Goal: Task Accomplishment & Management: Use online tool/utility

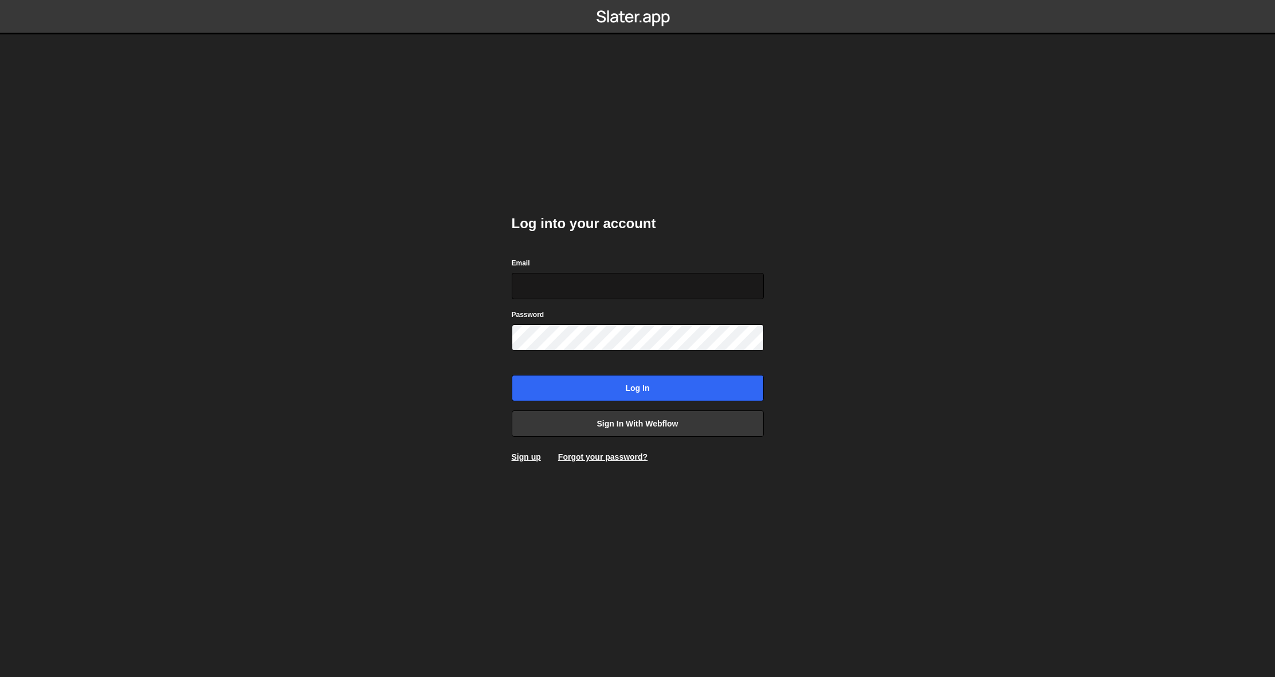
type input "team@easiserv.com"
click at [630, 386] on input "Log in" at bounding box center [638, 388] width 252 height 26
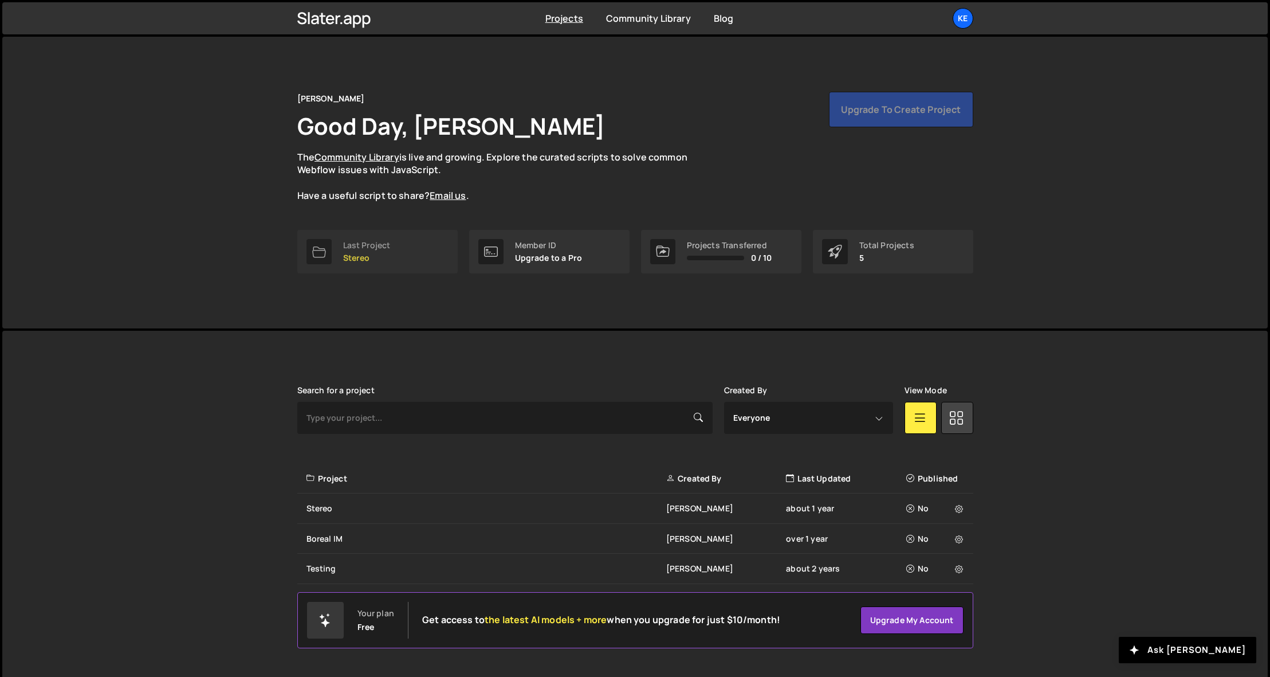
click at [367, 243] on div "Last Project" at bounding box center [367, 245] width 48 height 9
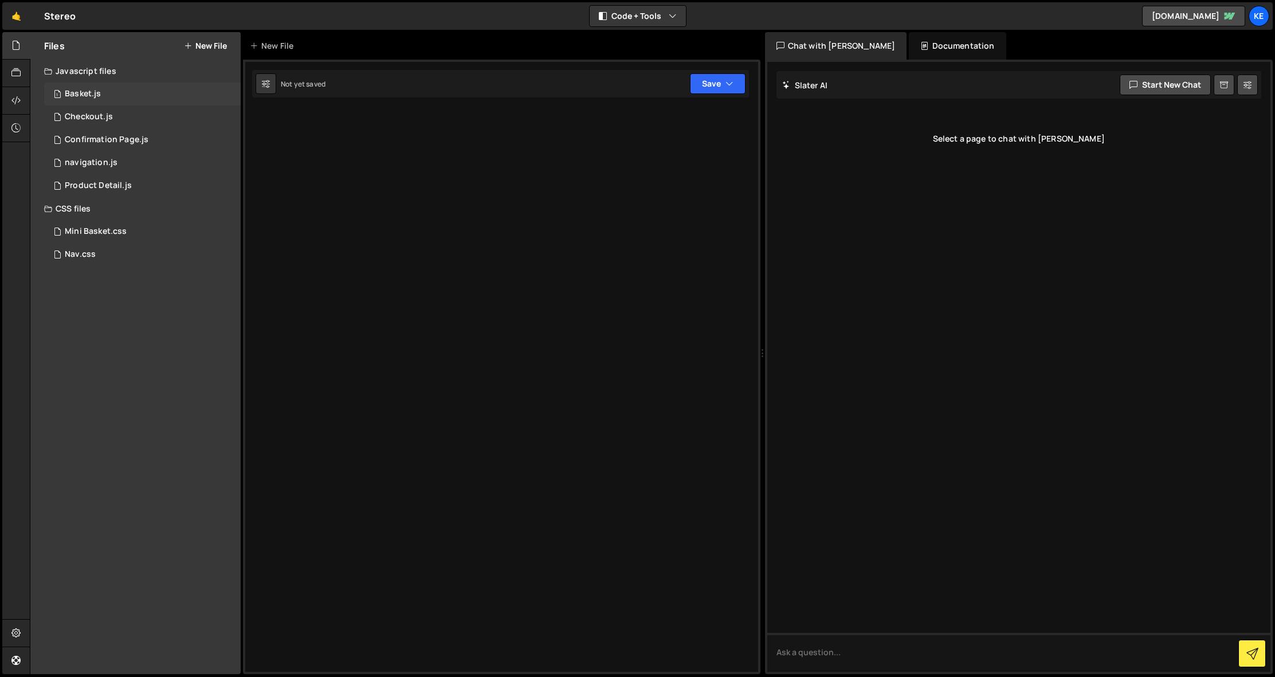
click at [81, 98] on div "Basket.js" at bounding box center [83, 94] width 36 height 10
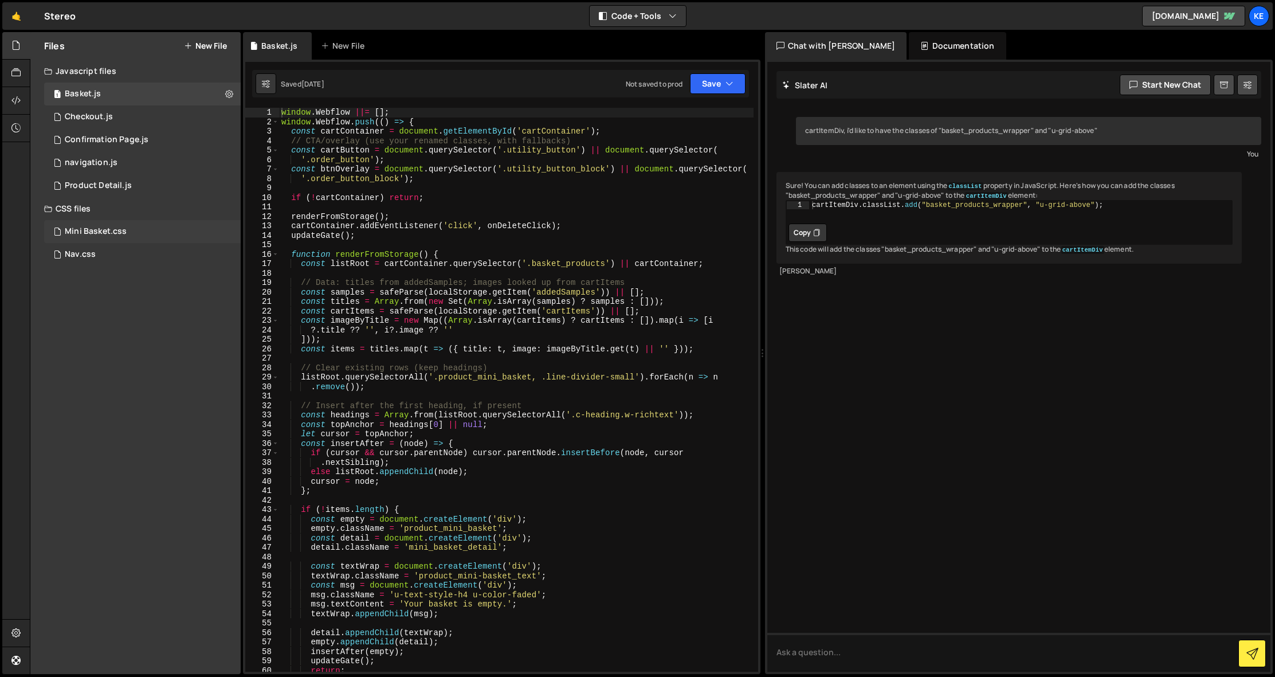
click at [94, 230] on div "Mini Basket.css" at bounding box center [96, 231] width 62 height 10
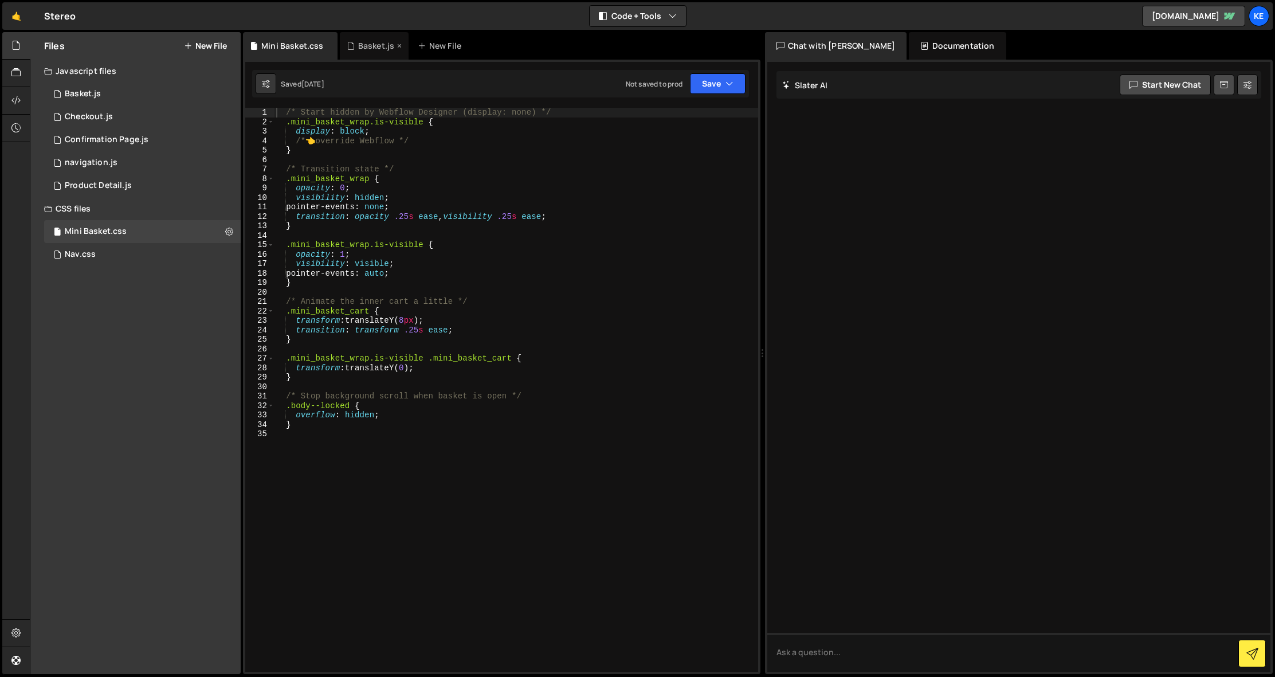
click at [398, 45] on icon at bounding box center [399, 45] width 8 height 11
click at [81, 92] on div "Basket.js" at bounding box center [83, 94] width 36 height 10
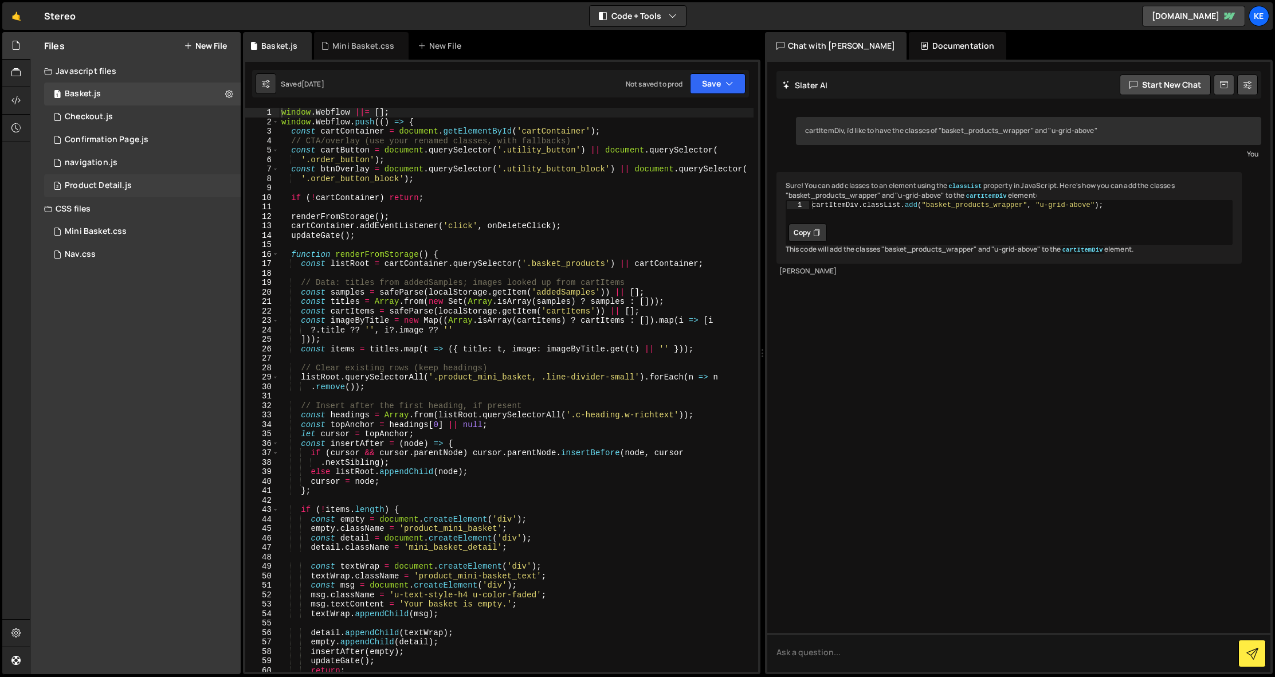
click at [103, 186] on div "Product Detail.js" at bounding box center [98, 185] width 67 height 10
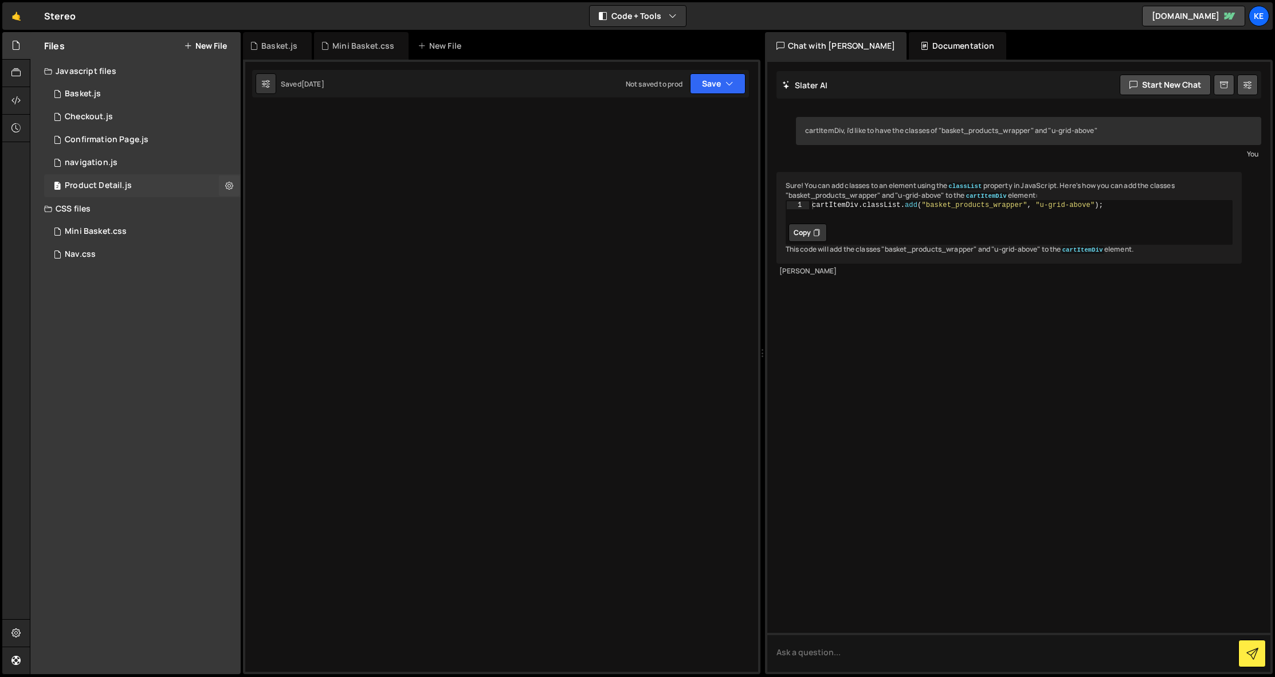
click at [106, 185] on div "Product Detail.js" at bounding box center [98, 185] width 67 height 10
click at [398, 46] on icon at bounding box center [399, 45] width 8 height 11
click at [274, 42] on div "Basket.js" at bounding box center [279, 45] width 36 height 11
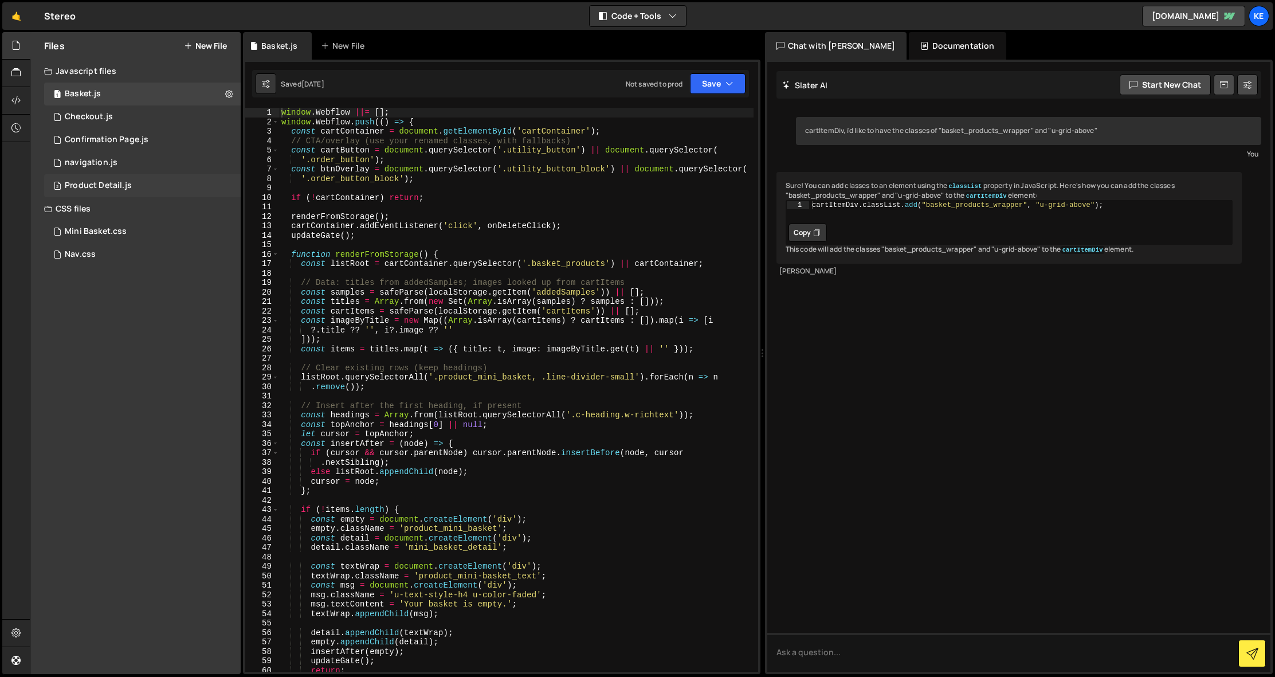
click at [96, 182] on div "Product Detail.js" at bounding box center [98, 185] width 67 height 10
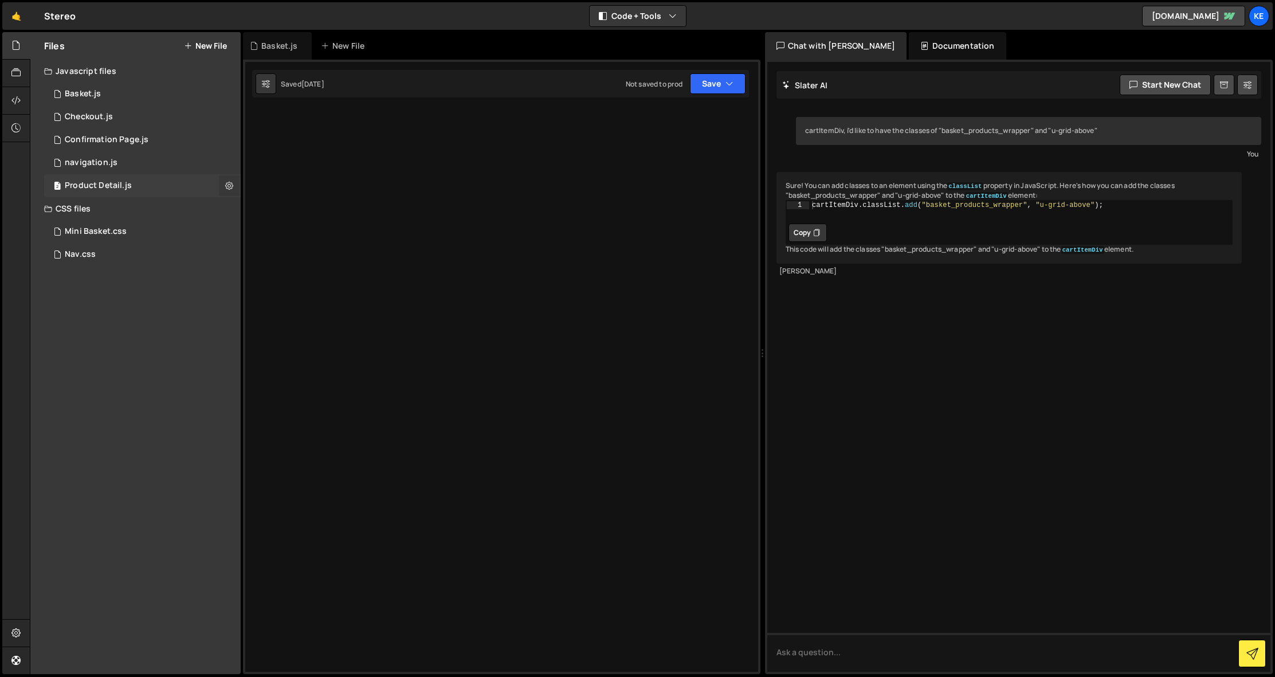
click at [233, 185] on button at bounding box center [229, 185] width 21 height 21
click at [96, 167] on div "navigation.js" at bounding box center [91, 163] width 53 height 10
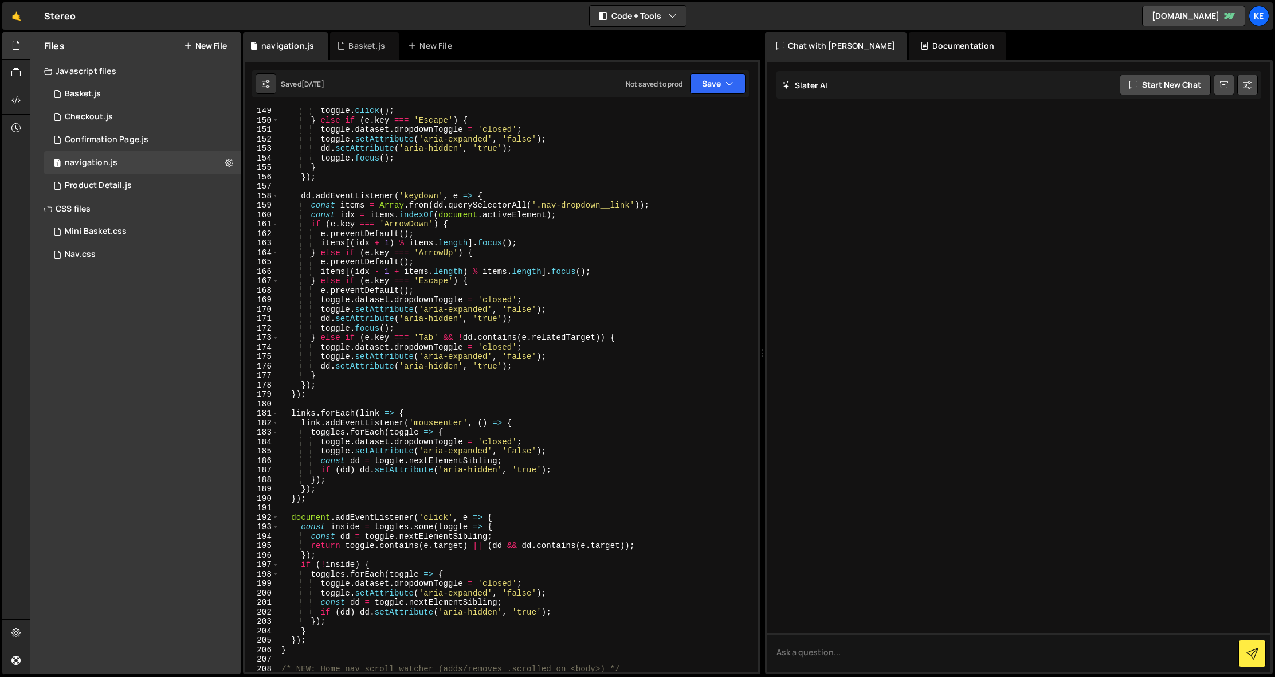
scroll to position [1131, 0]
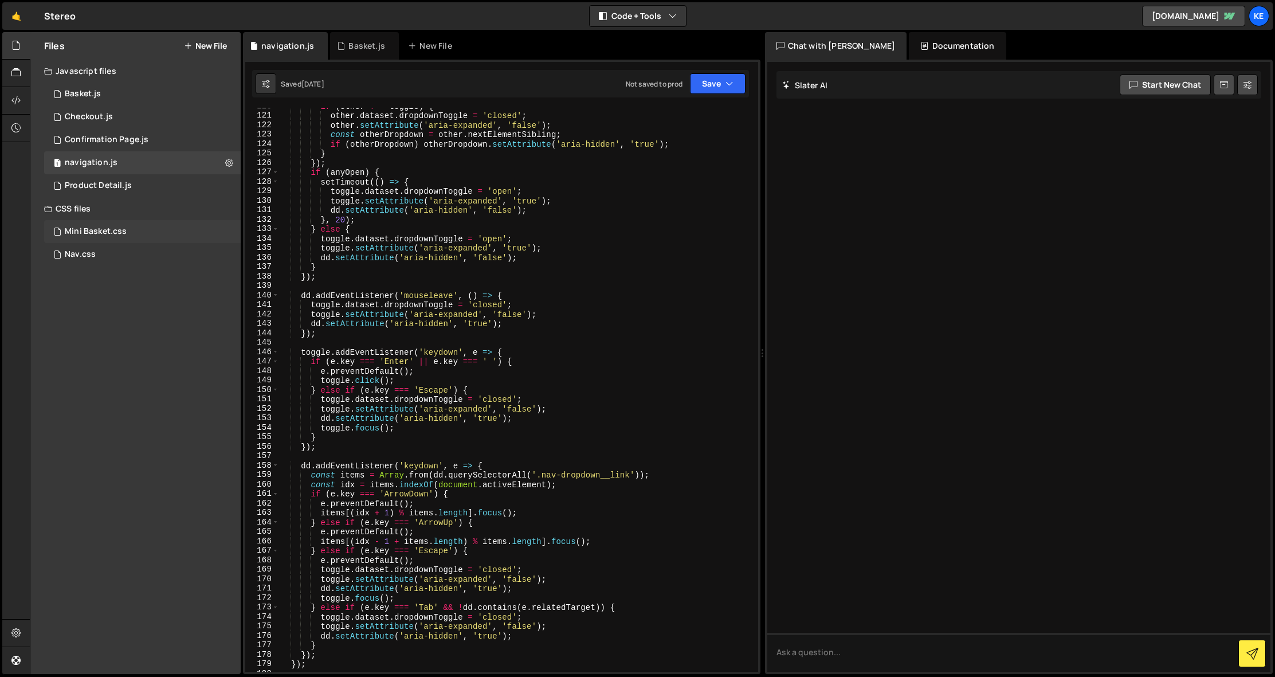
click at [96, 233] on div "Mini Basket.css" at bounding box center [96, 231] width 62 height 10
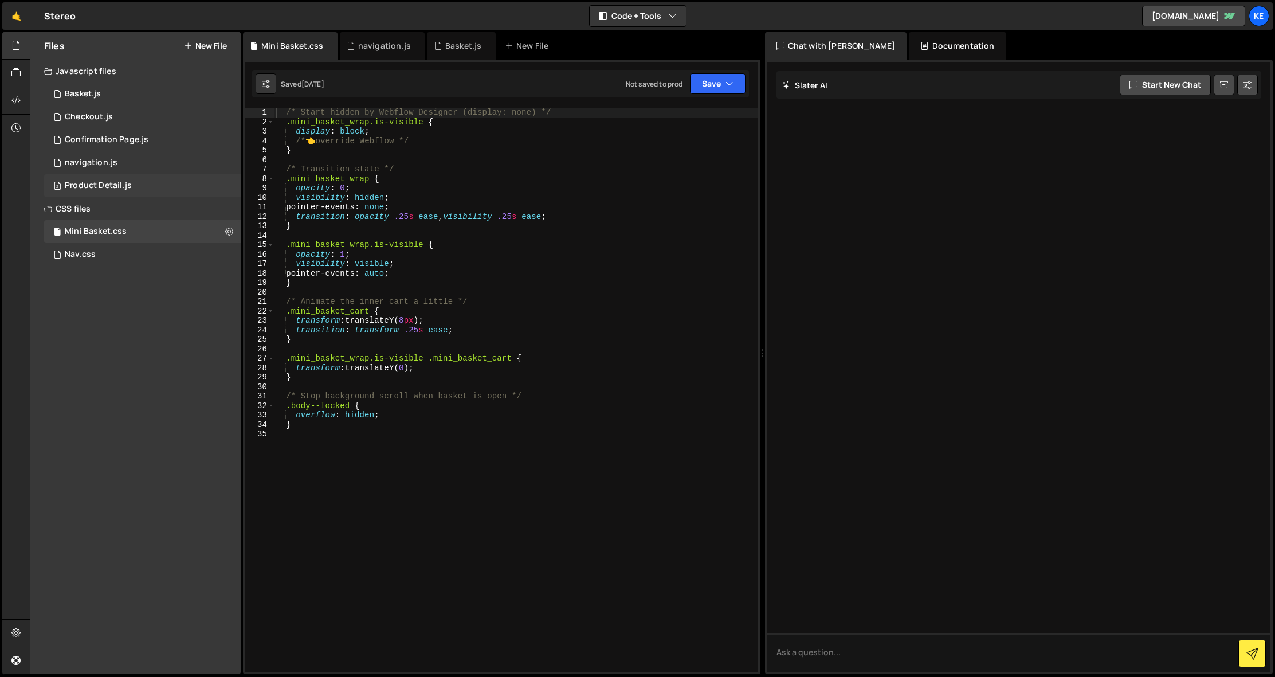
click at [103, 184] on div "Product Detail.js" at bounding box center [98, 185] width 67 height 10
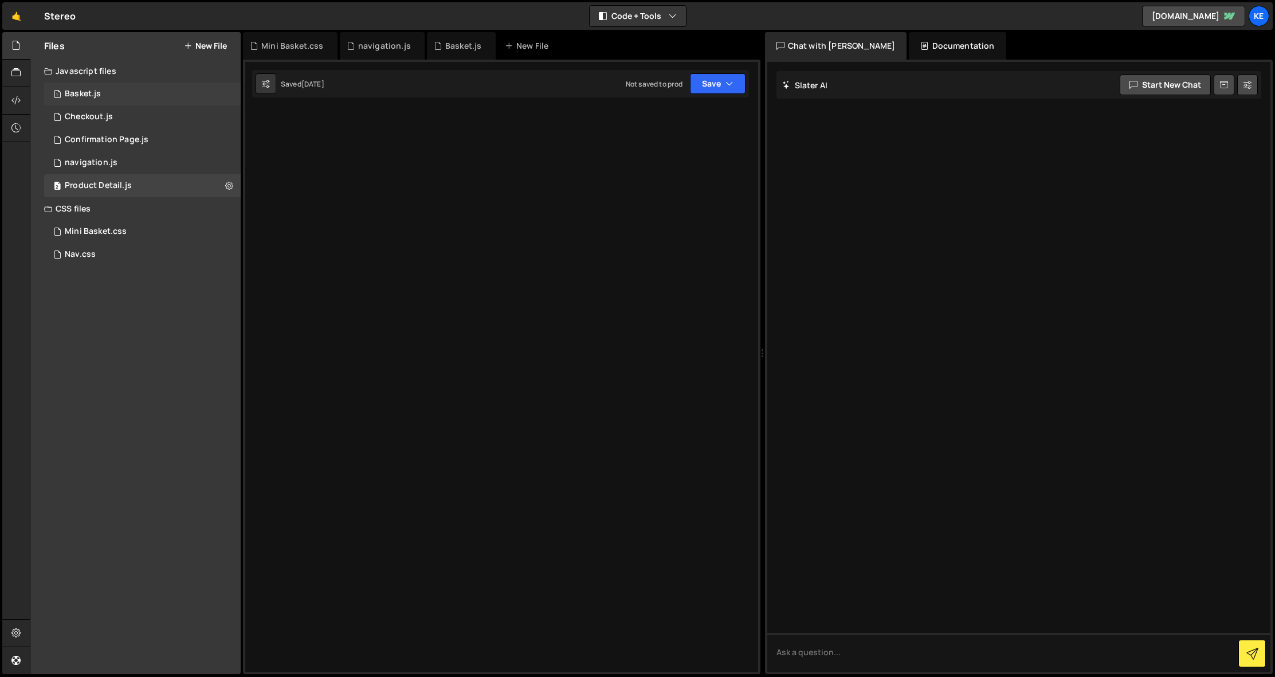
click at [89, 95] on div "Basket.js" at bounding box center [83, 94] width 36 height 10
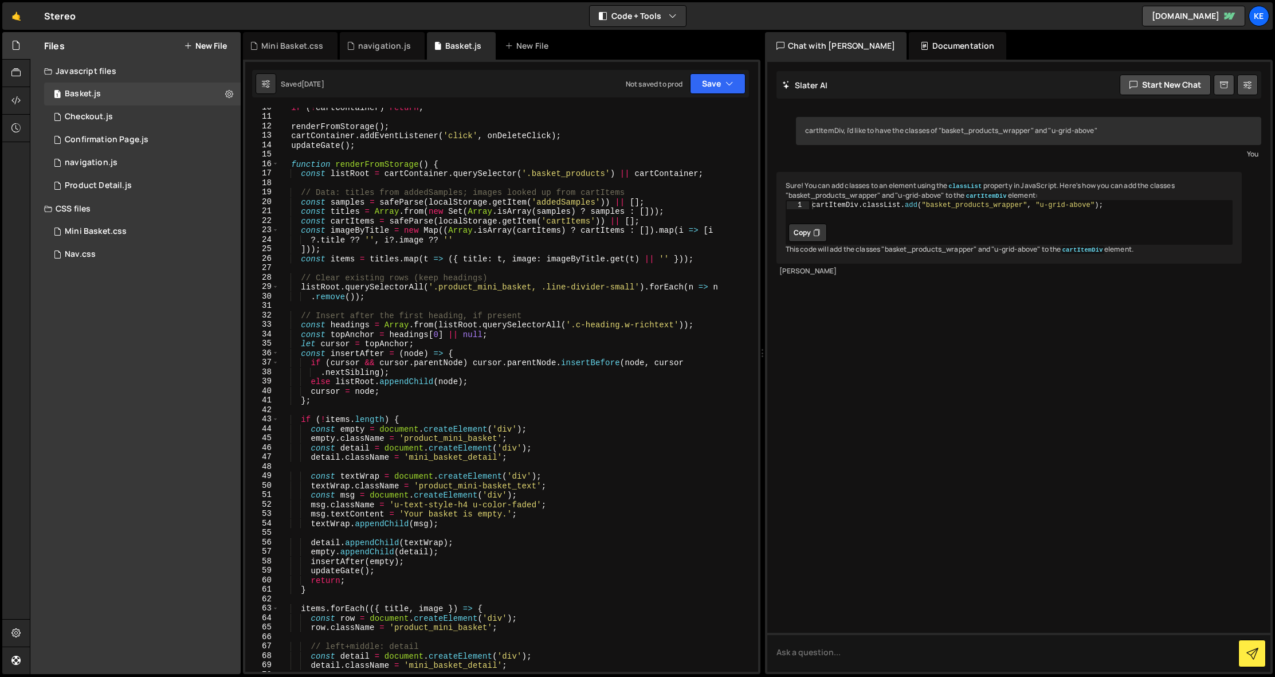
scroll to position [316, 0]
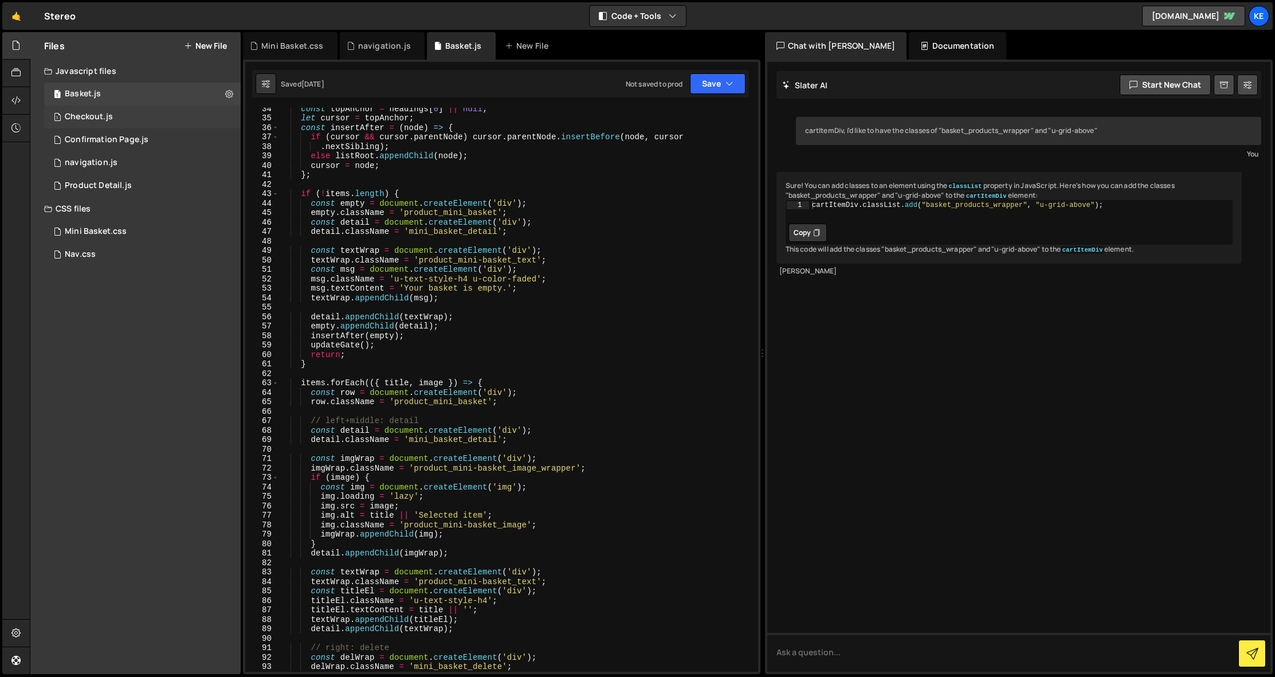
click at [87, 116] on div "Checkout.js" at bounding box center [89, 117] width 48 height 10
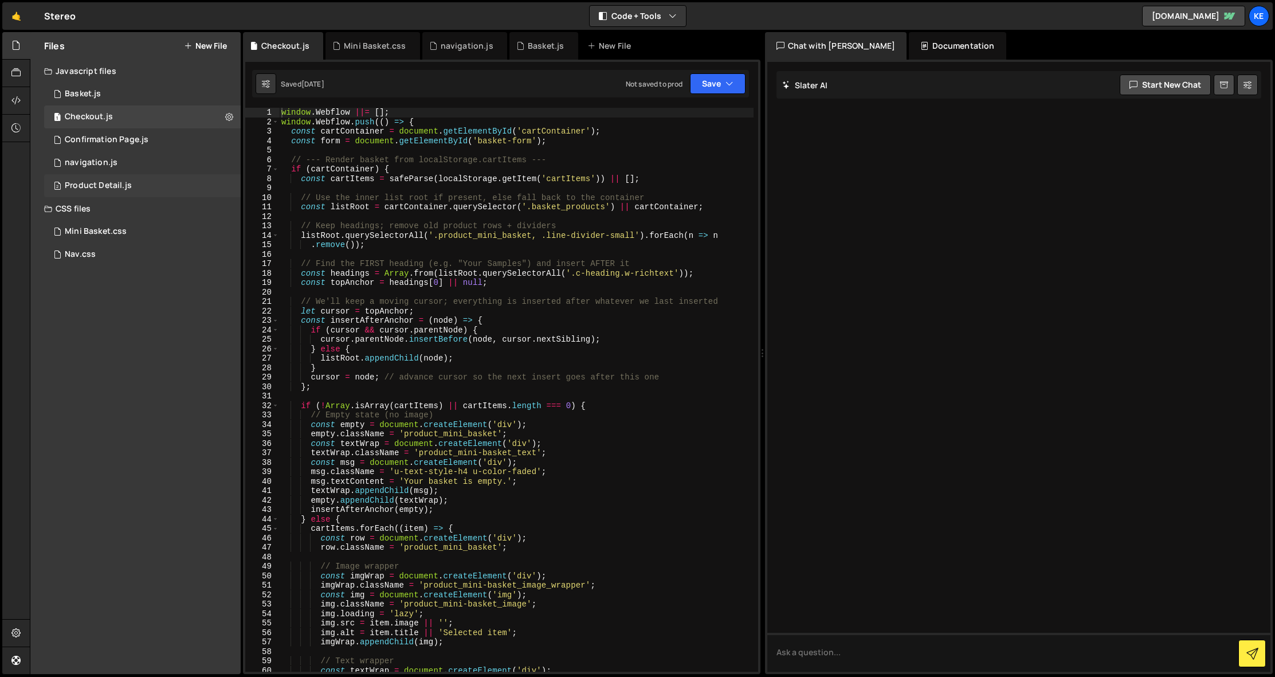
click at [98, 182] on div "Product Detail.js" at bounding box center [98, 185] width 67 height 10
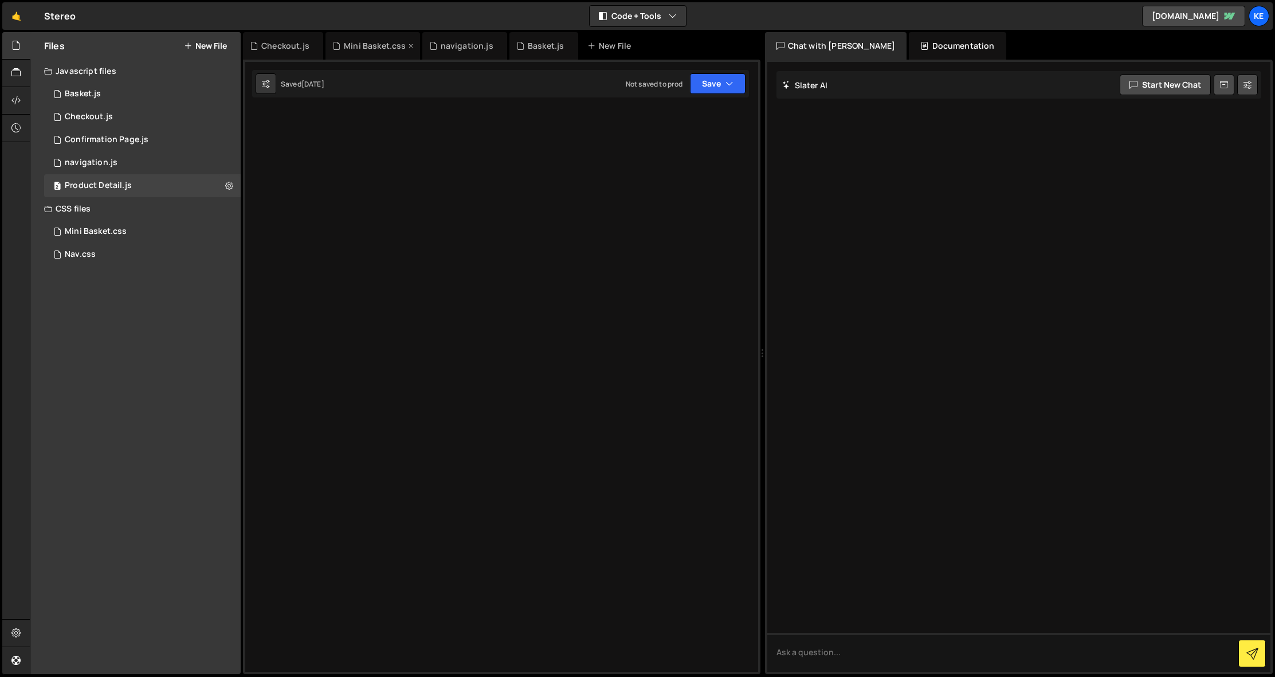
click at [374, 47] on div "Mini Basket.css" at bounding box center [375, 45] width 62 height 11
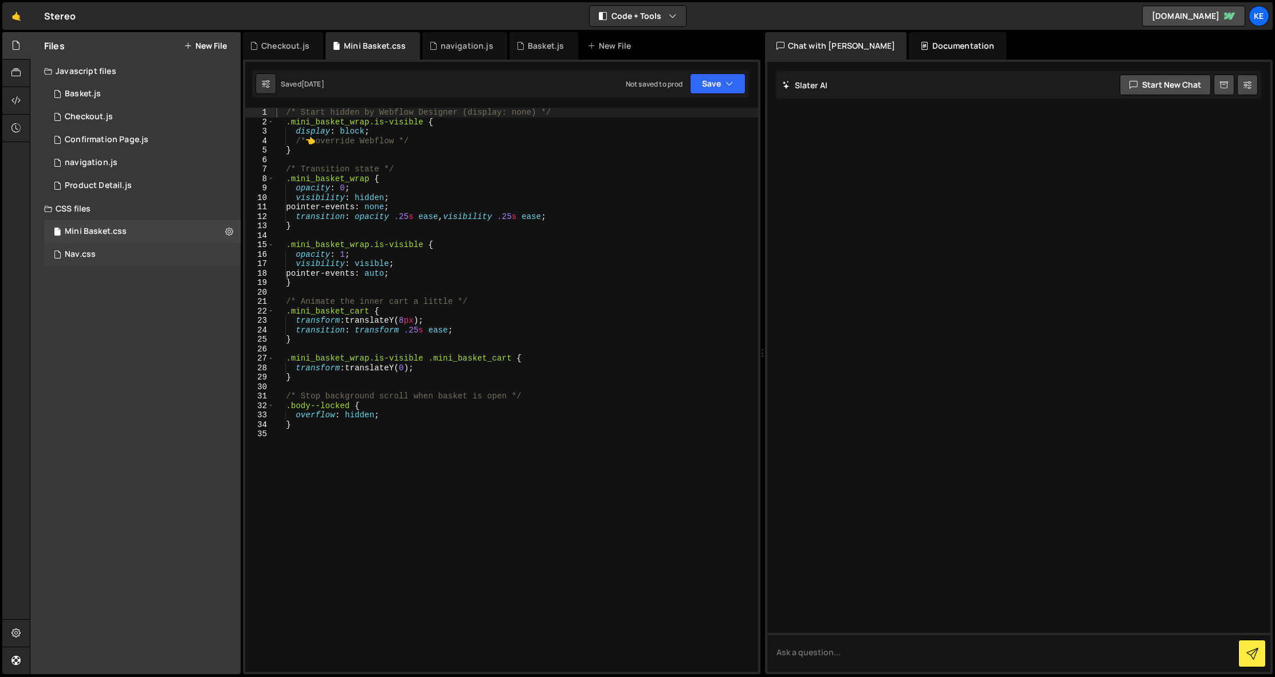
click at [99, 254] on div "Nav.css 0" at bounding box center [142, 254] width 197 height 23
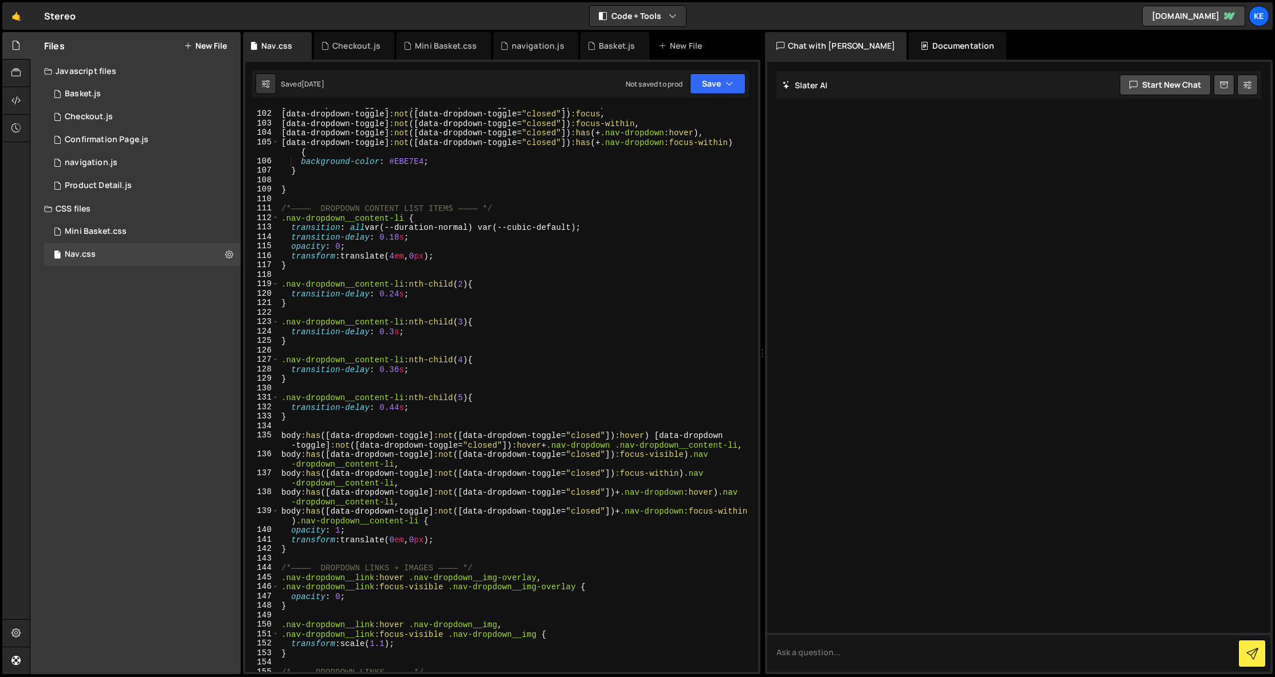
scroll to position [1000, 0]
click at [77, 185] on div "Product Detail.js" at bounding box center [98, 185] width 67 height 10
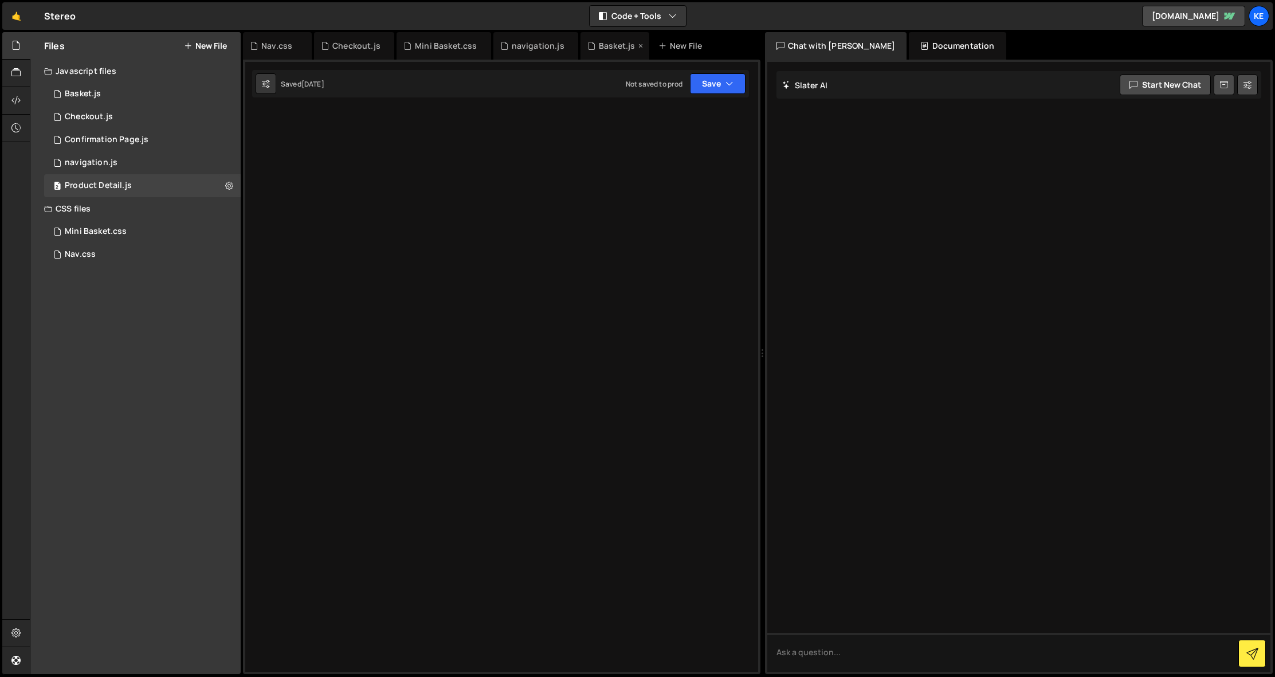
click at [637, 46] on icon at bounding box center [641, 45] width 8 height 11
click at [566, 47] on icon at bounding box center [570, 45] width 8 height 11
click at [482, 45] on icon at bounding box center [482, 45] width 8 height 11
click at [383, 45] on icon at bounding box center [386, 45] width 8 height 11
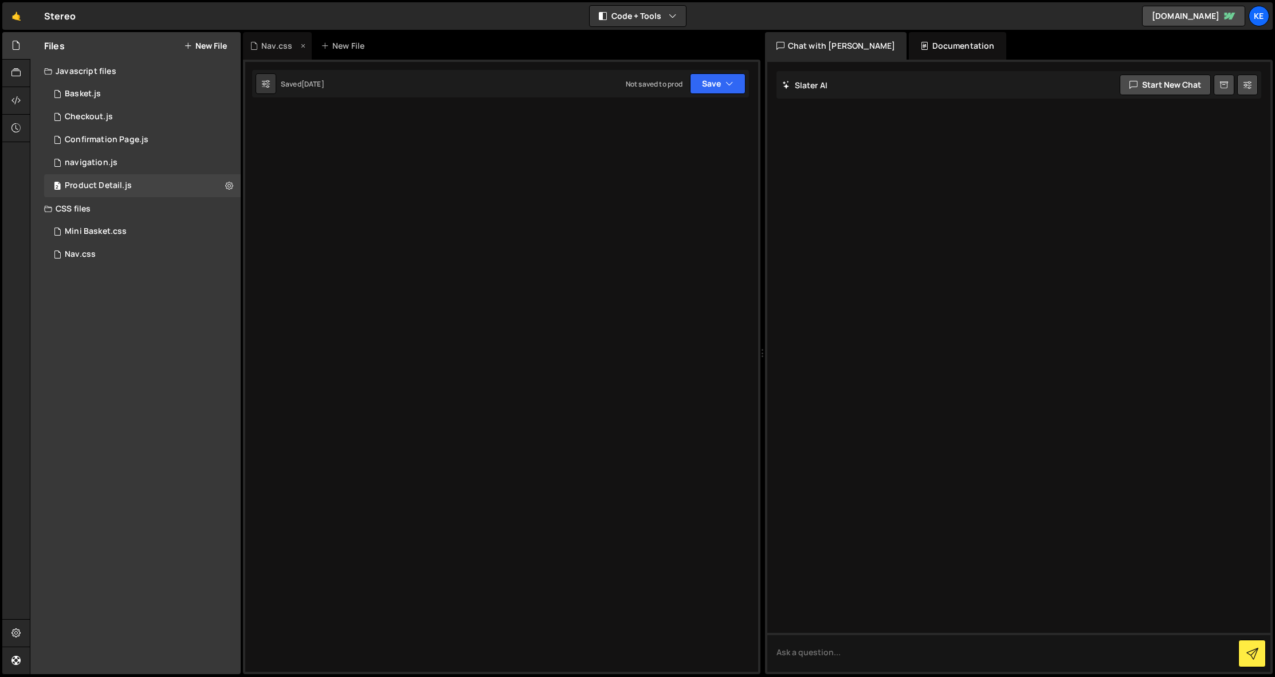
click at [303, 46] on icon at bounding box center [303, 45] width 8 height 11
click at [87, 162] on div "navigation.js" at bounding box center [91, 163] width 53 height 10
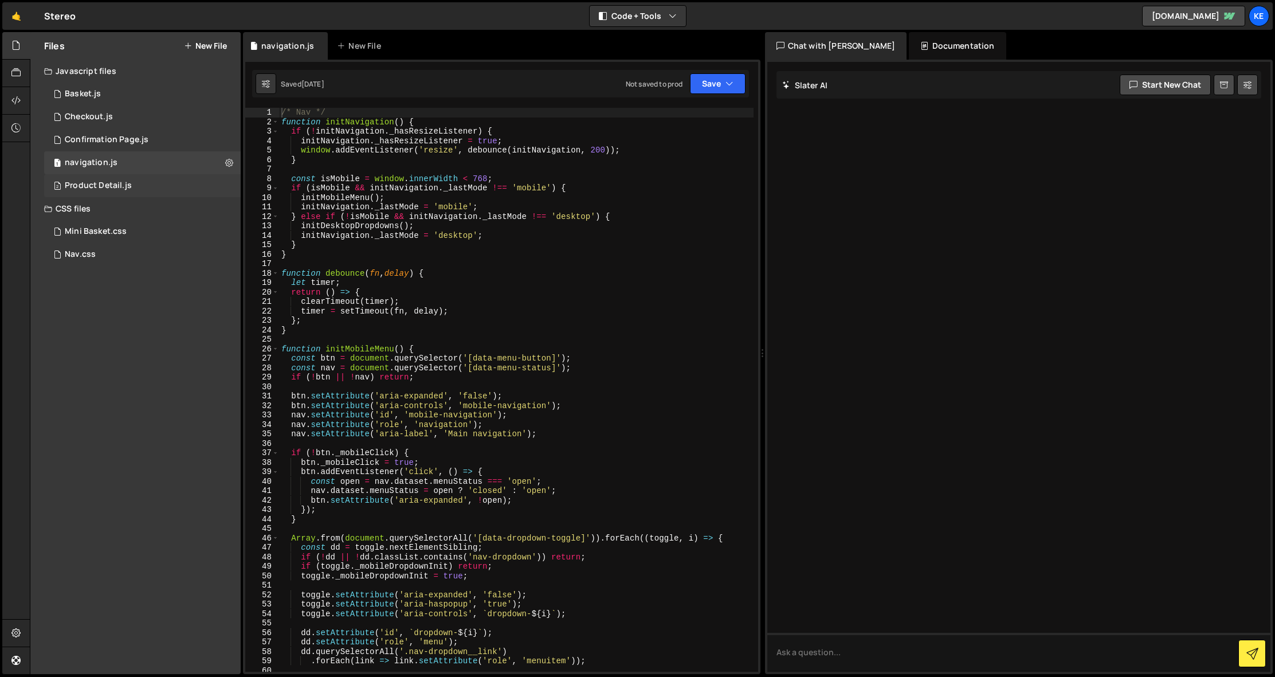
click at [84, 186] on div "Product Detail.js" at bounding box center [98, 185] width 67 height 10
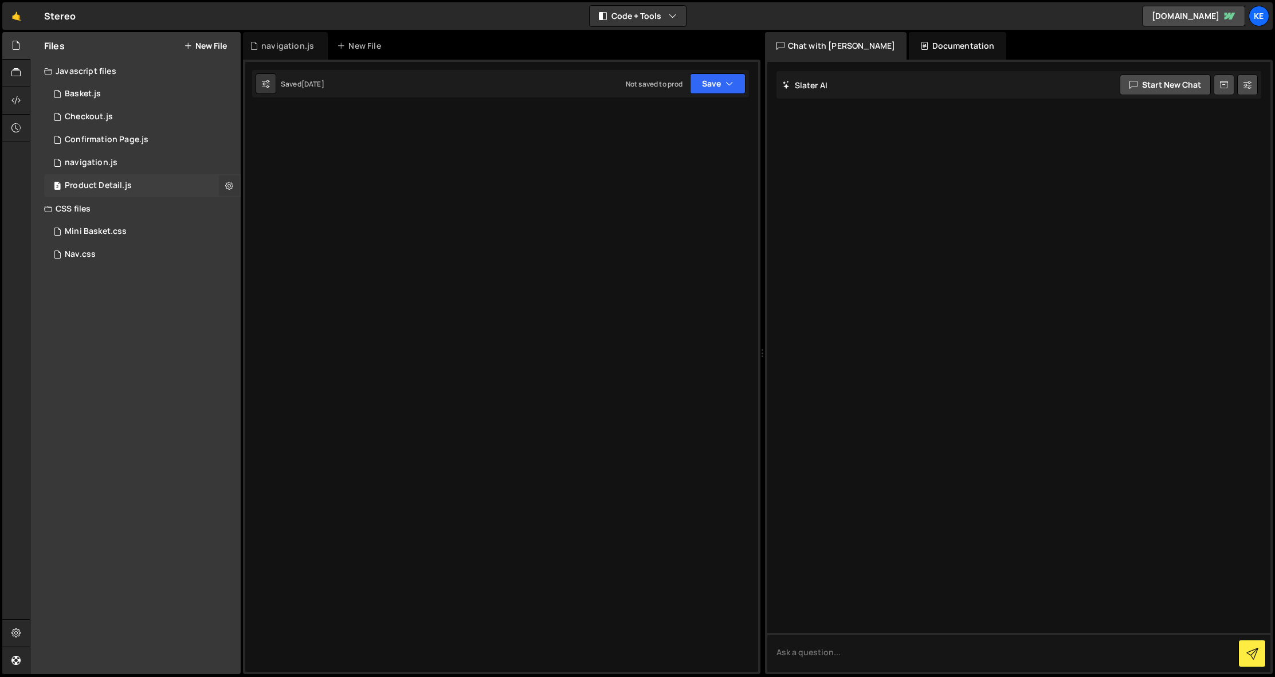
click at [233, 187] on button at bounding box center [229, 185] width 21 height 21
type input "Product Detail"
radio input "true"
checkbox input "true"
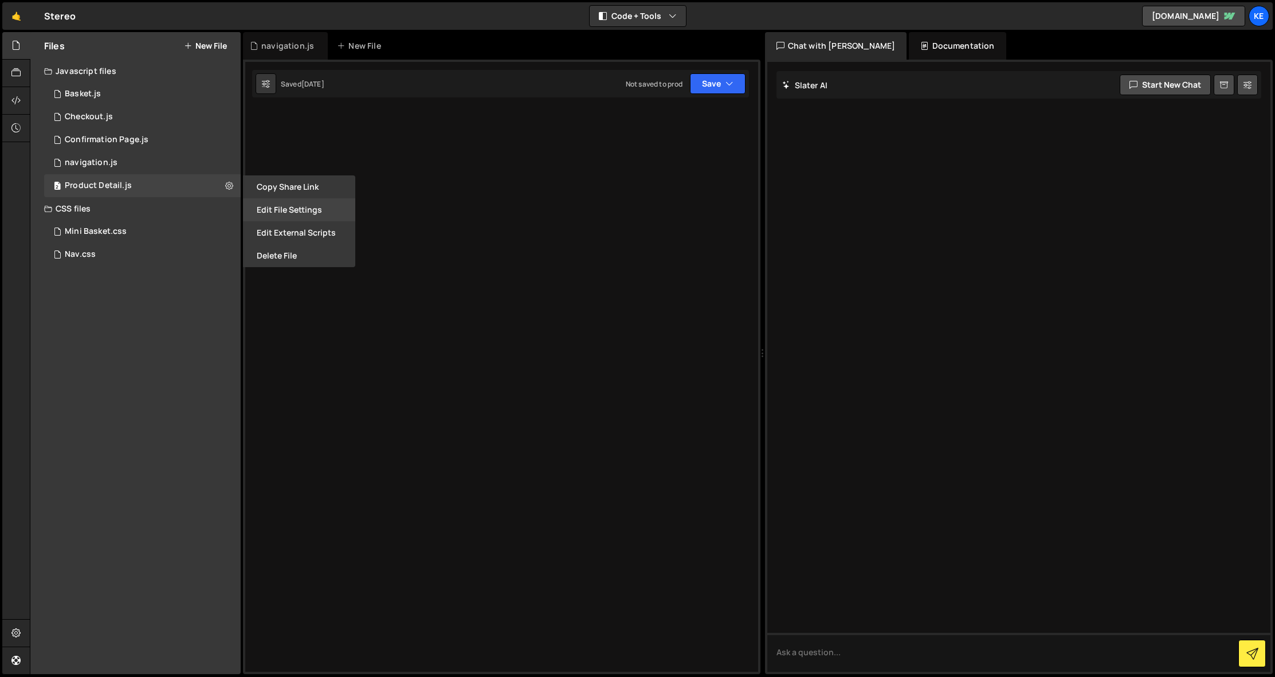
click at [290, 206] on button "Edit File Settings" at bounding box center [299, 209] width 112 height 23
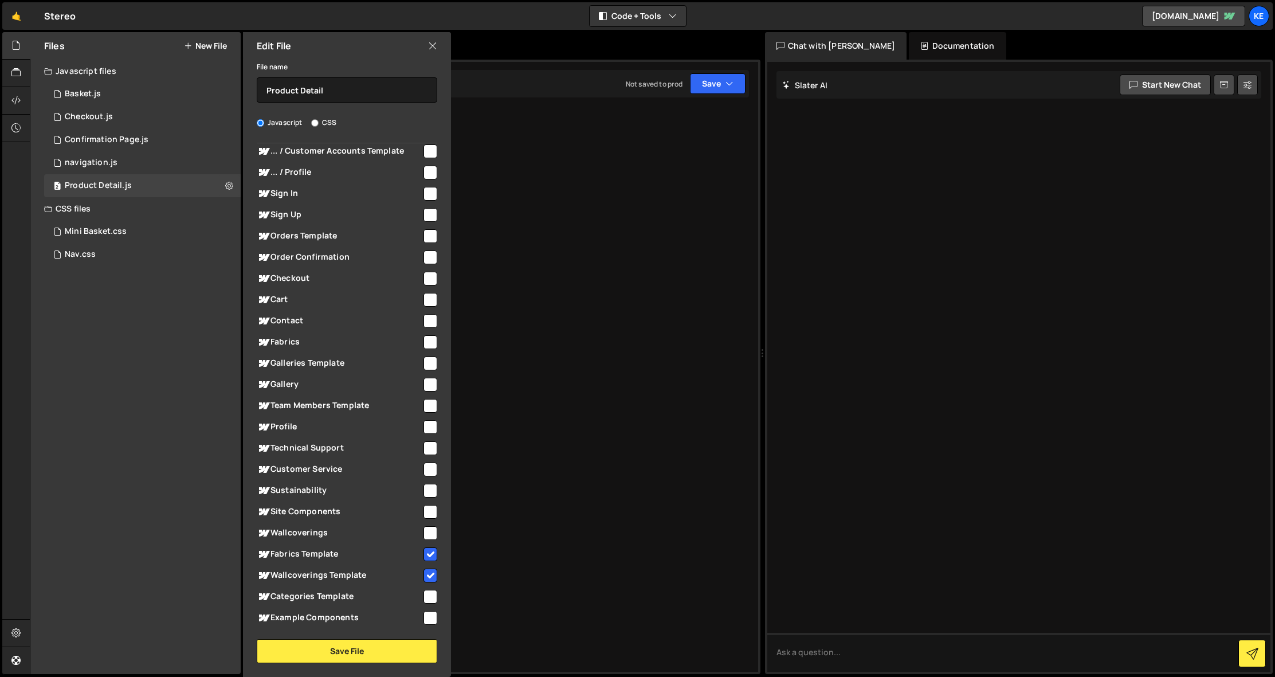
scroll to position [267, 0]
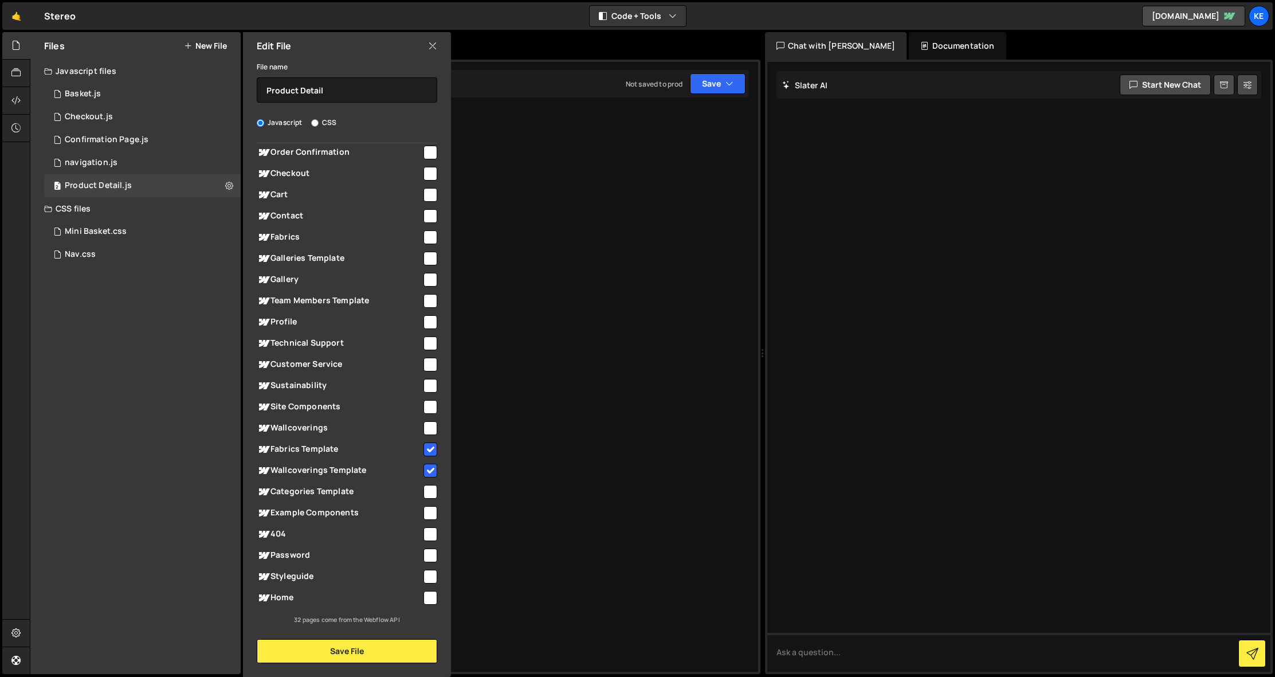
click at [435, 44] on icon at bounding box center [432, 46] width 9 height 13
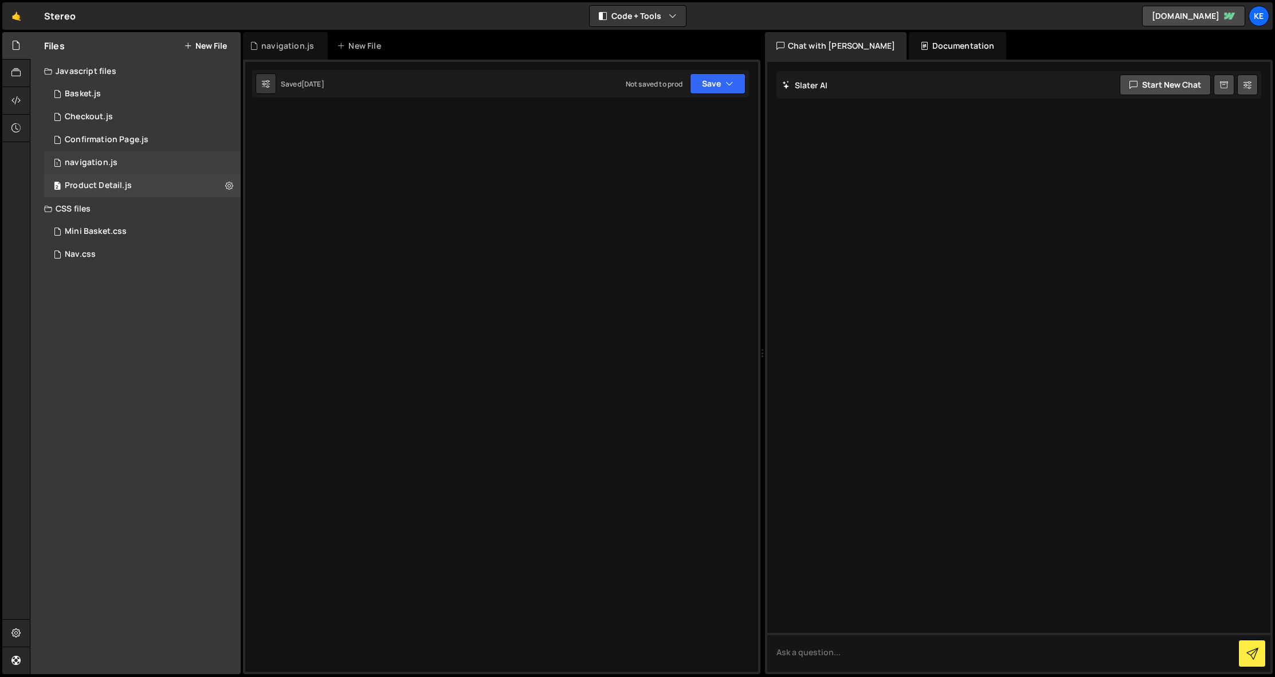
click at [92, 167] on div "navigation.js" at bounding box center [91, 163] width 53 height 10
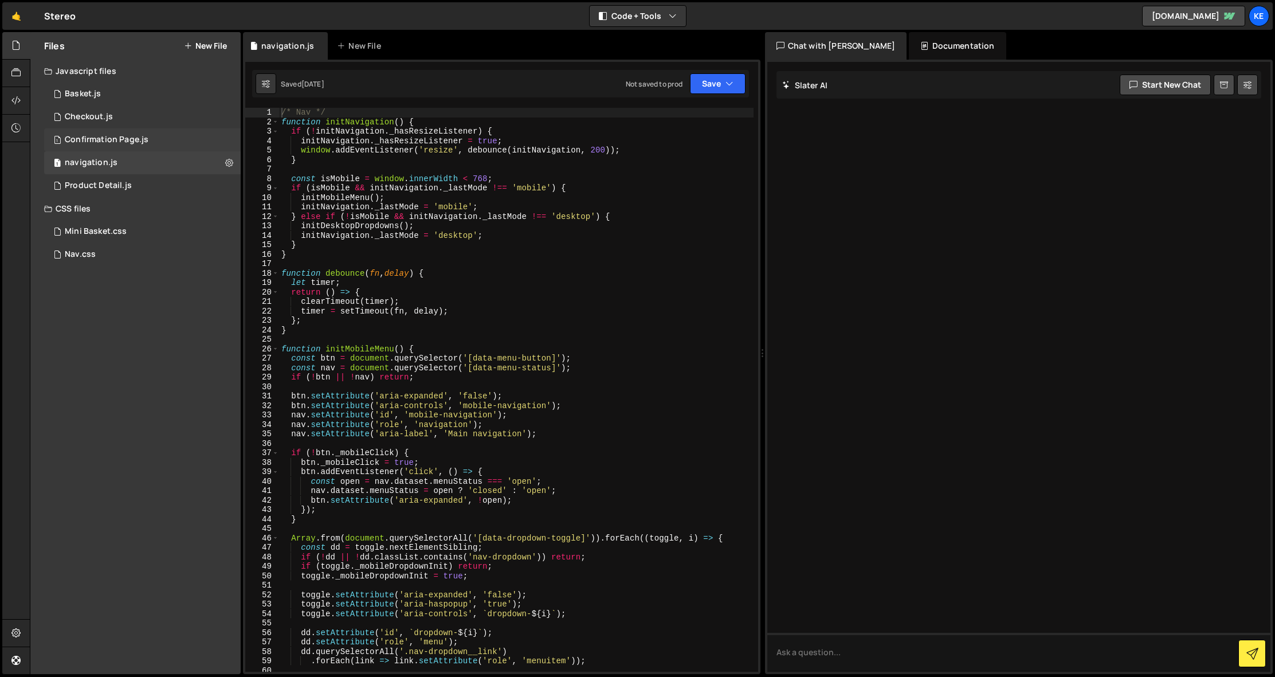
click at [96, 138] on div "Confirmation Page.js" at bounding box center [107, 140] width 84 height 10
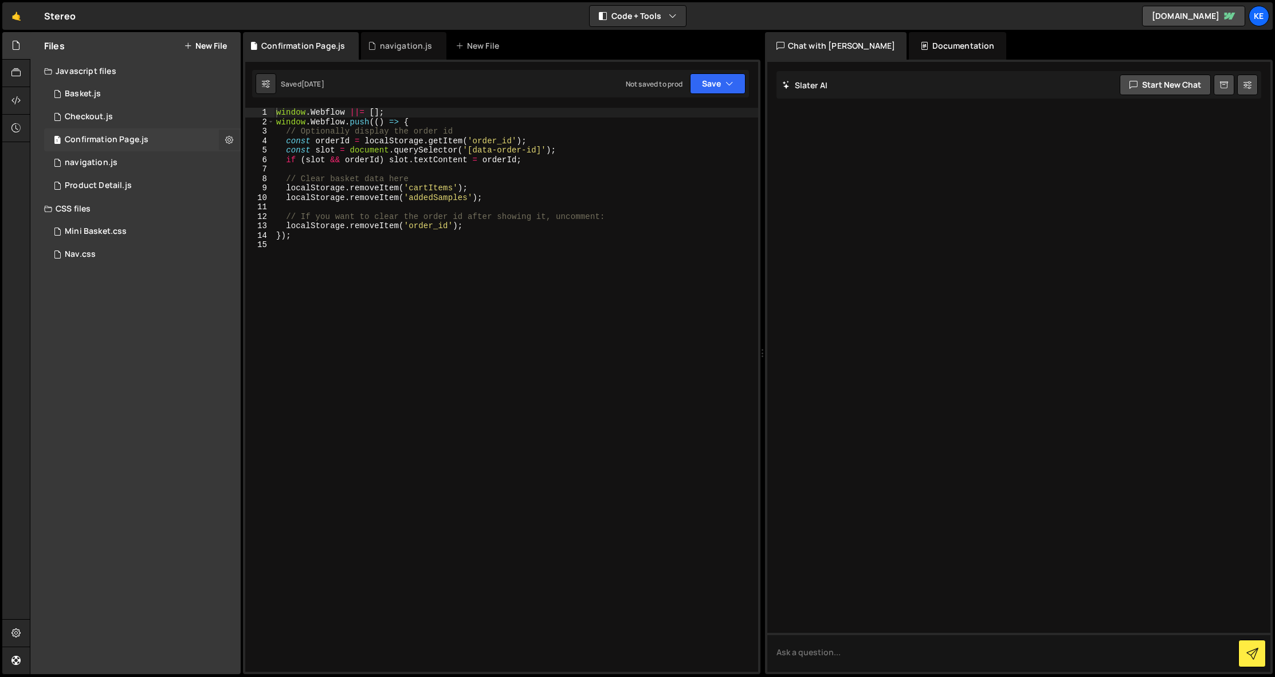
click at [236, 142] on button at bounding box center [229, 139] width 21 height 21
click at [232, 140] on icon at bounding box center [229, 139] width 8 height 11
click at [279, 162] on button "Edit File Settings" at bounding box center [299, 163] width 112 height 23
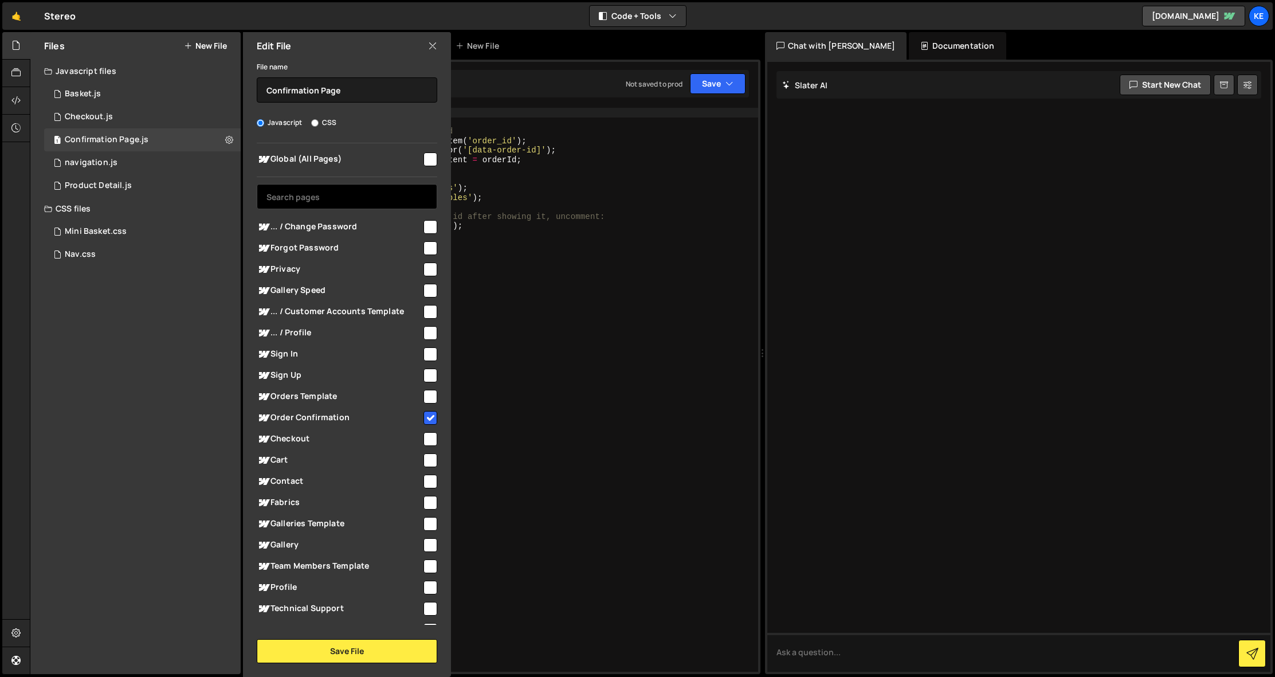
scroll to position [2, 0]
click at [224, 115] on div "1 Checkout.js 0" at bounding box center [142, 116] width 197 height 23
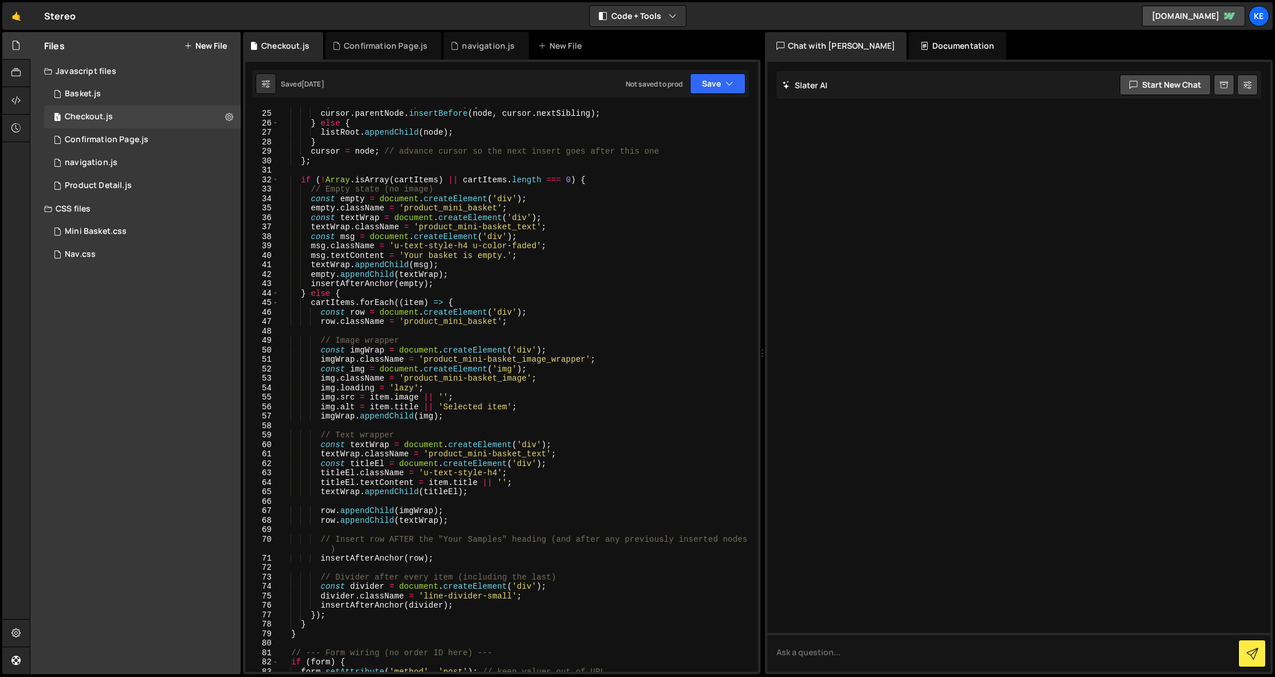
scroll to position [0, 0]
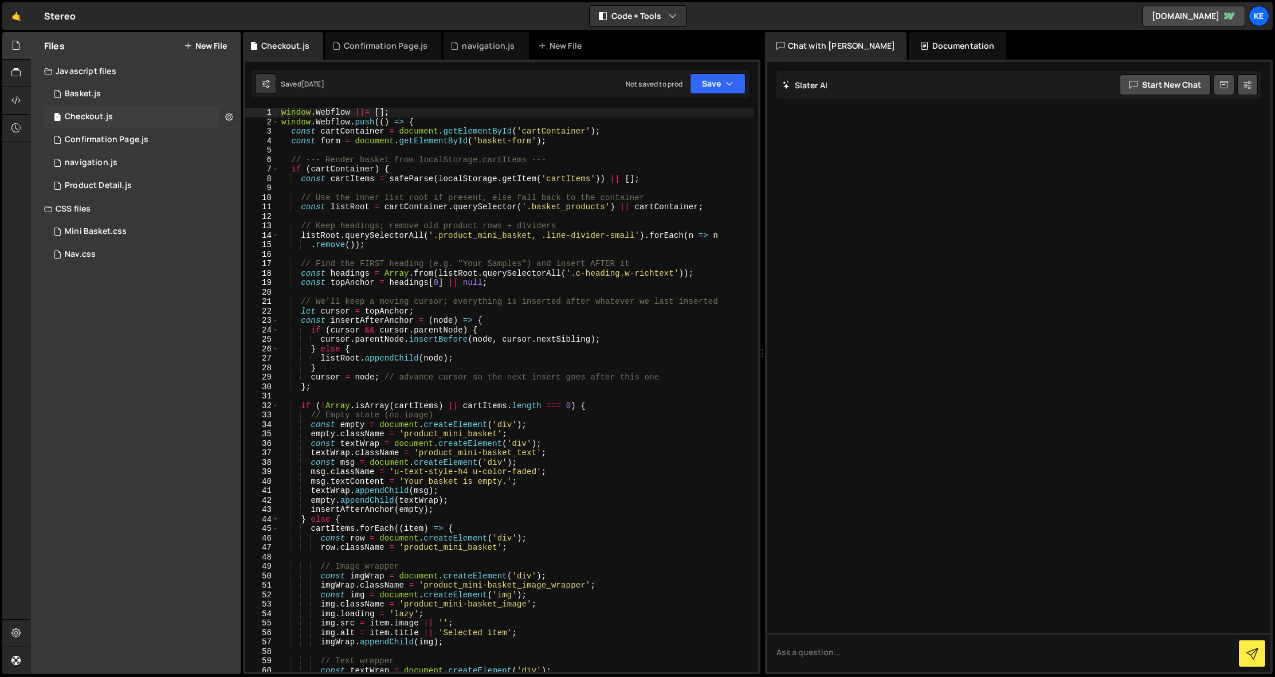
click at [228, 117] on icon at bounding box center [229, 116] width 8 height 11
type input "Checkout"
radio input "true"
checkbox input "true"
click at [303, 143] on button "Edit File Settings" at bounding box center [299, 140] width 112 height 23
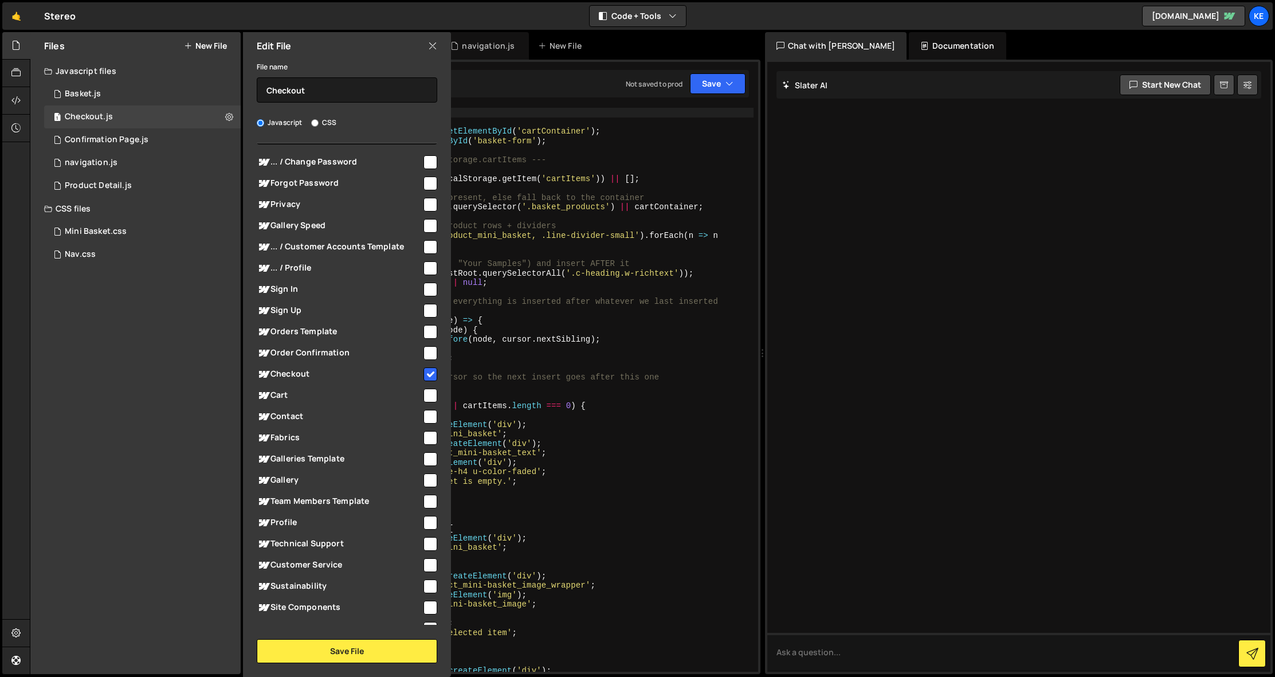
scroll to position [267, 0]
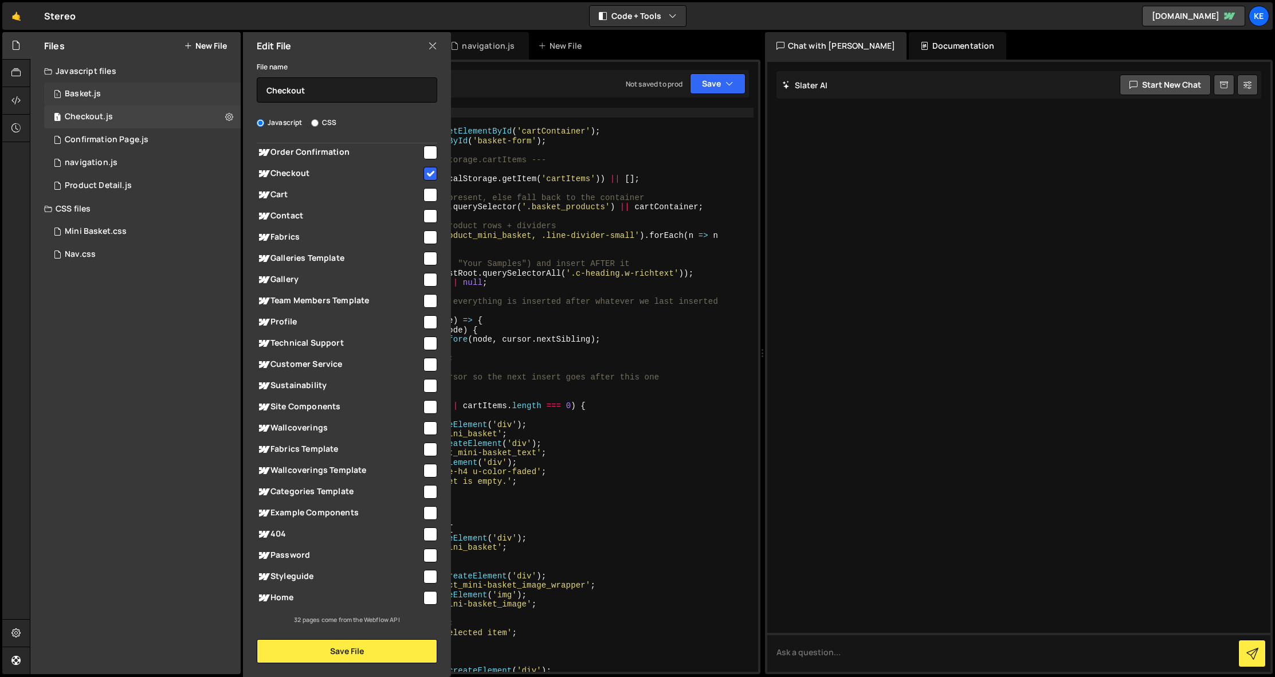
click at [222, 92] on div "1 Basket.js 0" at bounding box center [142, 94] width 197 height 23
checkbox input "false"
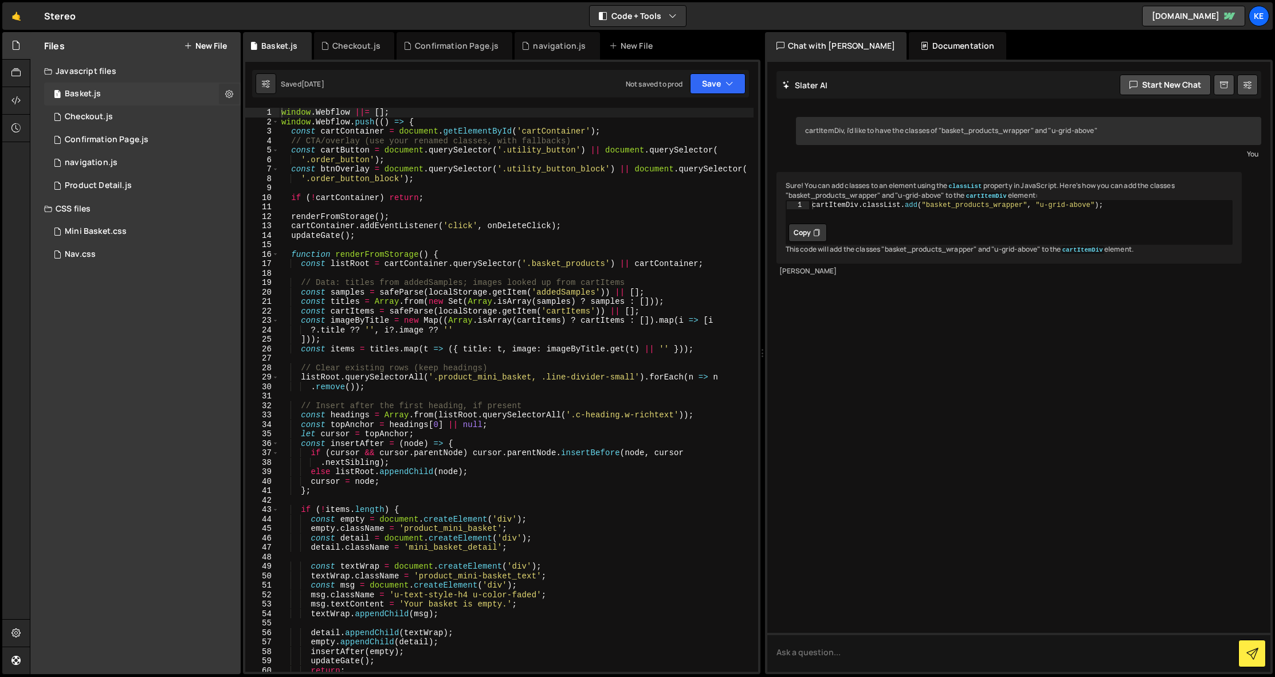
click at [226, 93] on icon at bounding box center [229, 93] width 8 height 11
type input "Basket"
radio input "true"
checkbox input "true"
click at [293, 120] on button "Edit File Settings" at bounding box center [299, 118] width 112 height 23
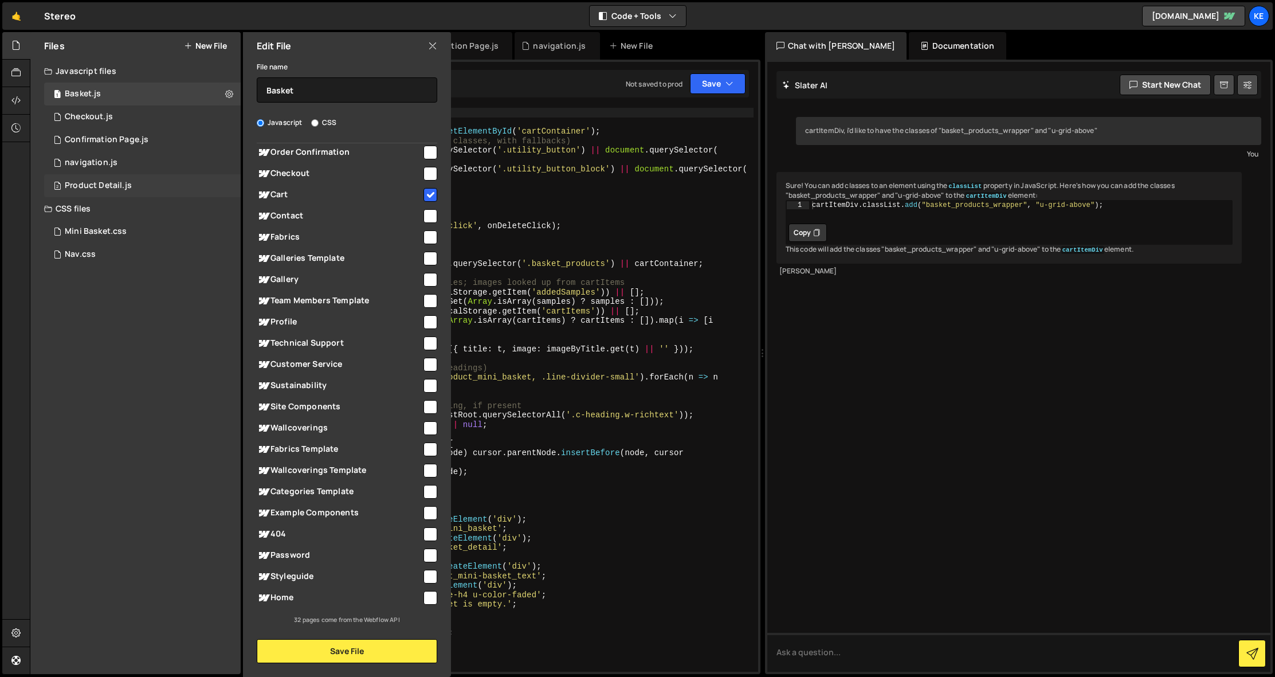
click at [221, 185] on div "2 Product Detail.js 0" at bounding box center [142, 185] width 197 height 23
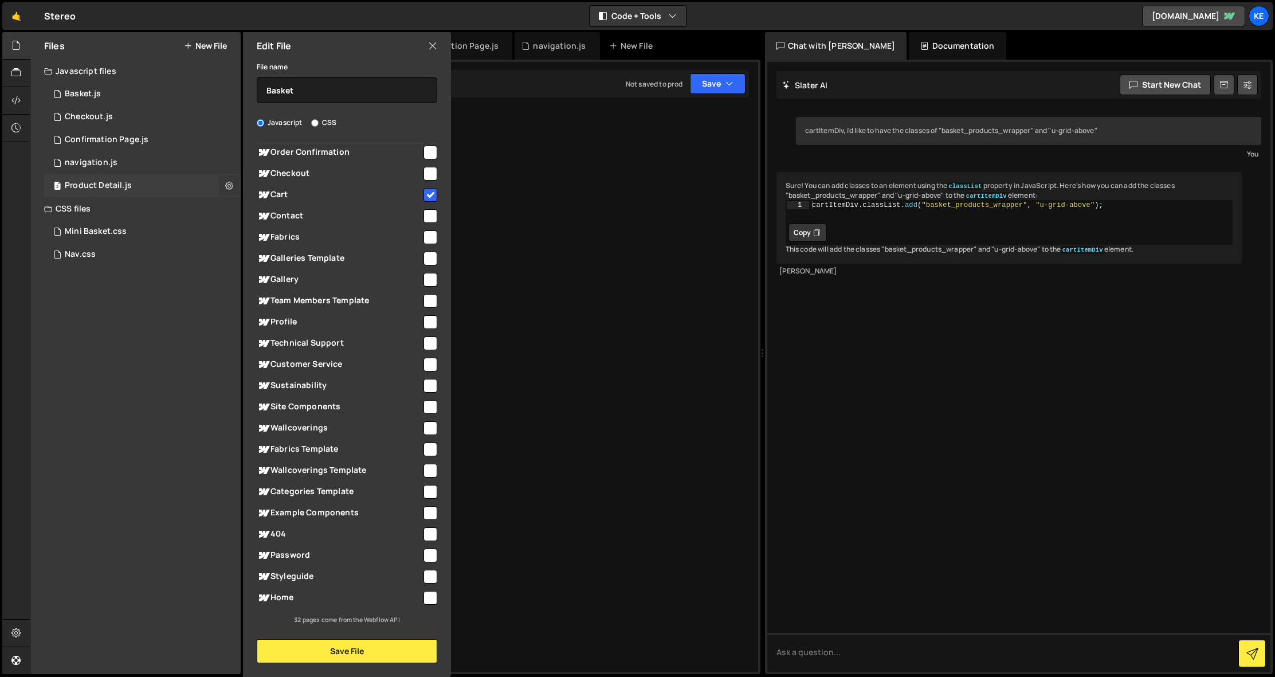
click at [227, 185] on icon at bounding box center [229, 185] width 8 height 11
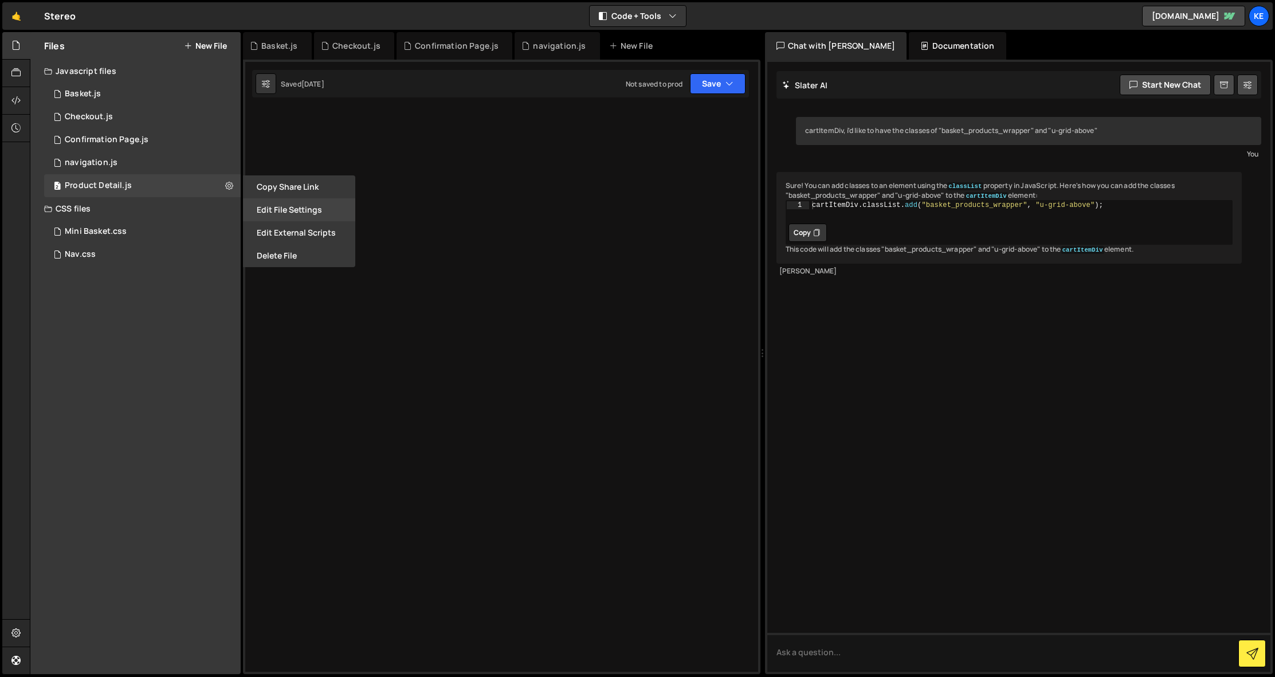
click at [295, 207] on button "Edit File Settings" at bounding box center [299, 209] width 112 height 23
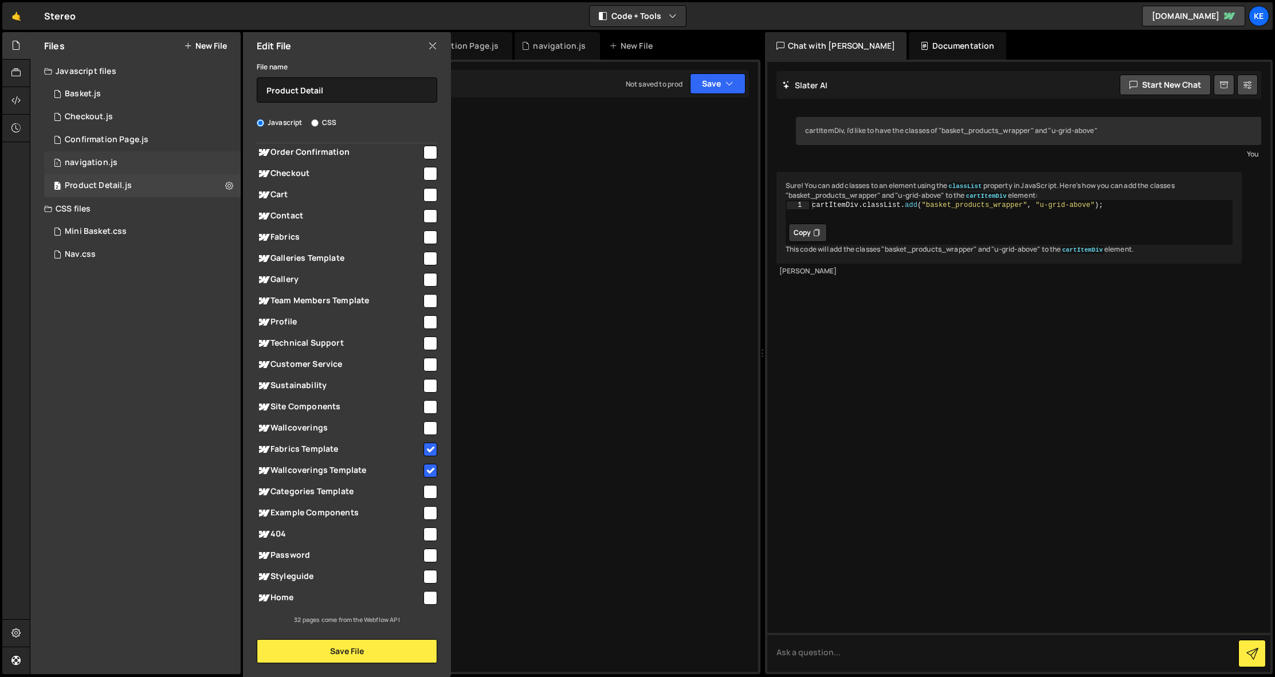
click at [231, 161] on div "1 navigation.js 0" at bounding box center [142, 162] width 197 height 23
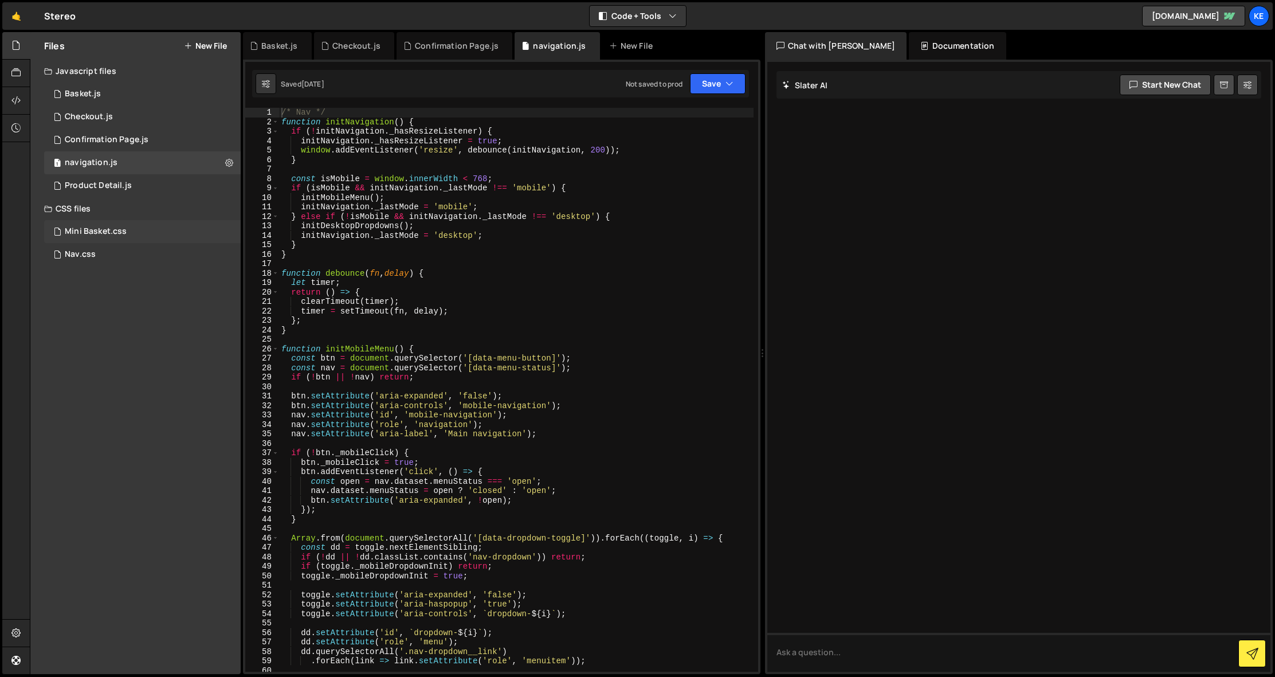
click at [223, 230] on div "Mini Basket.css 0" at bounding box center [142, 231] width 197 height 23
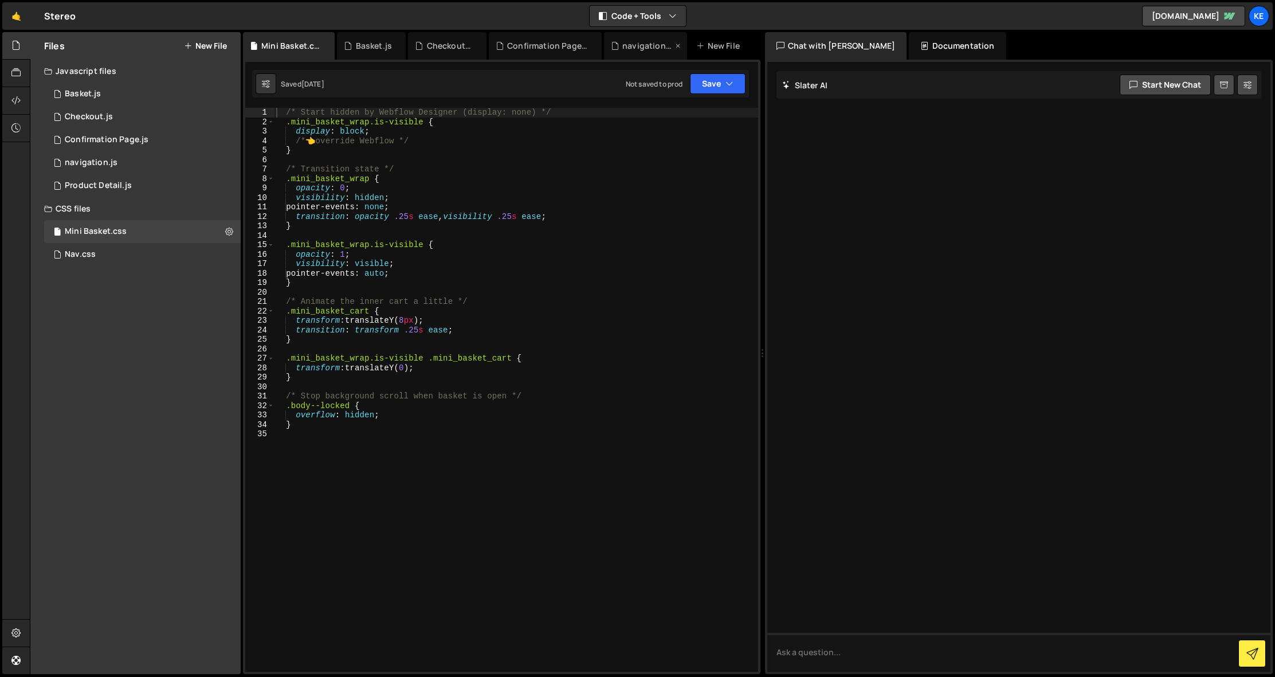
click at [680, 45] on icon at bounding box center [678, 45] width 8 height 11
click at [596, 45] on icon at bounding box center [600, 45] width 8 height 11
click at [478, 45] on icon at bounding box center [482, 45] width 8 height 11
click at [396, 46] on icon at bounding box center [399, 45] width 8 height 11
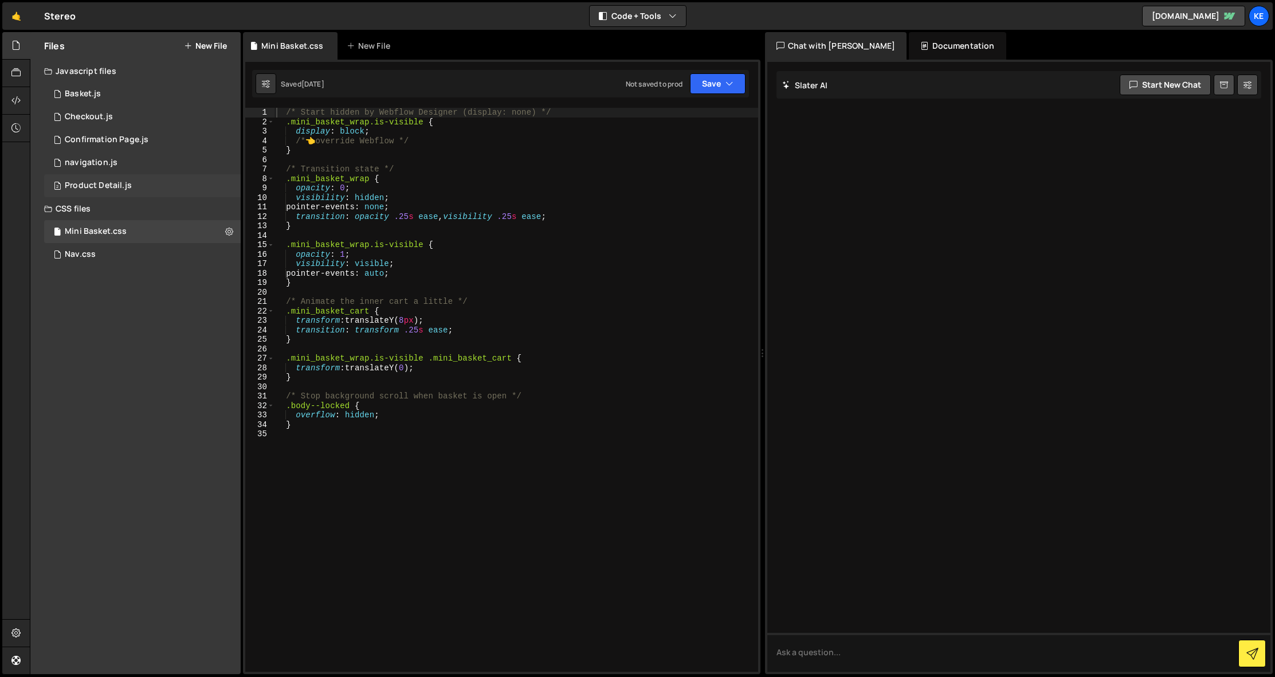
click at [120, 183] on div "Product Detail.js" at bounding box center [98, 185] width 67 height 10
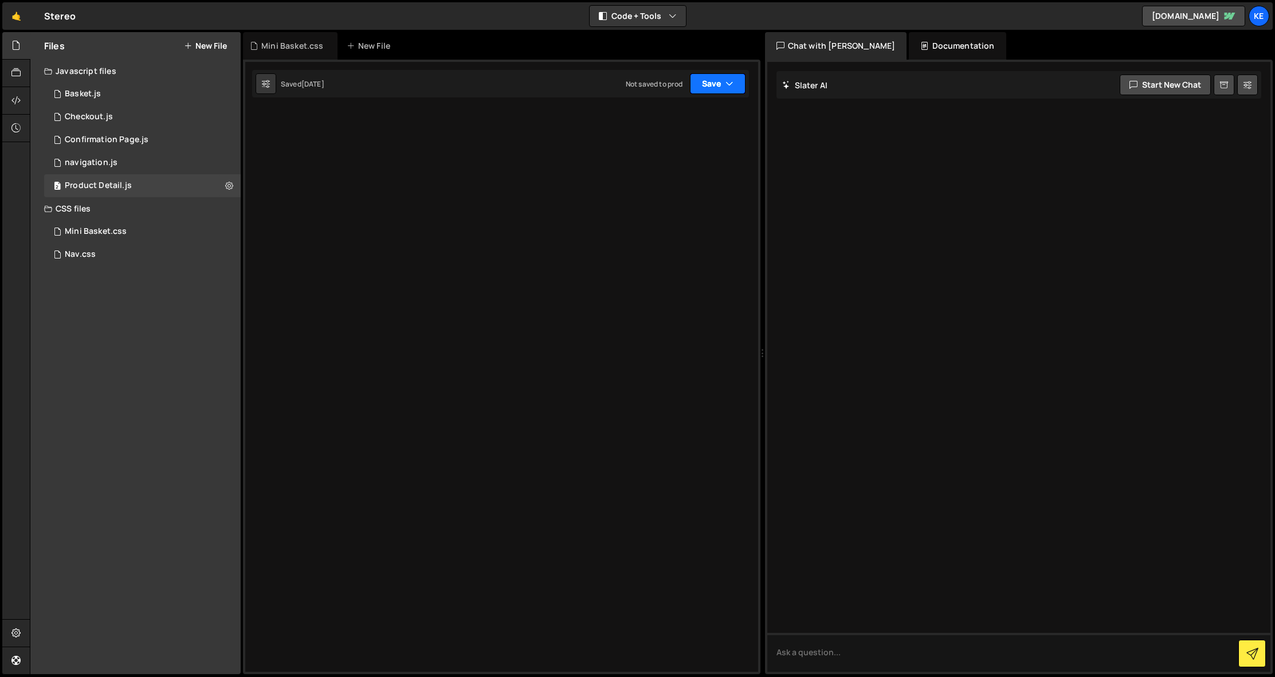
click at [731, 80] on icon "button" at bounding box center [729, 83] width 8 height 11
click at [19, 101] on icon at bounding box center [15, 100] width 9 height 13
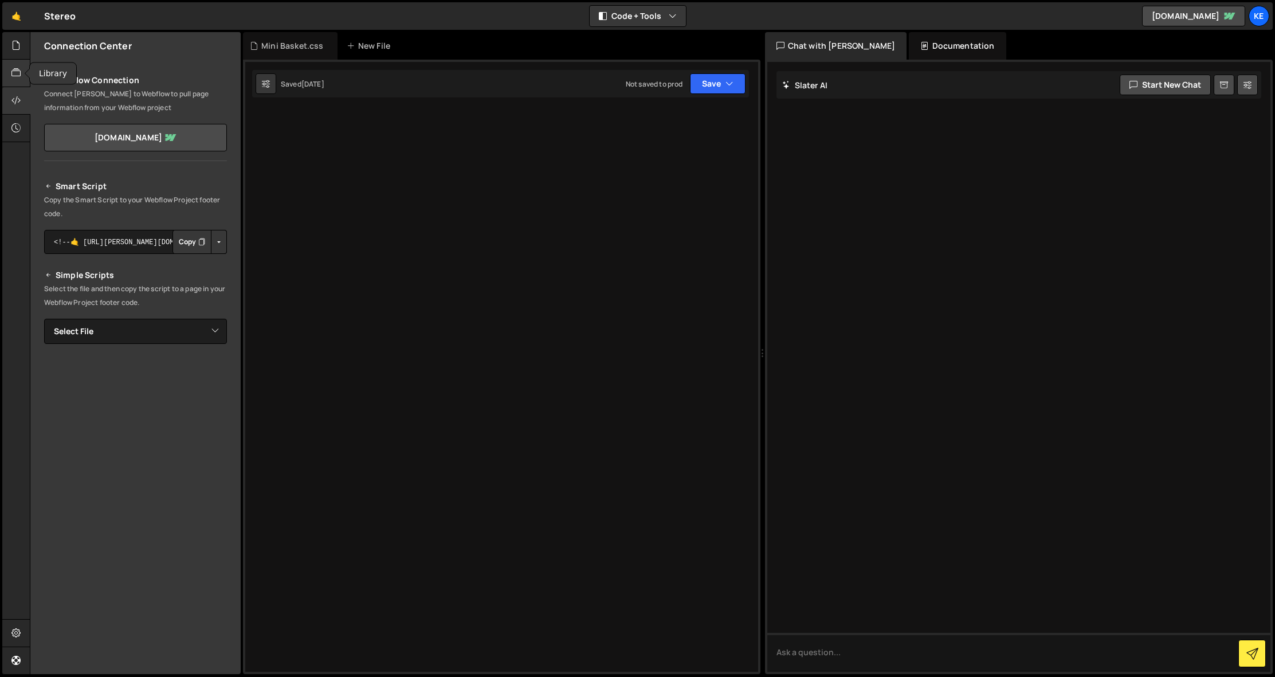
click at [11, 73] on icon at bounding box center [15, 72] width 9 height 13
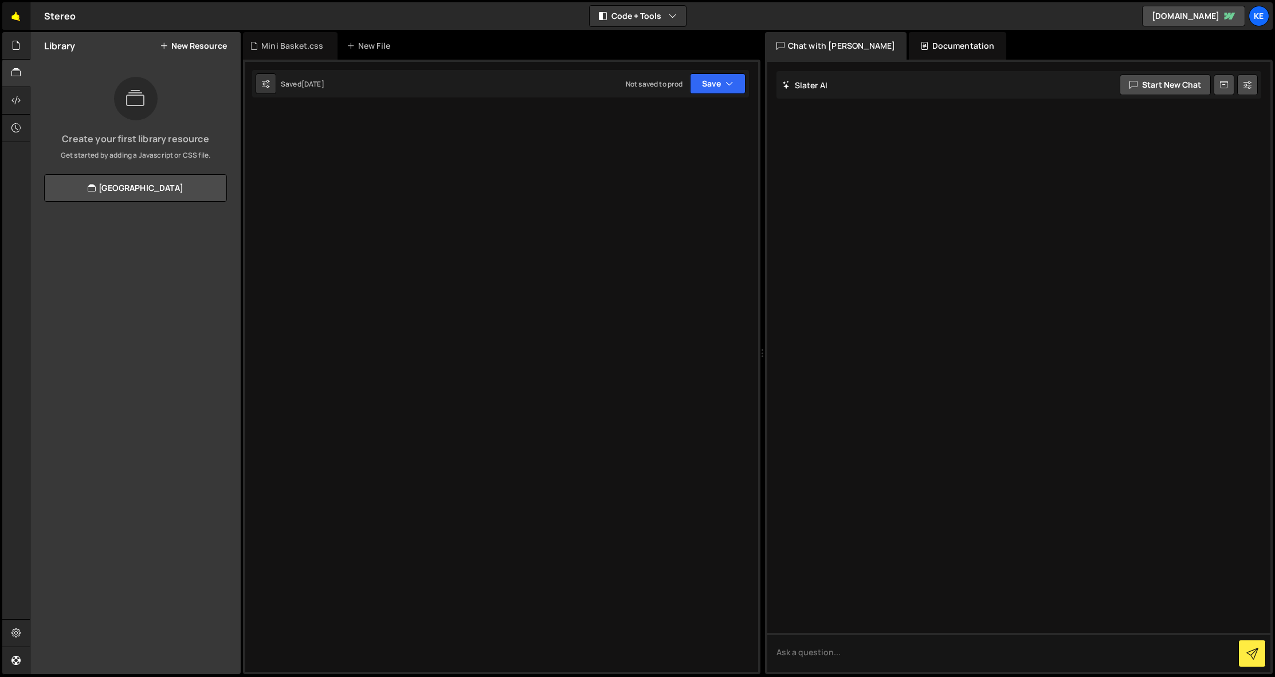
click at [22, 15] on link "🤙" at bounding box center [16, 16] width 28 height 28
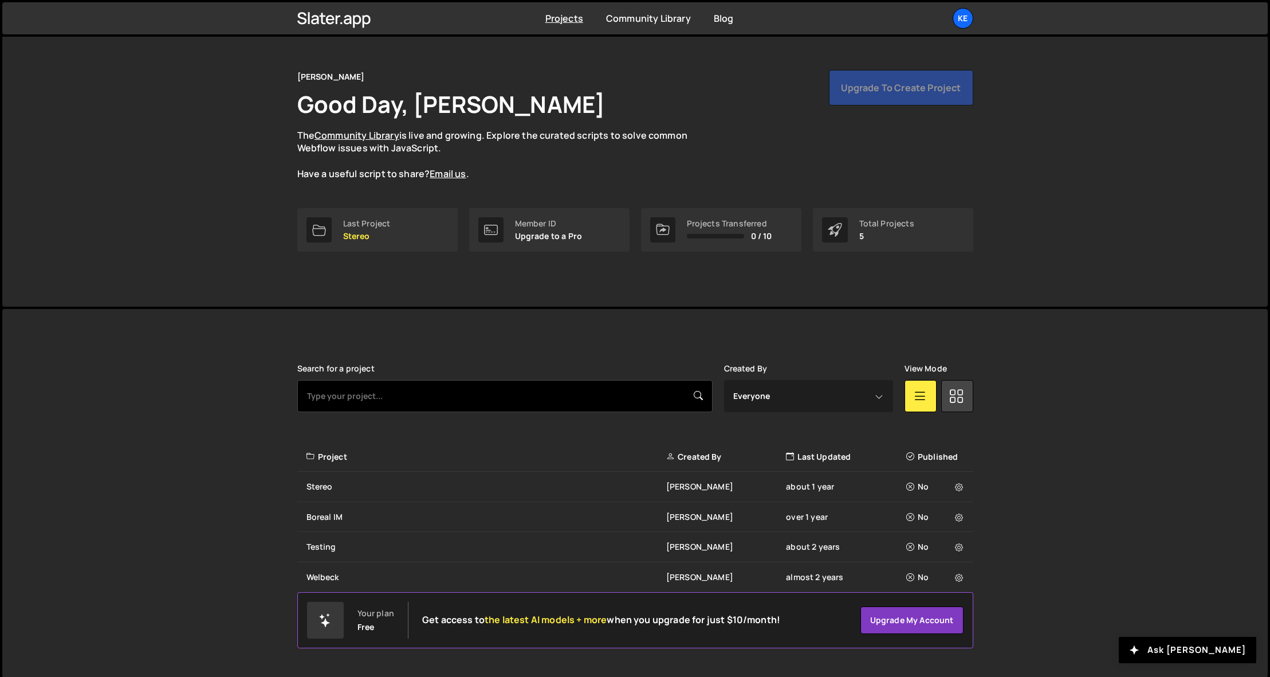
scroll to position [24, 0]
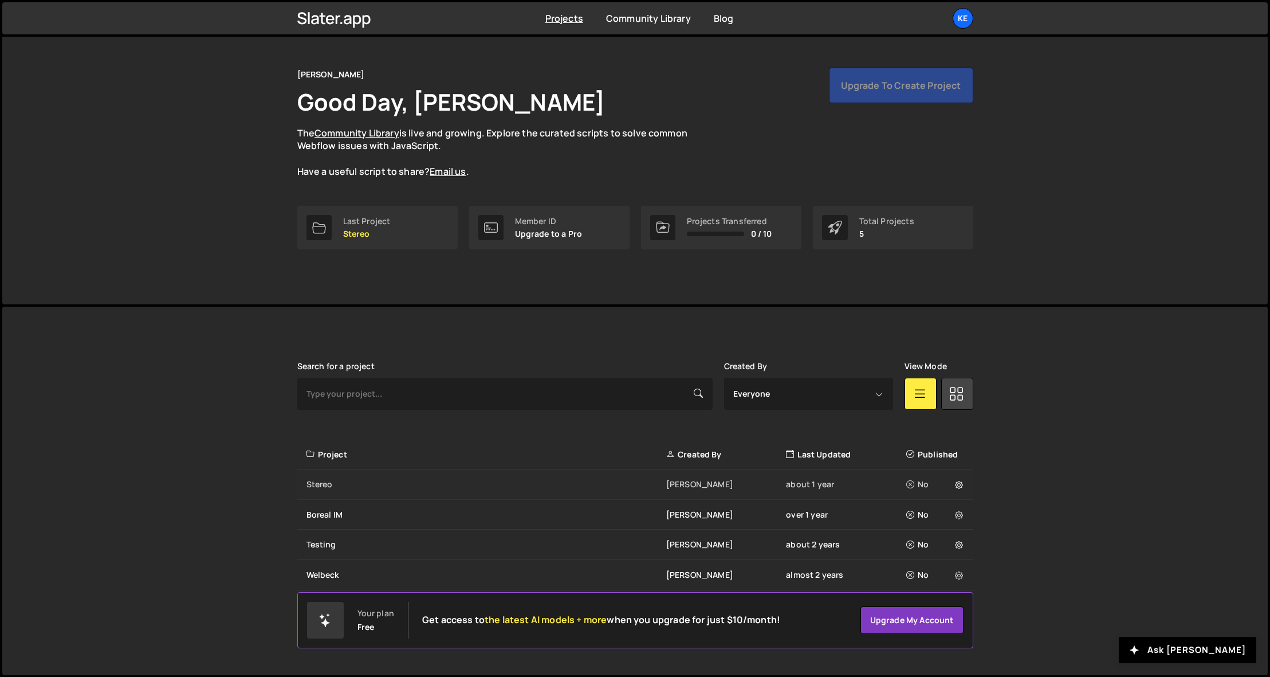
click at [320, 485] on div "Stereo" at bounding box center [487, 483] width 360 height 11
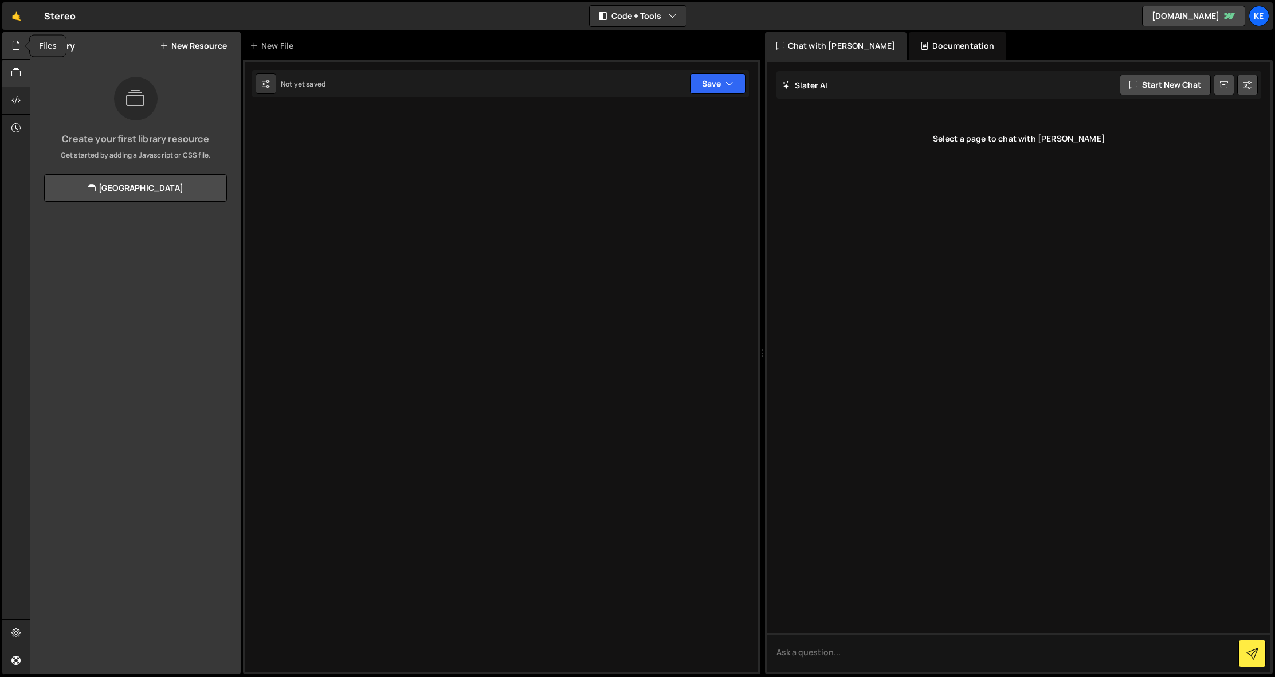
click at [17, 43] on icon at bounding box center [15, 45] width 9 height 13
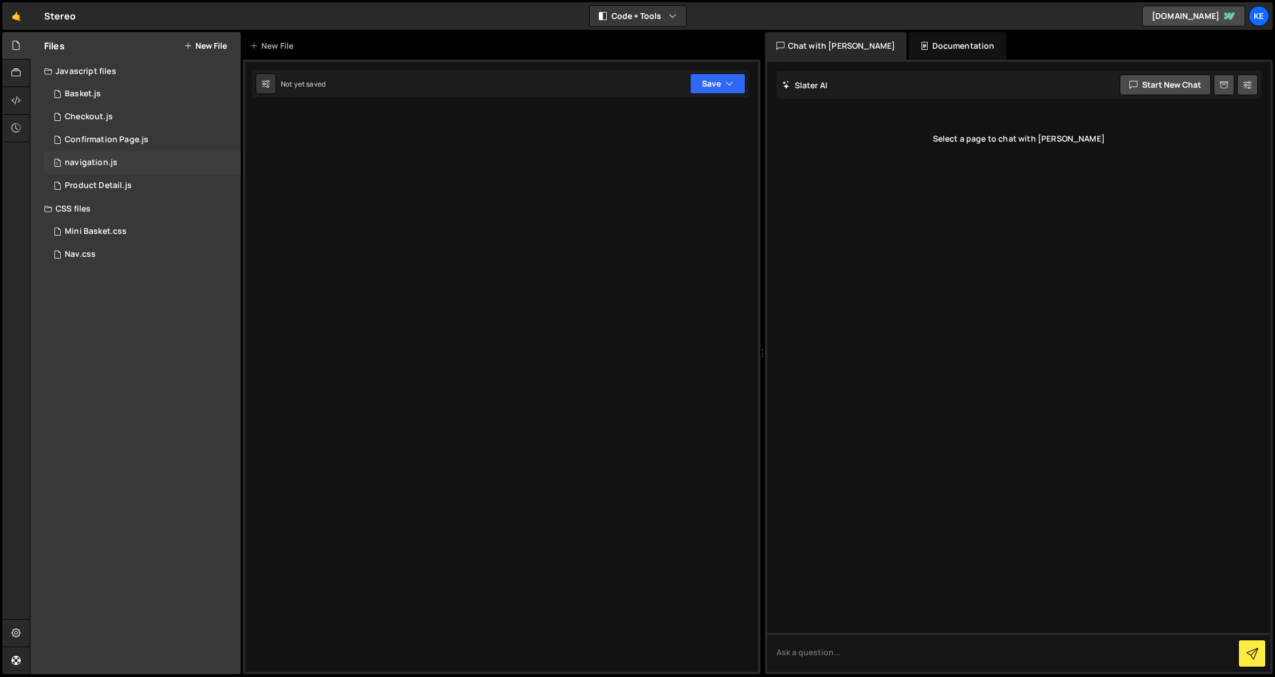
click at [93, 162] on div "navigation.js" at bounding box center [91, 163] width 53 height 10
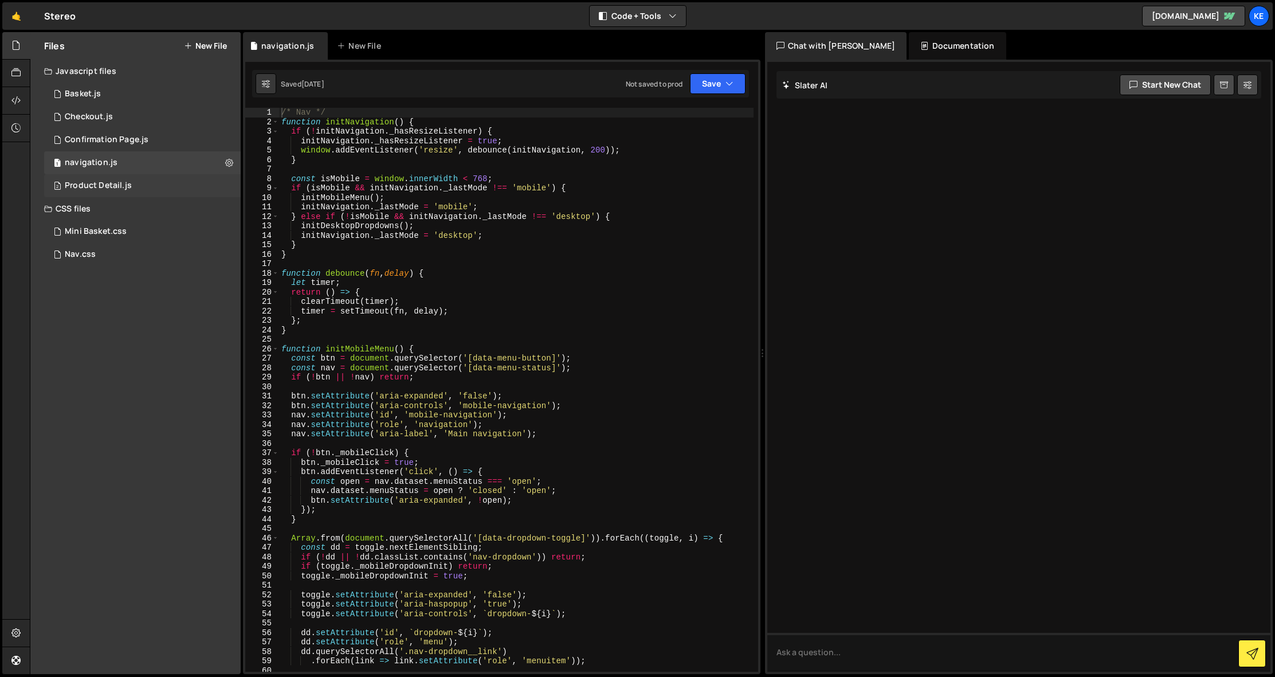
click at [96, 180] on div "2 Product Detail.js 0" at bounding box center [142, 185] width 197 height 23
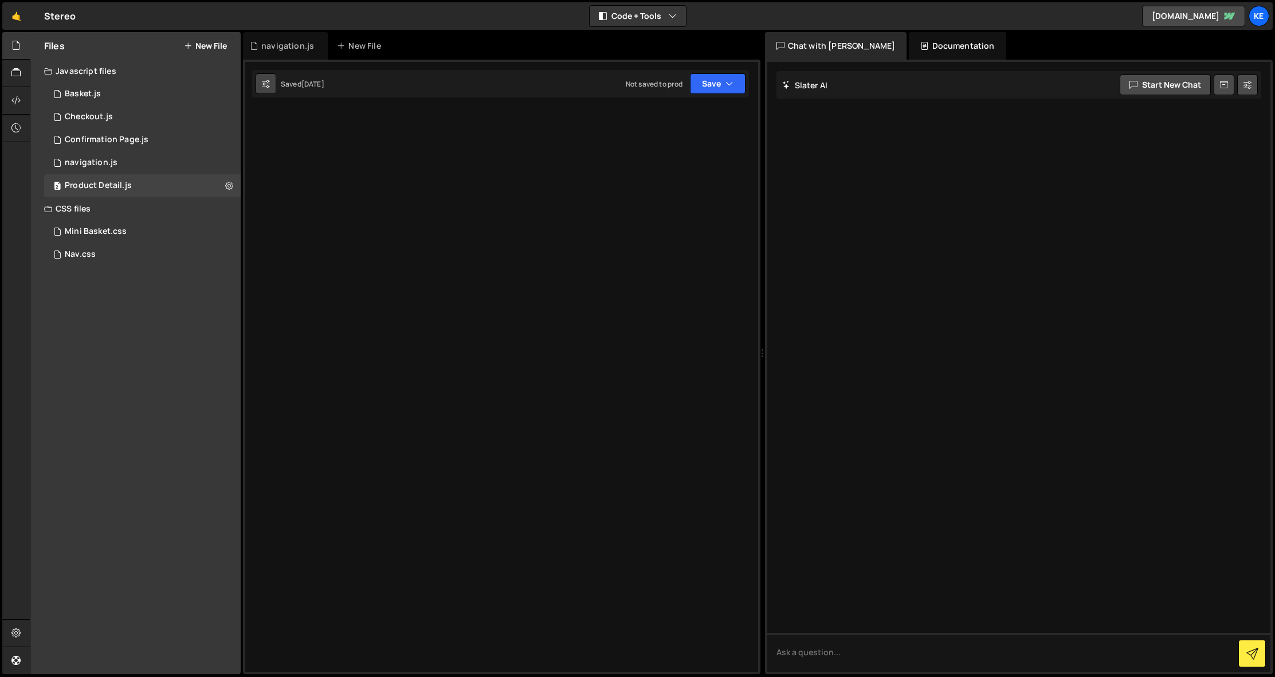
click at [265, 87] on icon at bounding box center [266, 83] width 8 height 11
select select "editor"
select select "ace/theme/monokai"
type input "14"
checkbox input "true"
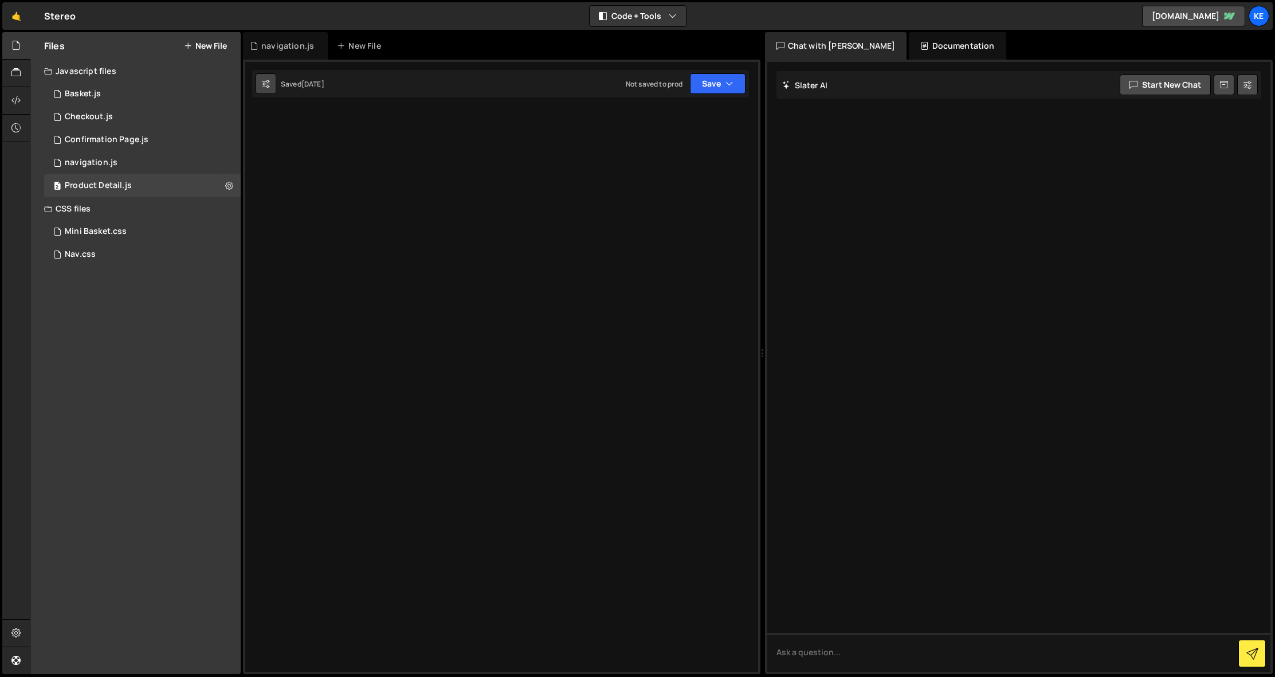
checkbox input "true"
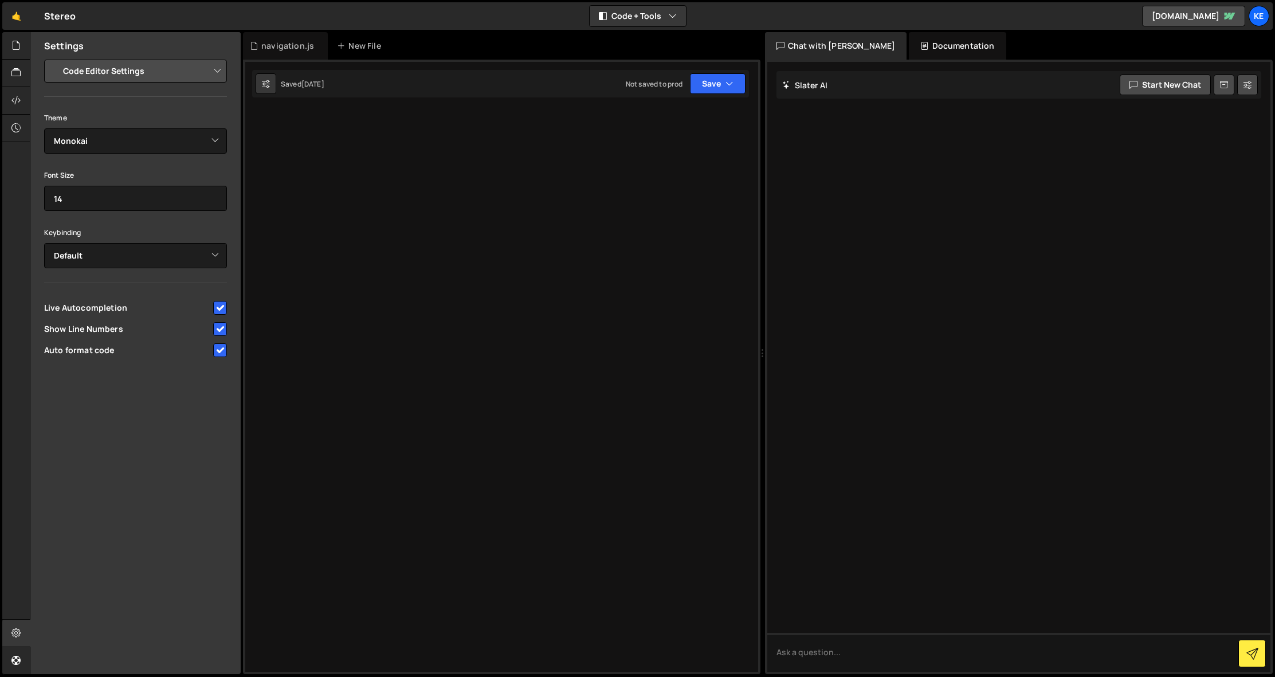
click at [163, 73] on select "Project Settings Code Editor Settings Chat Settings" at bounding box center [138, 70] width 168 height 25
select select "project"
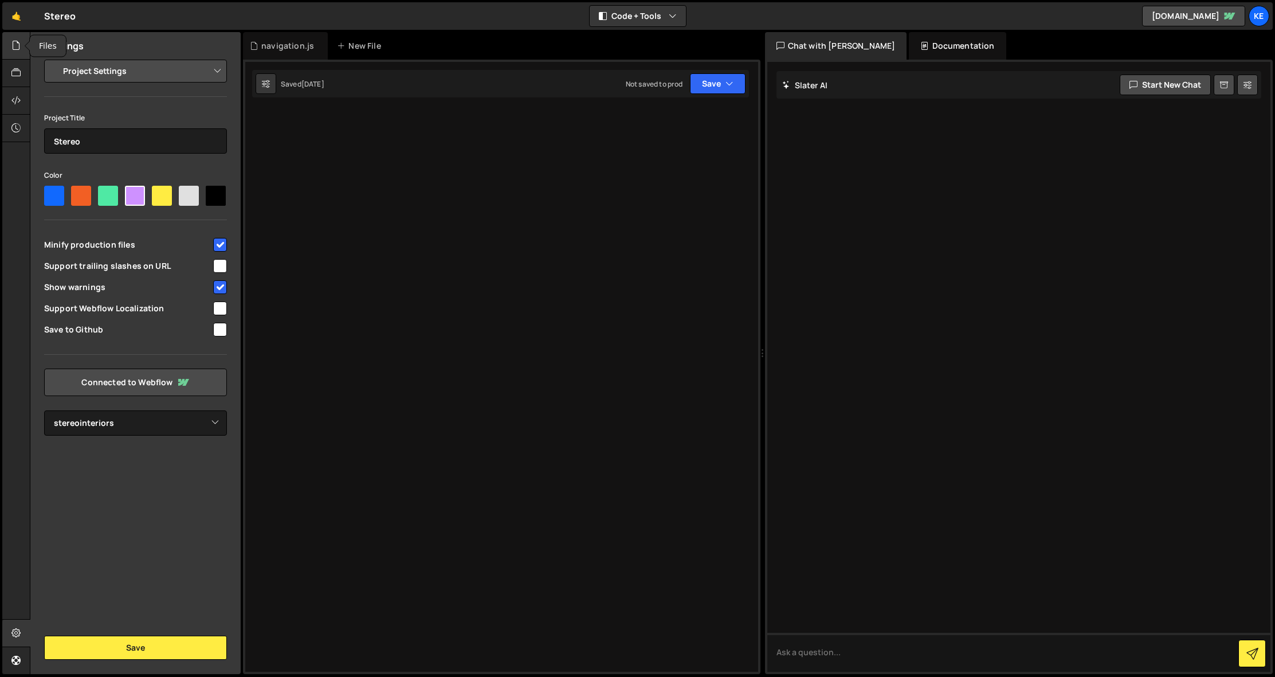
click at [15, 48] on icon at bounding box center [15, 45] width 9 height 13
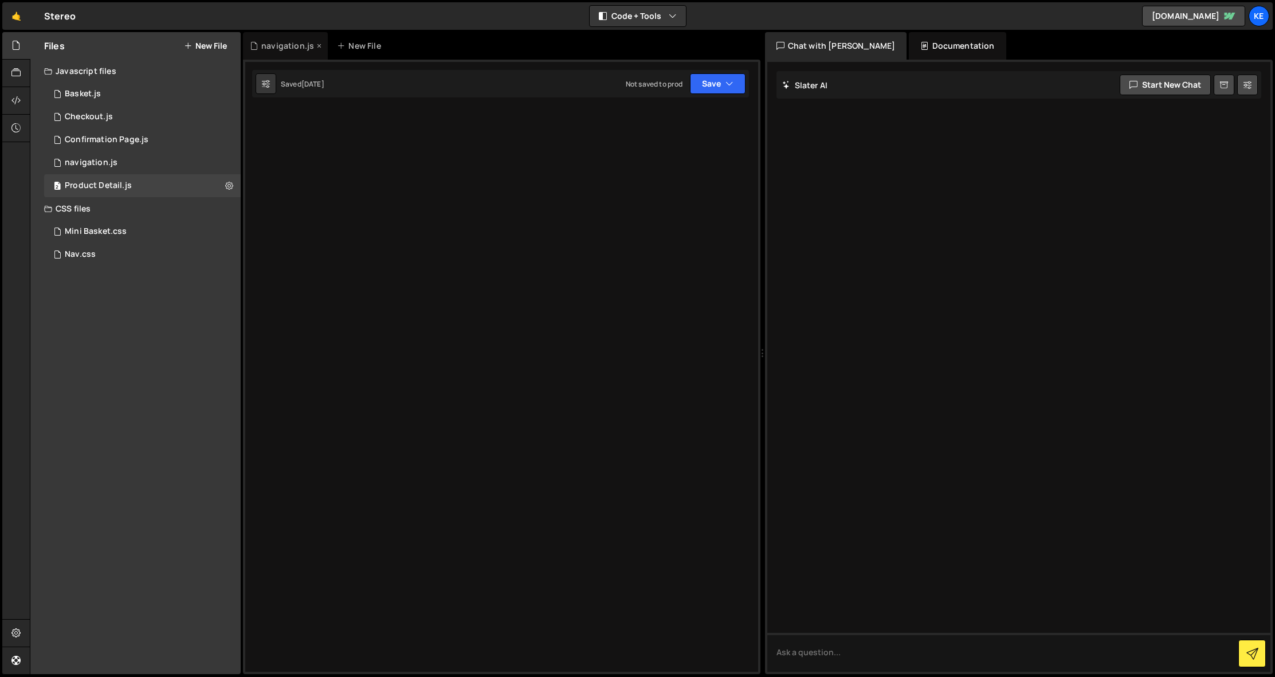
click at [290, 48] on div "navigation.js" at bounding box center [287, 45] width 53 height 11
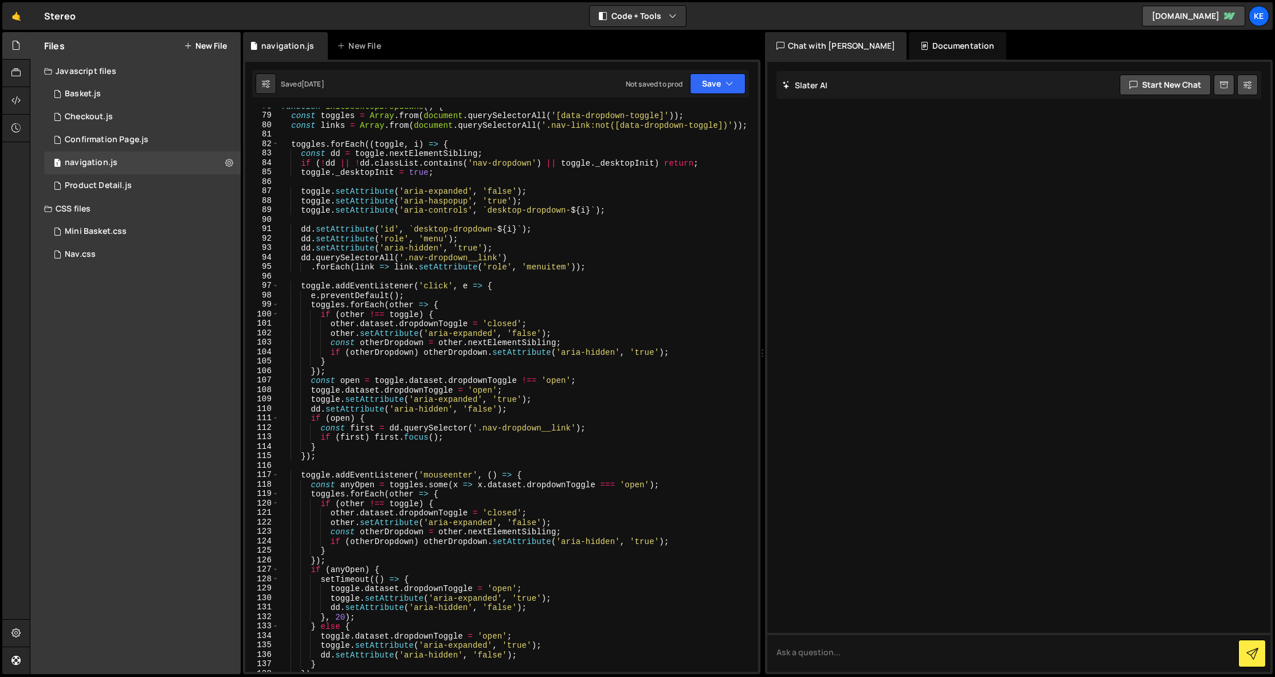
scroll to position [735, 0]
click at [225, 186] on div "2 Product Detail.js 0" at bounding box center [142, 185] width 197 height 23
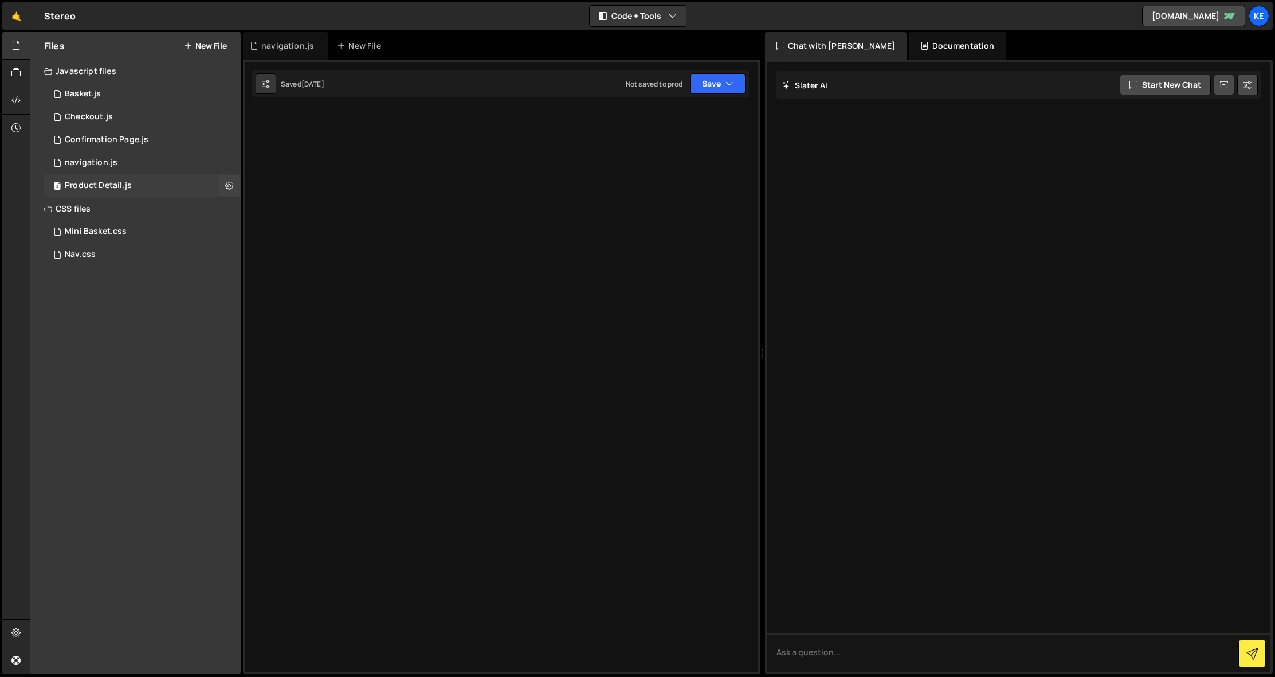
click at [225, 186] on icon at bounding box center [229, 185] width 8 height 11
click at [1262, 20] on div "Ke" at bounding box center [1259, 16] width 21 height 21
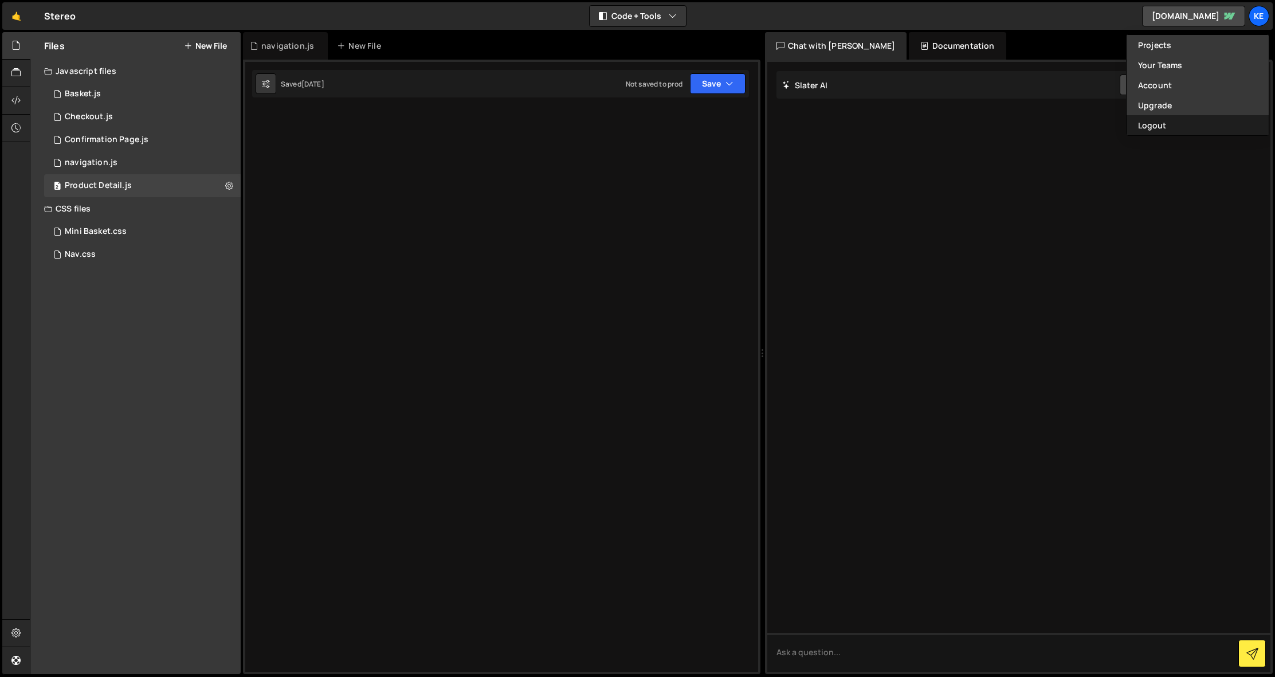
click at [1163, 126] on button "Logout" at bounding box center [1197, 125] width 142 height 20
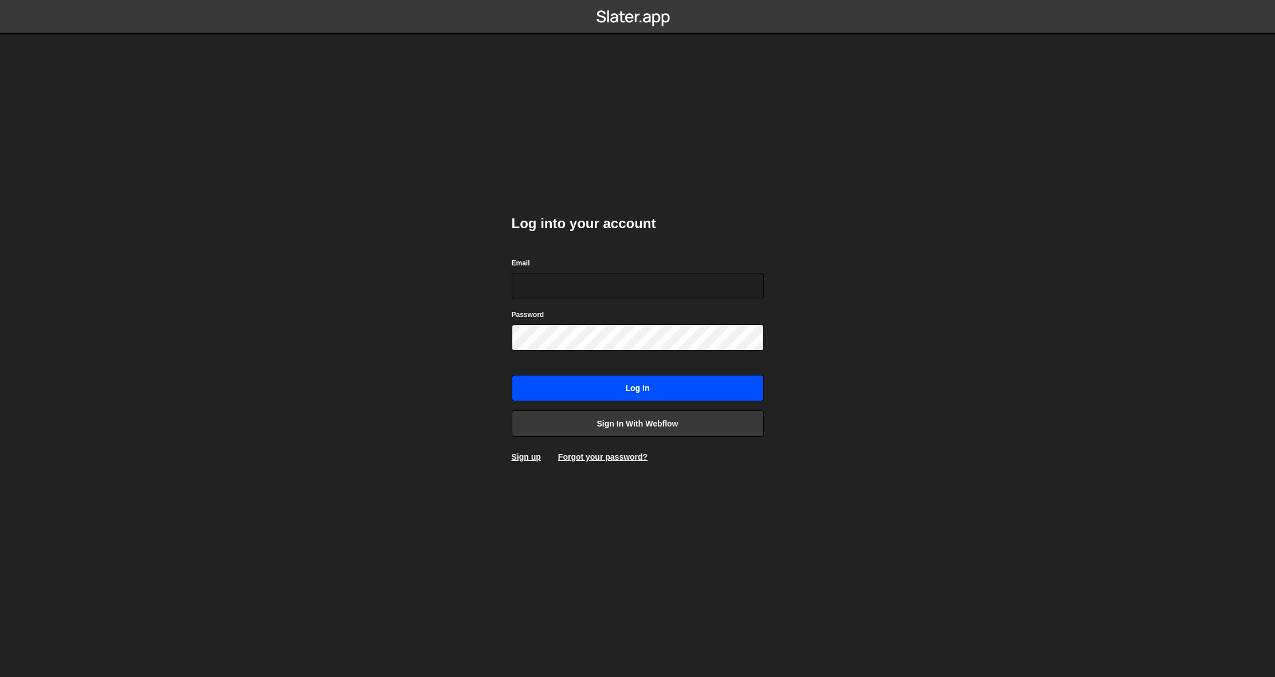
type input "[EMAIL_ADDRESS][DOMAIN_NAME]"
click at [629, 390] on input "Log in" at bounding box center [638, 388] width 252 height 26
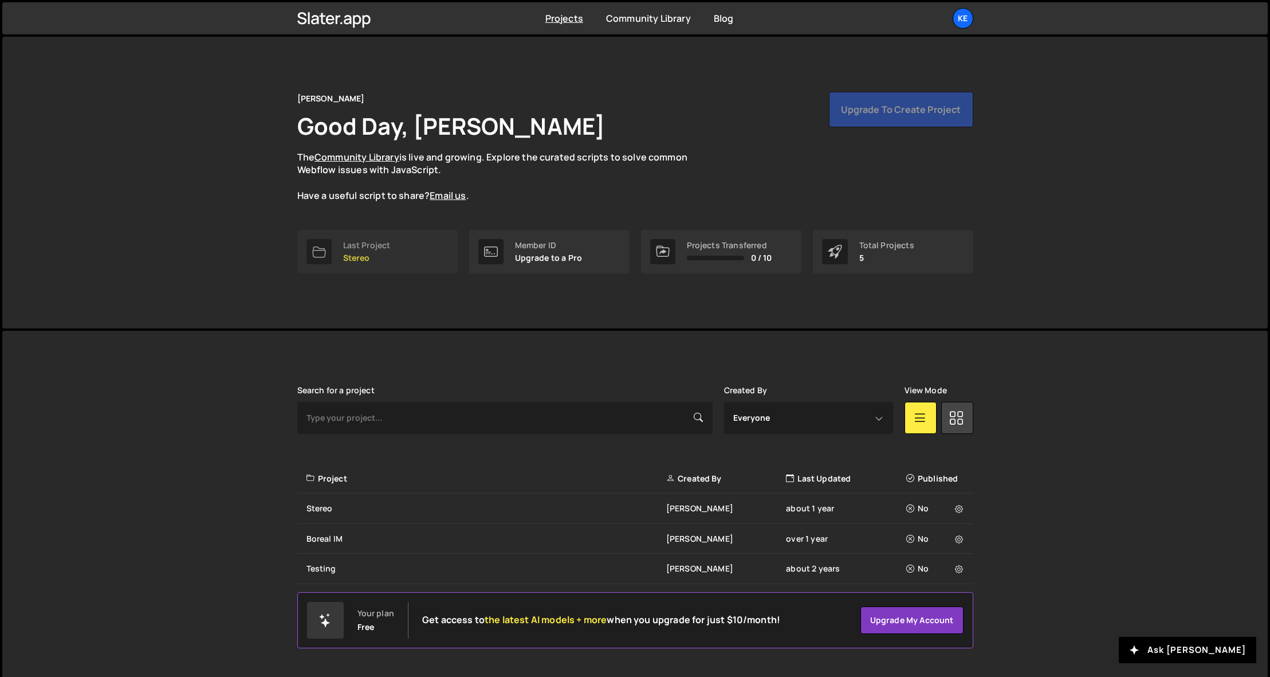
click at [379, 246] on div "Last Project" at bounding box center [367, 245] width 48 height 9
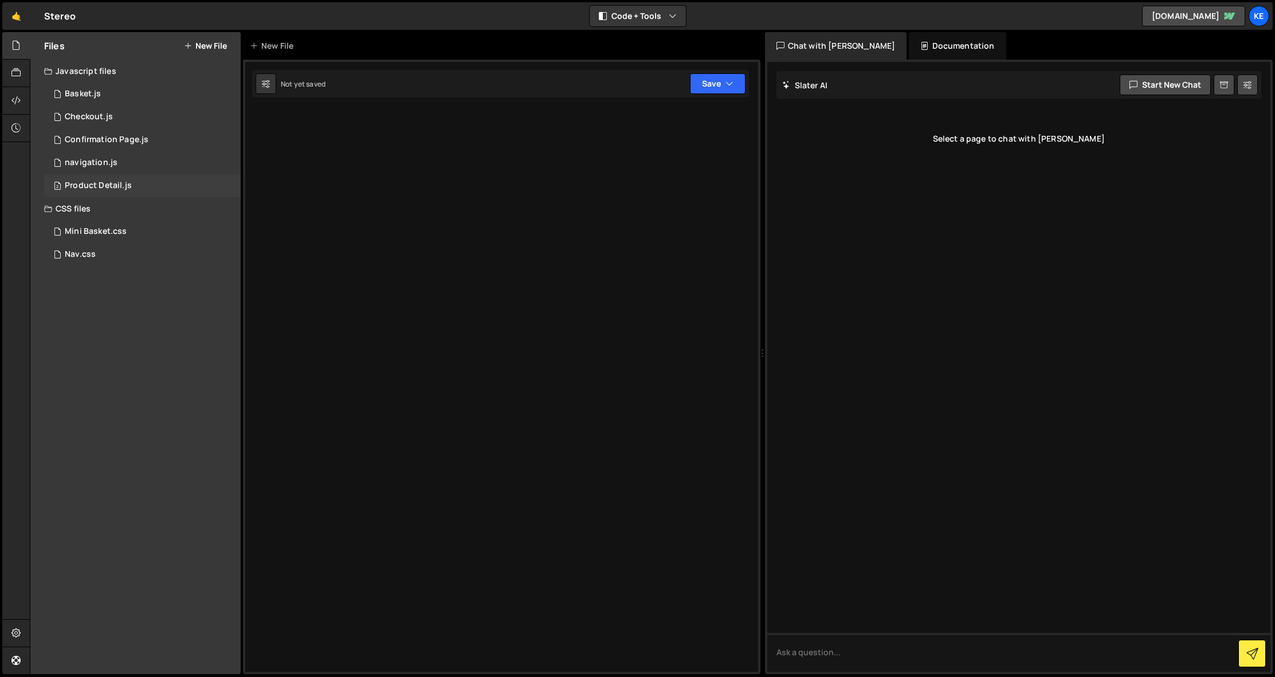
click at [91, 188] on div "Product Detail.js" at bounding box center [98, 185] width 67 height 10
click at [85, 156] on div "1 navigation.js 0" at bounding box center [142, 162] width 197 height 23
click at [99, 131] on div "1 Confirmation Page.js 0" at bounding box center [142, 139] width 197 height 23
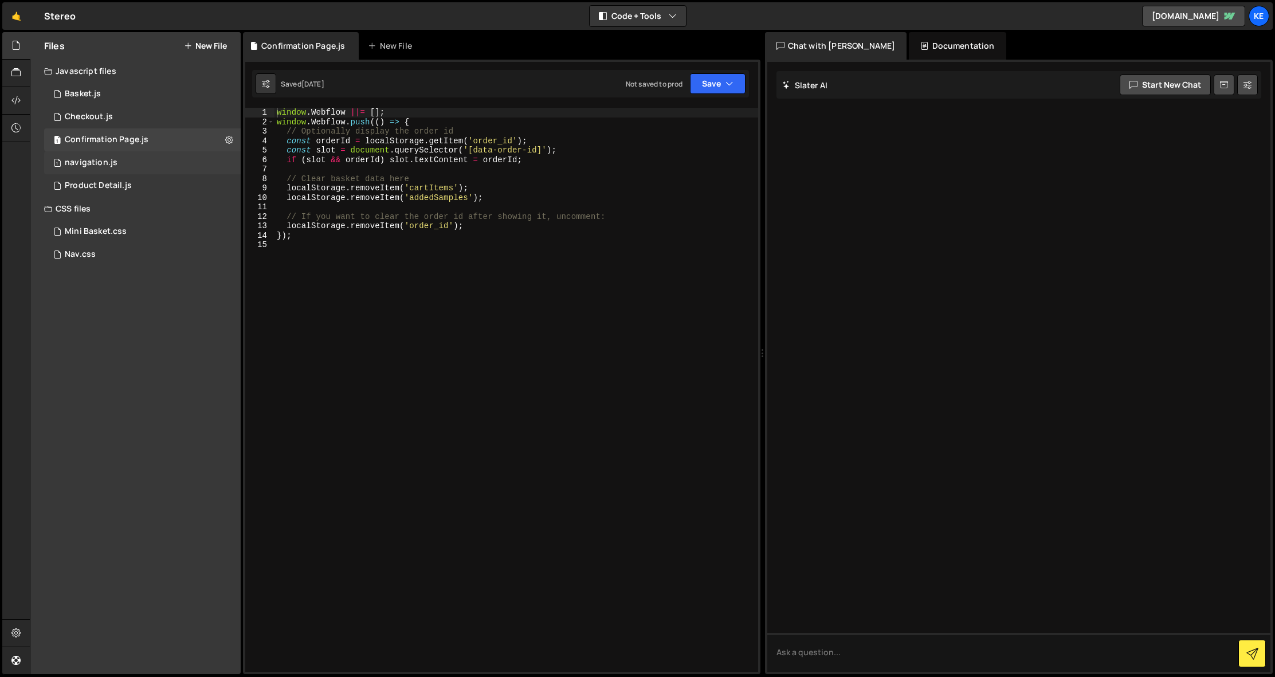
click at [93, 165] on div "navigation.js" at bounding box center [91, 163] width 53 height 10
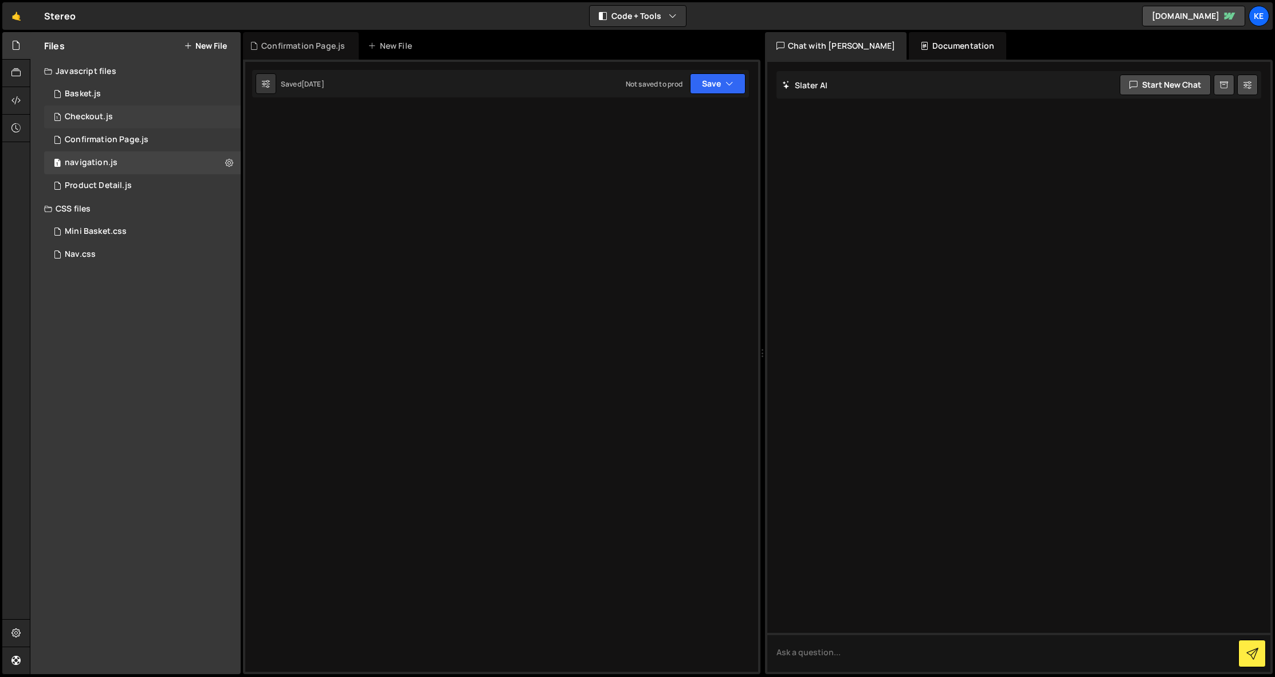
click at [80, 113] on div "Checkout.js" at bounding box center [89, 117] width 48 height 10
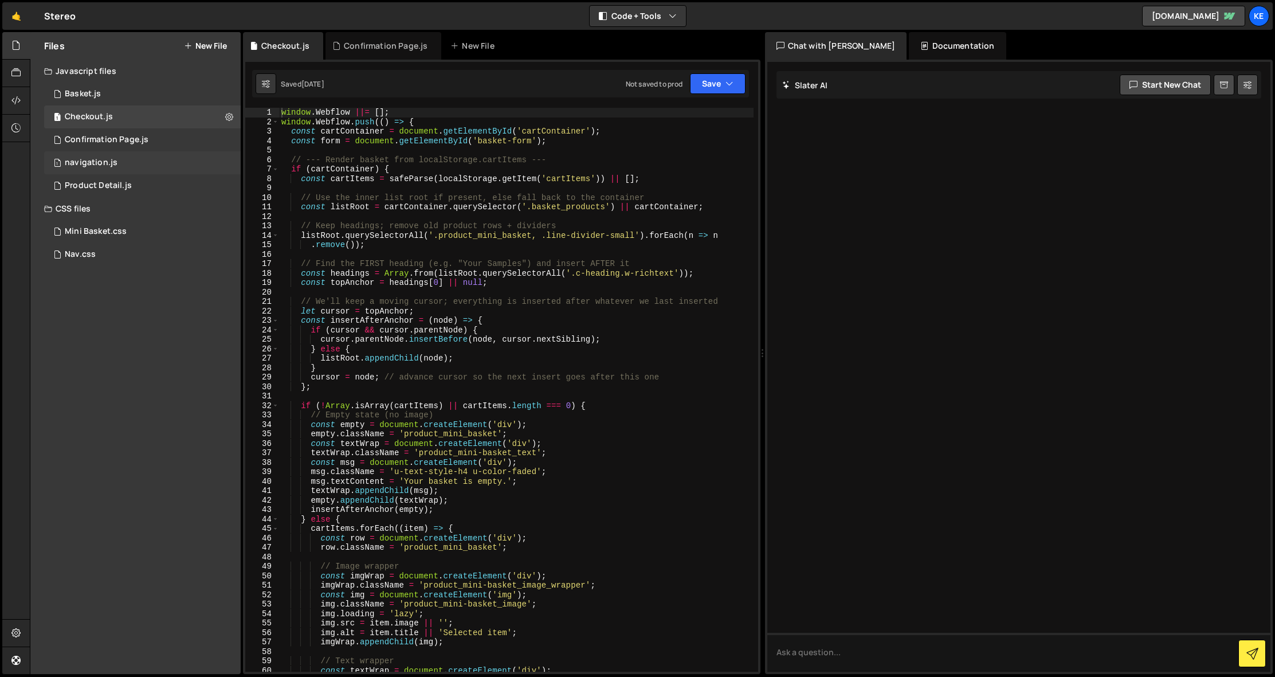
click at [87, 160] on div "navigation.js" at bounding box center [91, 163] width 53 height 10
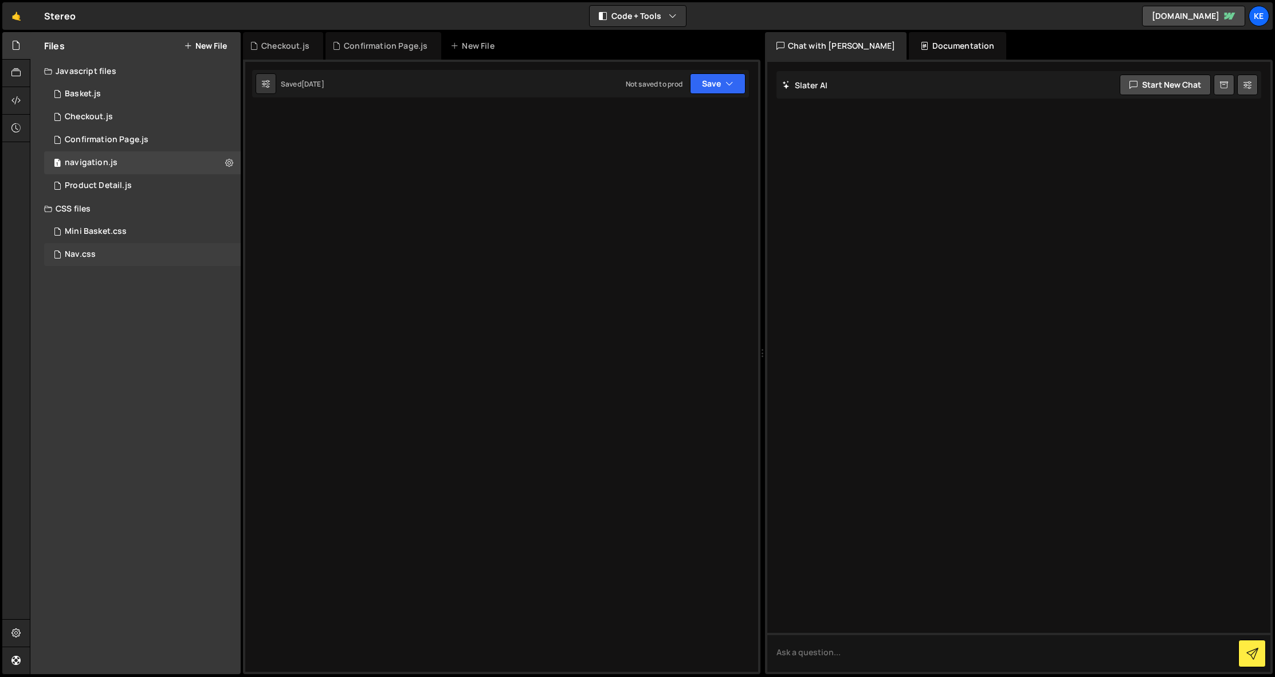
click at [95, 250] on div "Nav.css 0" at bounding box center [142, 254] width 197 height 23
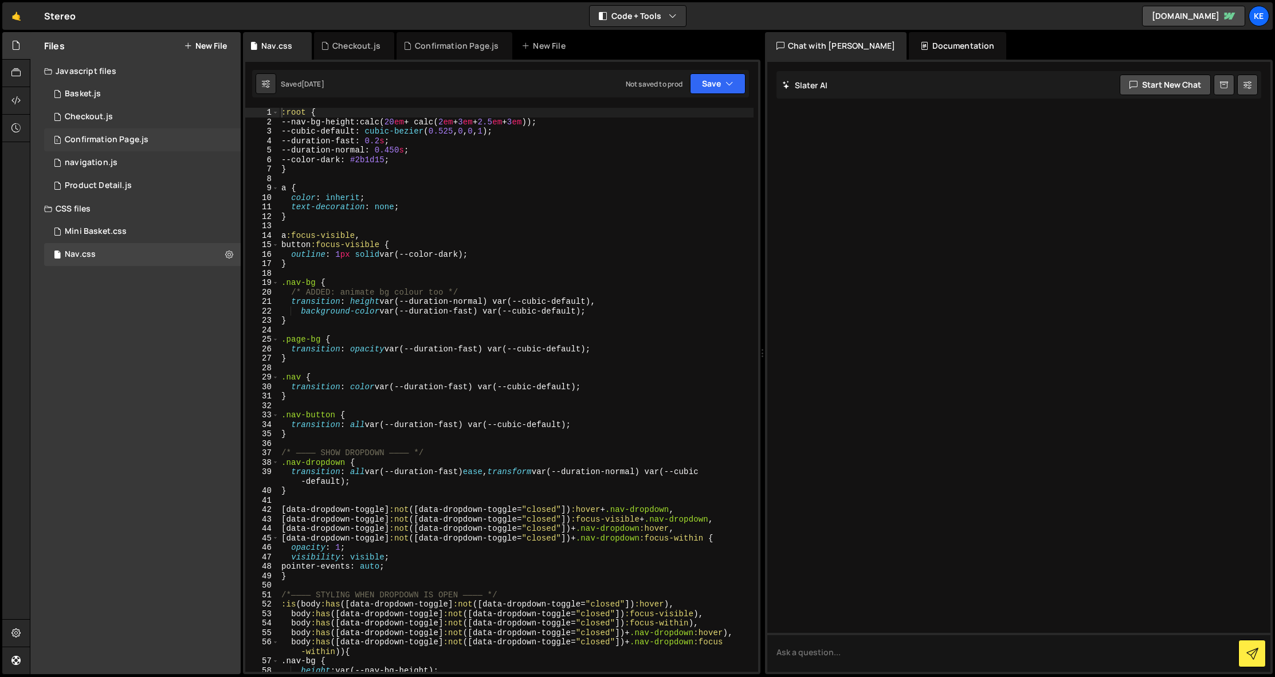
click at [99, 140] on div "Confirmation Page.js" at bounding box center [107, 140] width 84 height 10
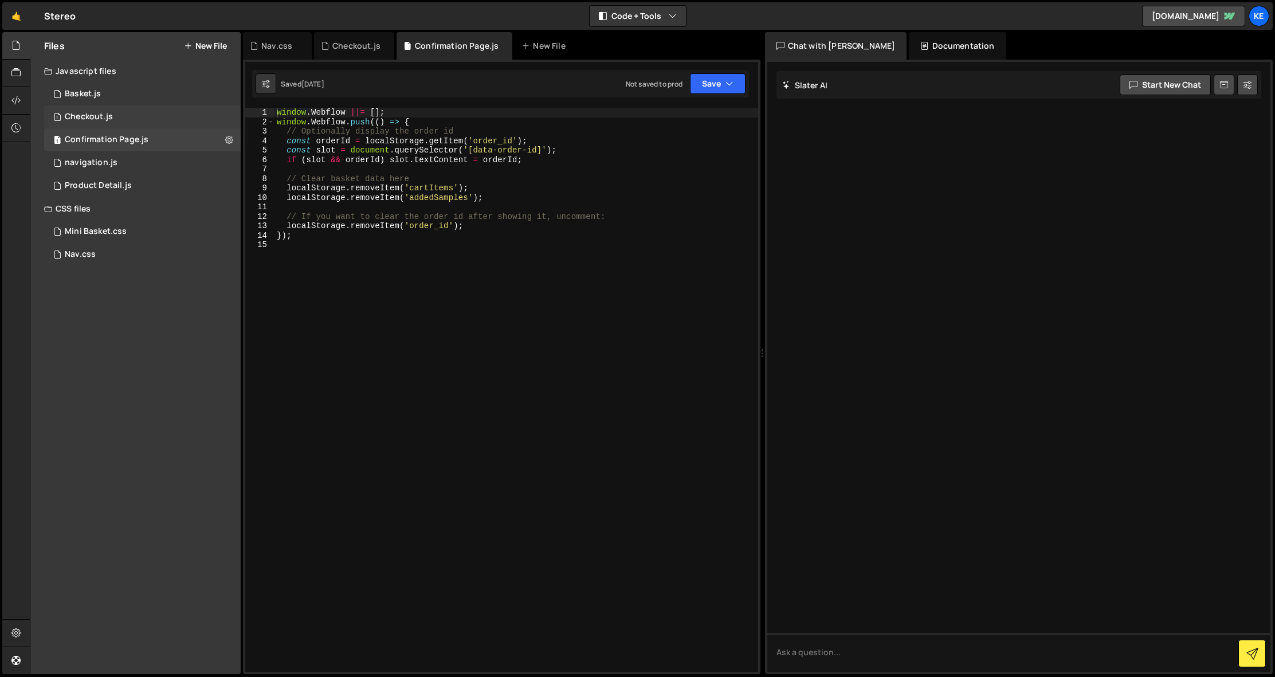
click at [99, 122] on div "1 Checkout.js 0" at bounding box center [142, 116] width 197 height 23
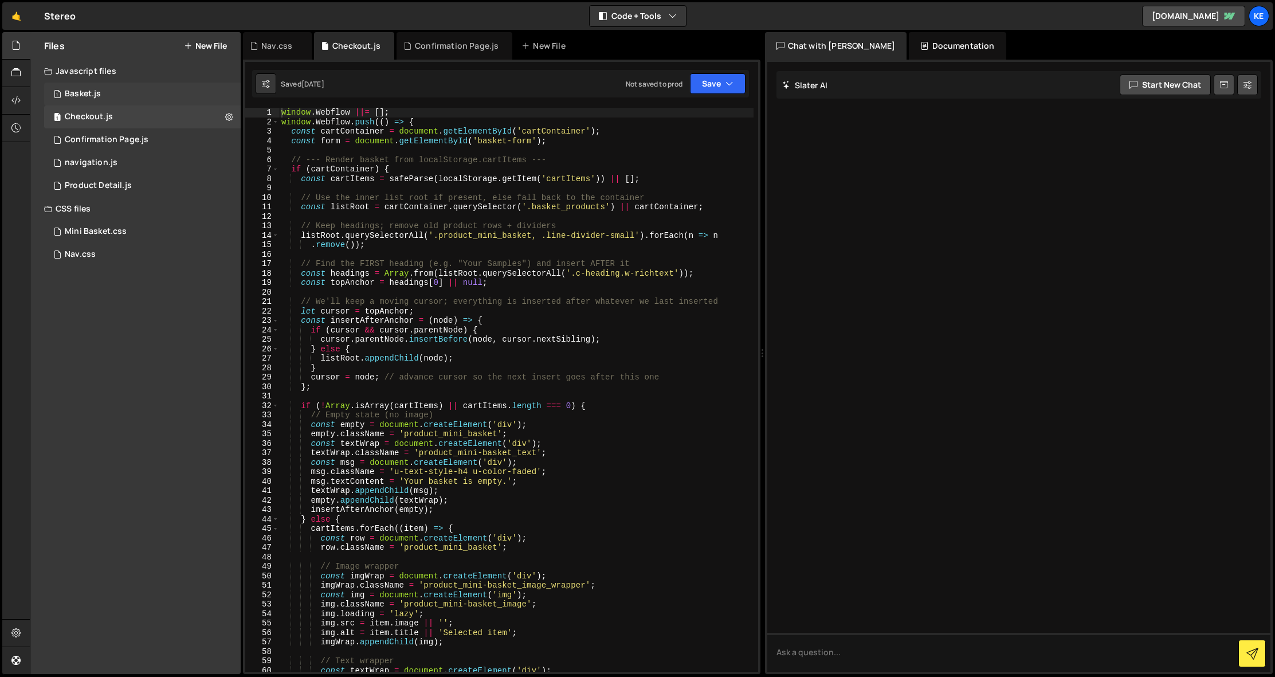
click at [93, 92] on div "Basket.js" at bounding box center [83, 94] width 36 height 10
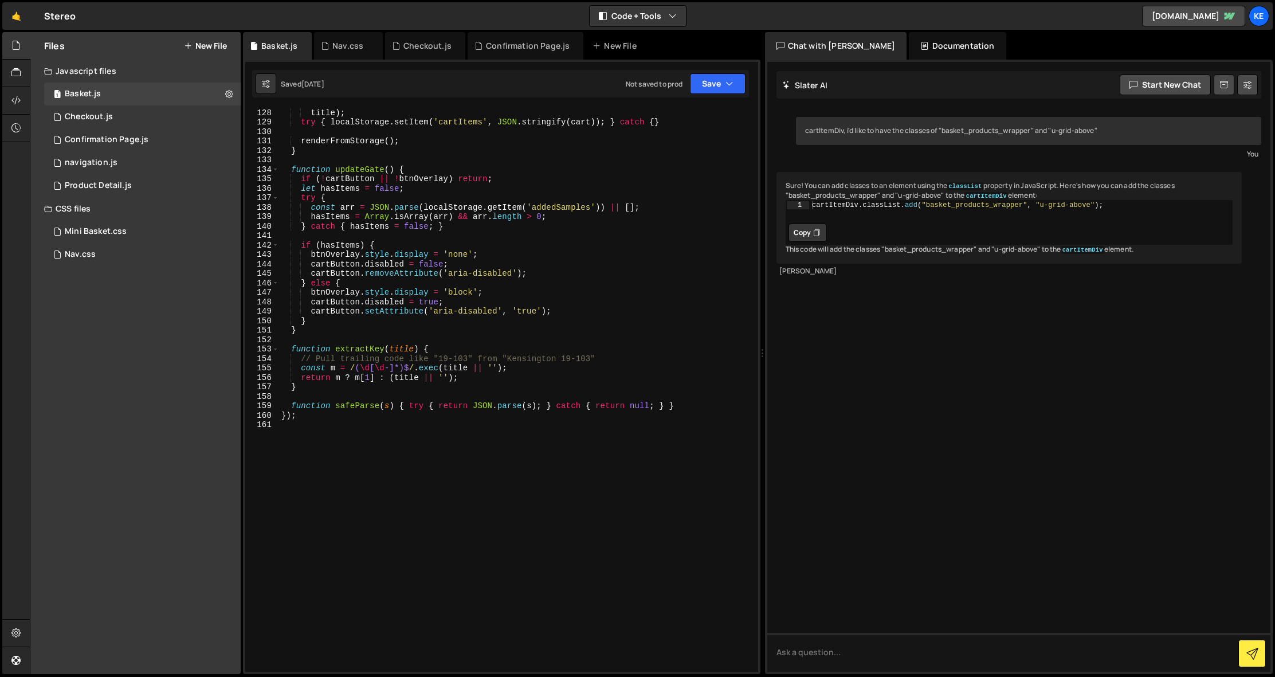
scroll to position [1200, 0]
click at [92, 184] on div "Product Detail.js" at bounding box center [98, 185] width 67 height 10
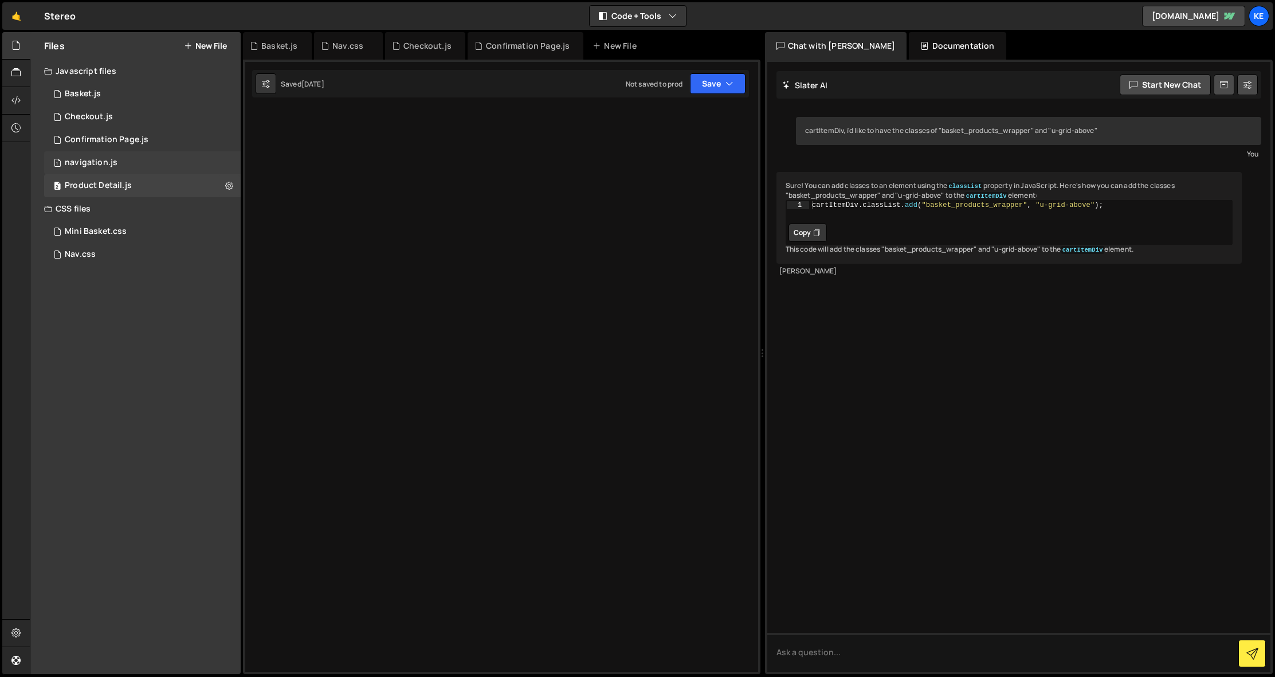
click at [95, 167] on div "navigation.js" at bounding box center [91, 163] width 53 height 10
click at [97, 180] on div "Product Detail.js" at bounding box center [98, 185] width 67 height 10
click at [73, 159] on div "navigation.js" at bounding box center [91, 163] width 53 height 10
click at [83, 176] on div "2 Product Detail.js 0" at bounding box center [142, 185] width 197 height 23
click at [571, 45] on icon at bounding box center [575, 45] width 8 height 11
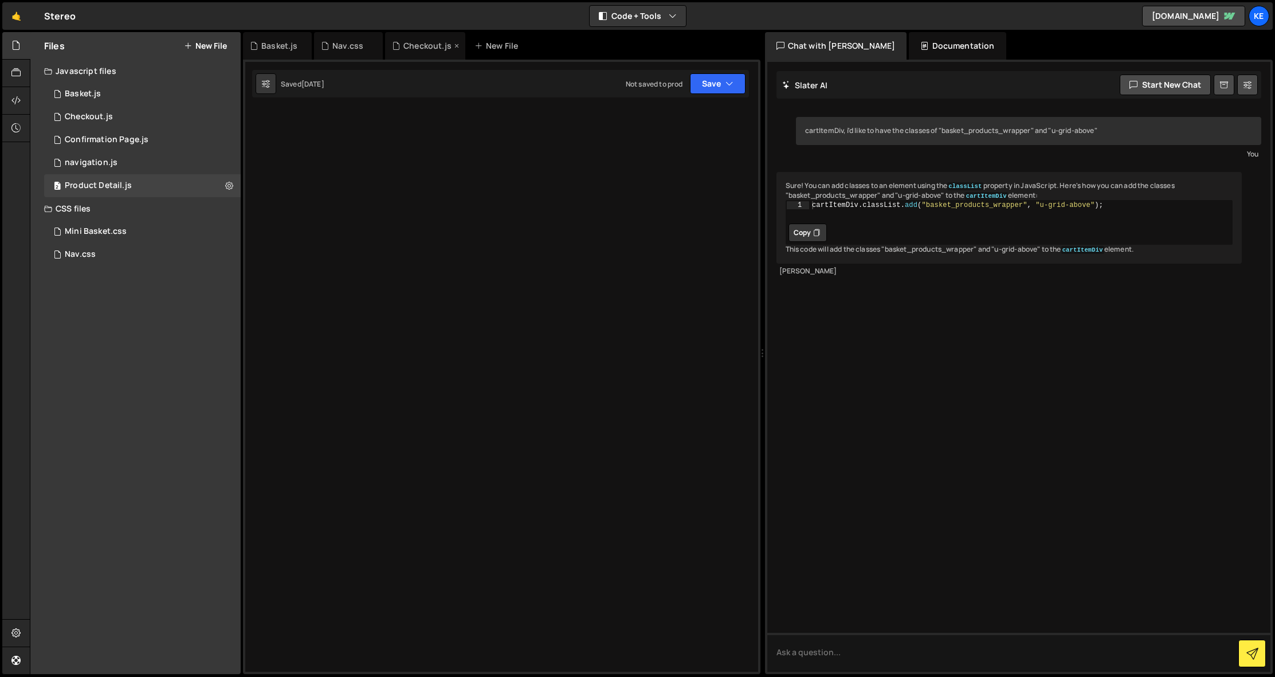
click at [454, 48] on icon at bounding box center [457, 45] width 8 height 11
click at [375, 48] on icon at bounding box center [374, 45] width 8 height 11
click at [300, 47] on icon at bounding box center [303, 45] width 8 height 11
click at [99, 156] on div "1 navigation.js 0" at bounding box center [142, 162] width 197 height 23
click at [104, 183] on div "Product Detail.js" at bounding box center [98, 185] width 67 height 10
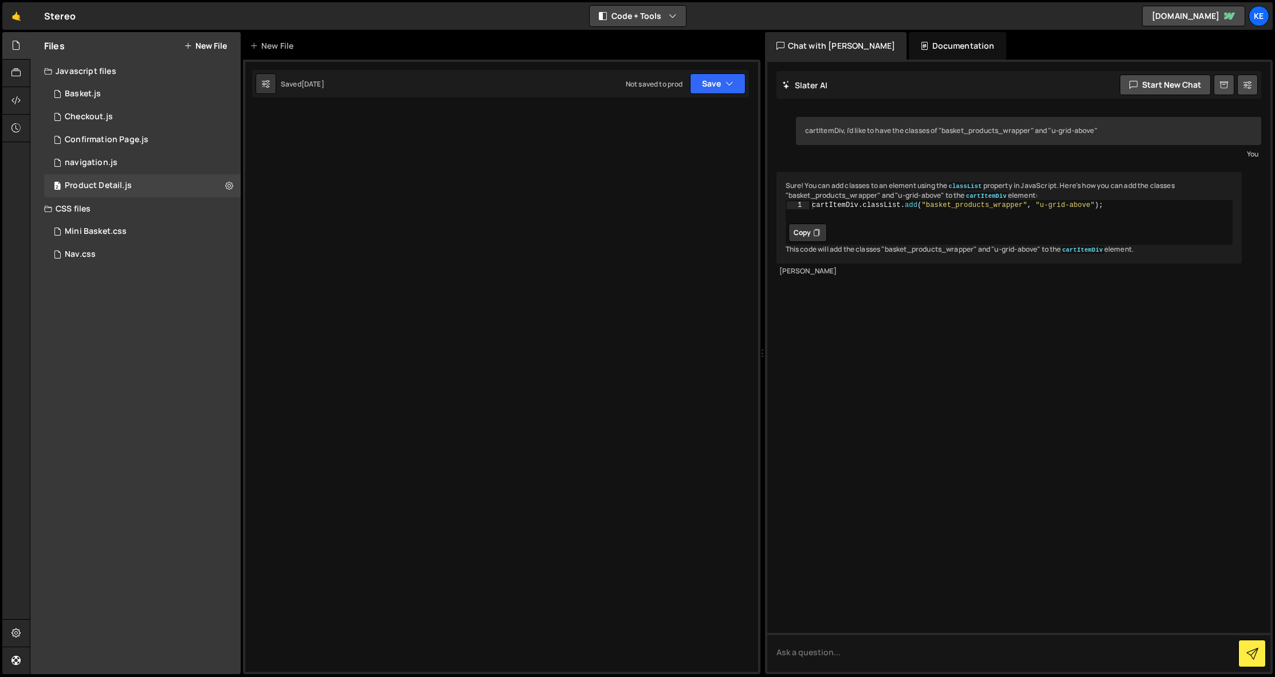
click at [673, 17] on icon "button" at bounding box center [673, 15] width 8 height 11
click at [650, 38] on button "Code Only" at bounding box center [638, 41] width 96 height 21
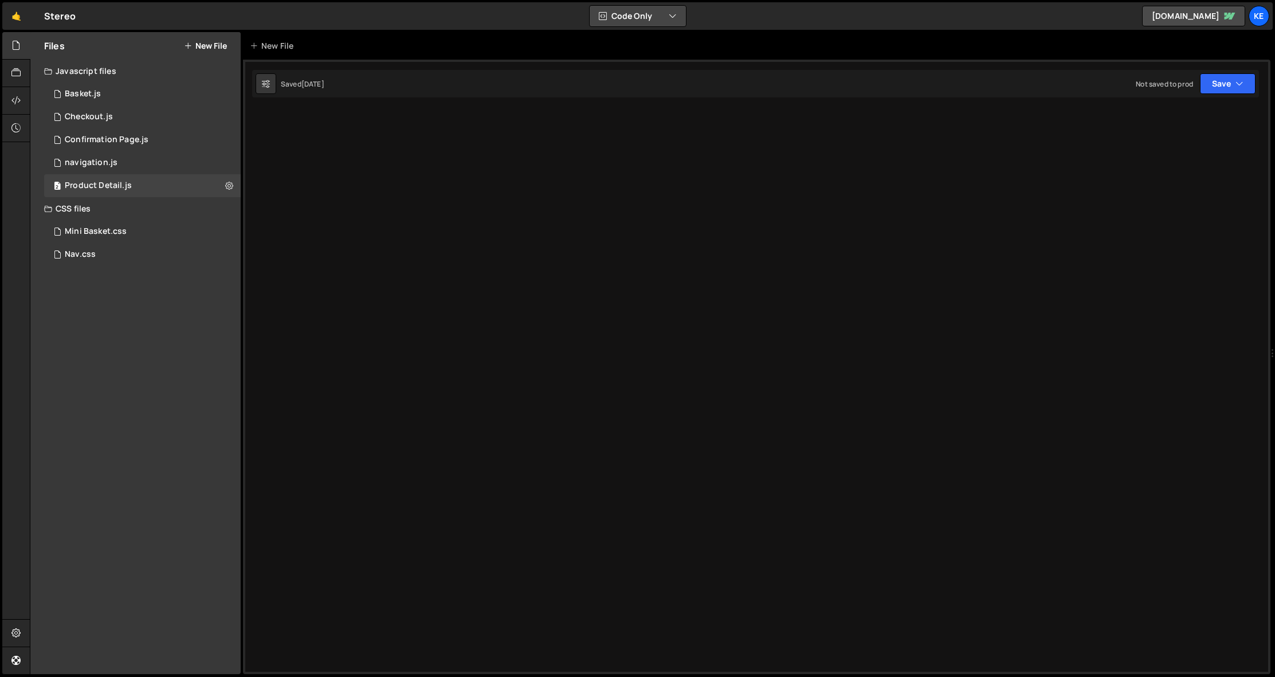
click at [669, 19] on icon "button" at bounding box center [673, 15] width 8 height 11
click at [645, 61] on button "Code + Tools" at bounding box center [638, 62] width 96 height 21
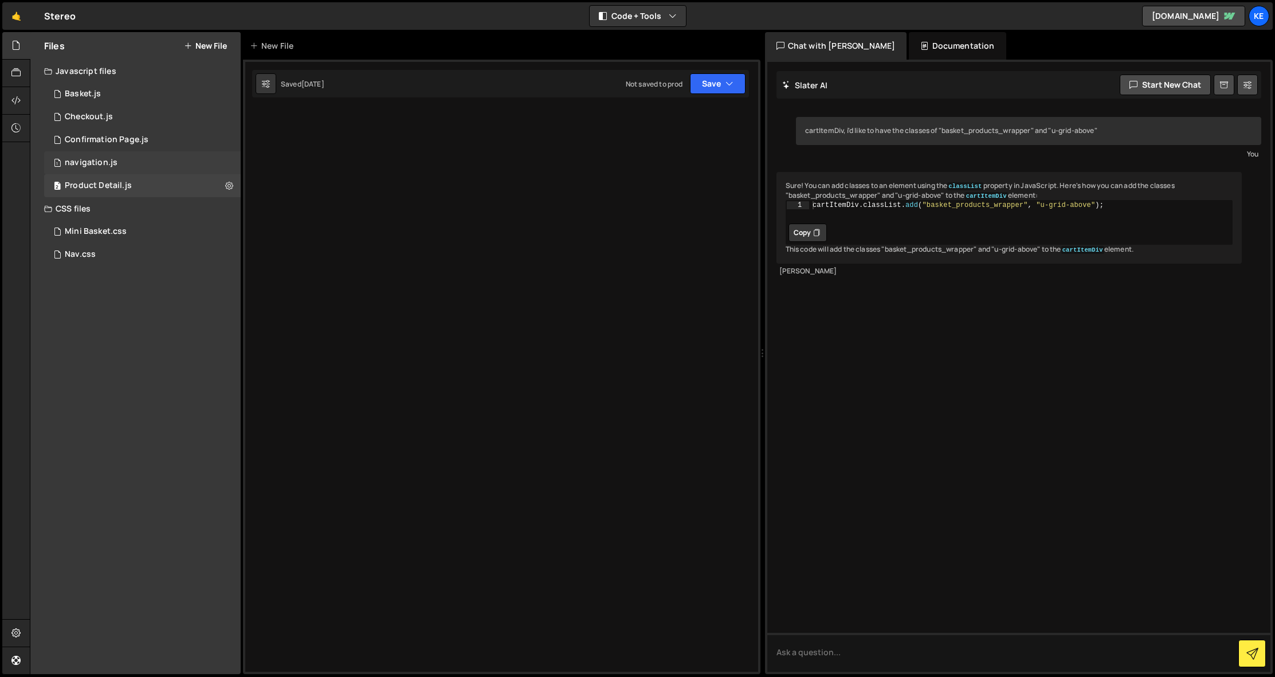
click at [108, 168] on div "1 navigation.js 0" at bounding box center [142, 162] width 197 height 23
click at [105, 182] on div "Product Detail.js" at bounding box center [98, 185] width 67 height 10
click at [524, 378] on div at bounding box center [501, 367] width 517 height 614
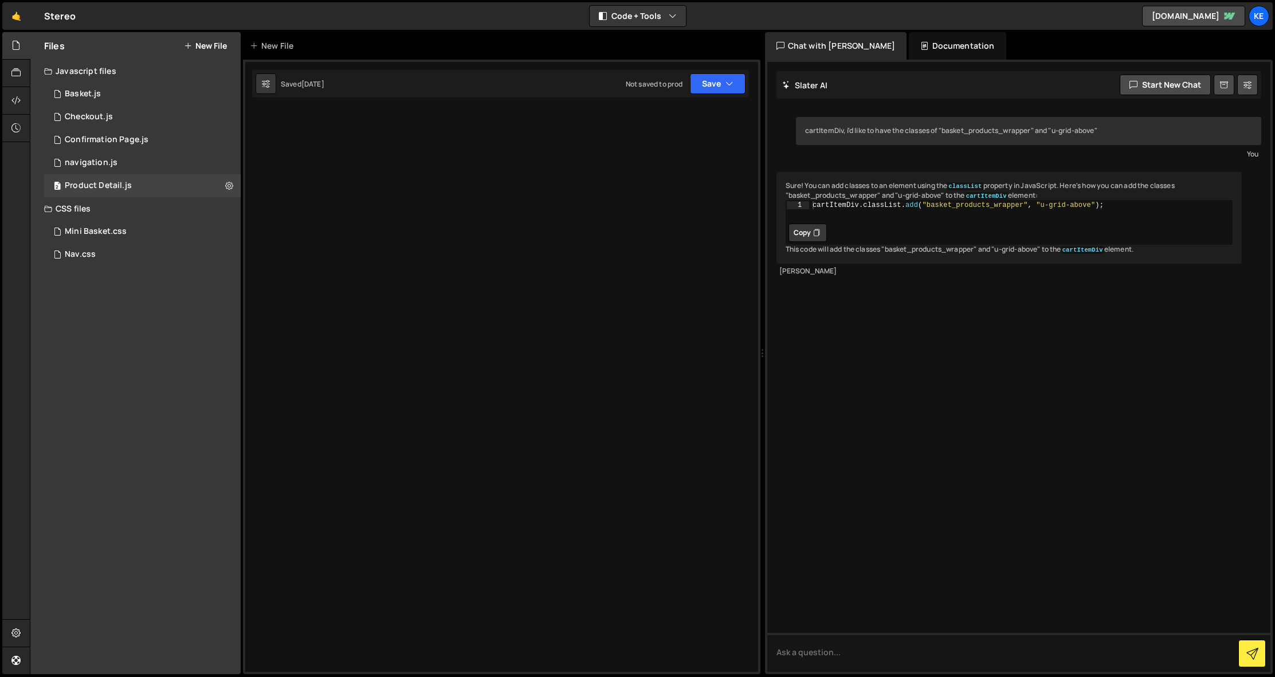
click at [524, 378] on div at bounding box center [501, 367] width 517 height 614
click at [81, 152] on div "1 navigation.js 0" at bounding box center [142, 162] width 197 height 23
click at [87, 130] on div "1 Confirmation Page.js 0" at bounding box center [142, 139] width 197 height 23
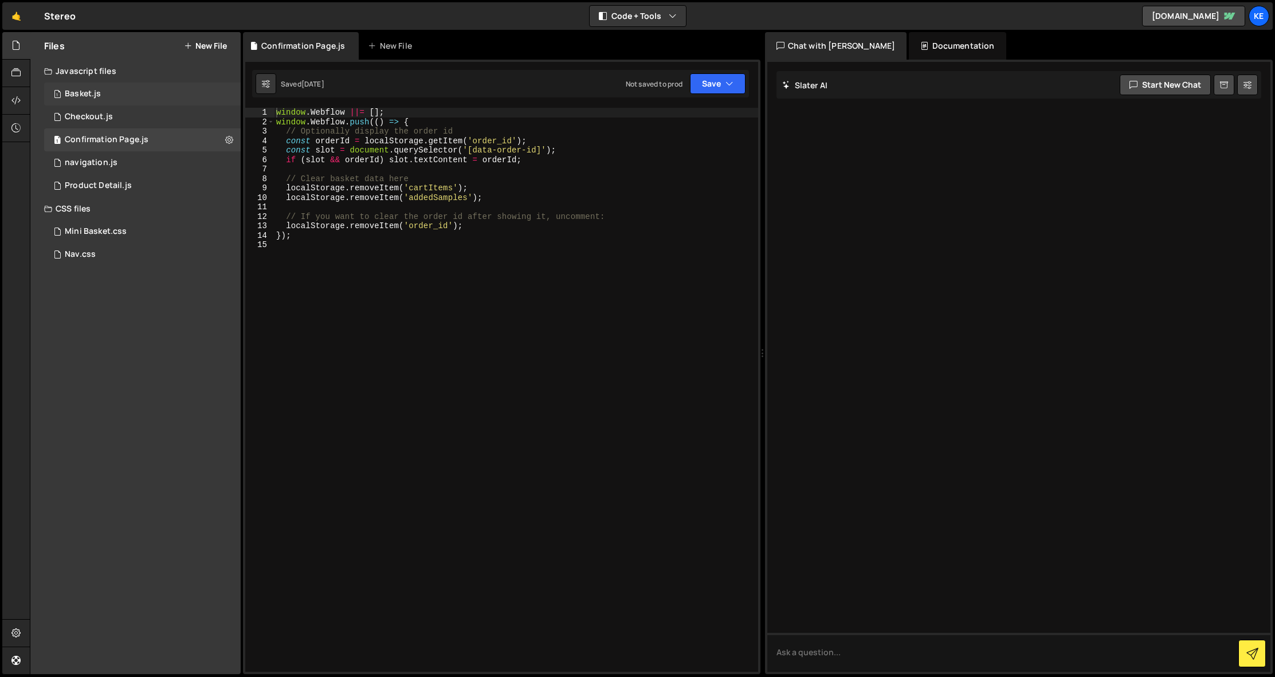
click at [80, 104] on div "1 Basket.js 0" at bounding box center [142, 94] width 197 height 23
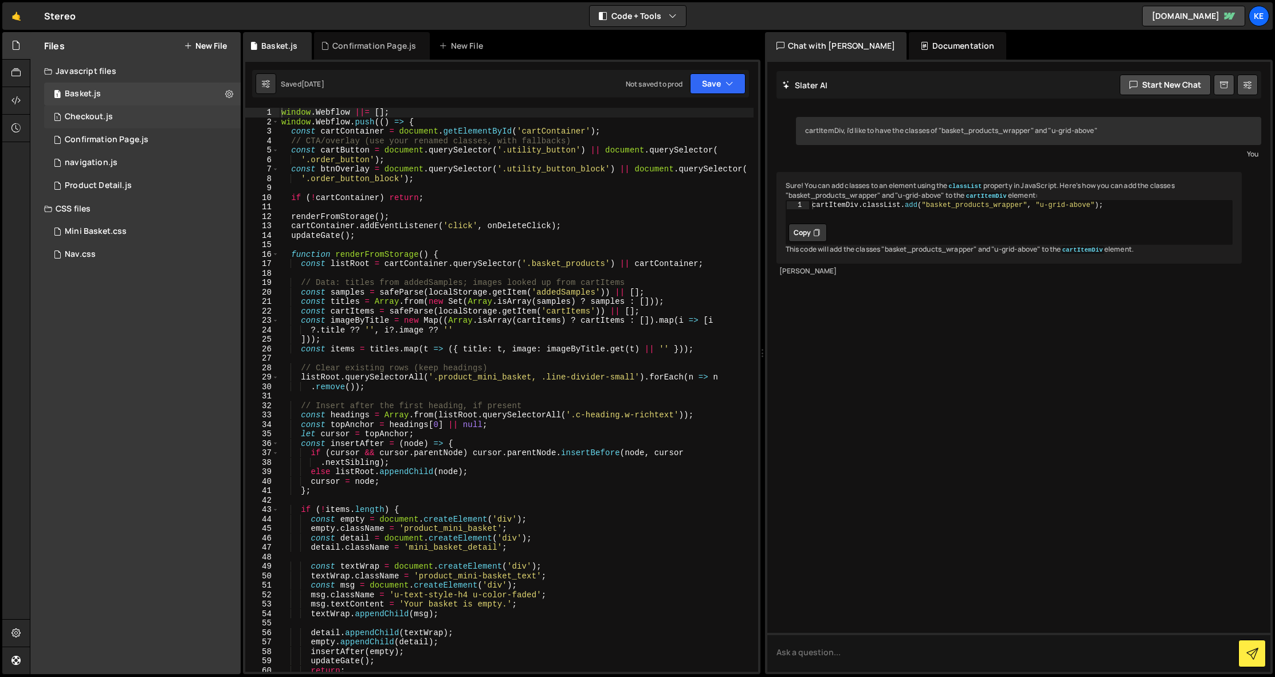
click at [82, 119] on div "Checkout.js" at bounding box center [89, 117] width 48 height 10
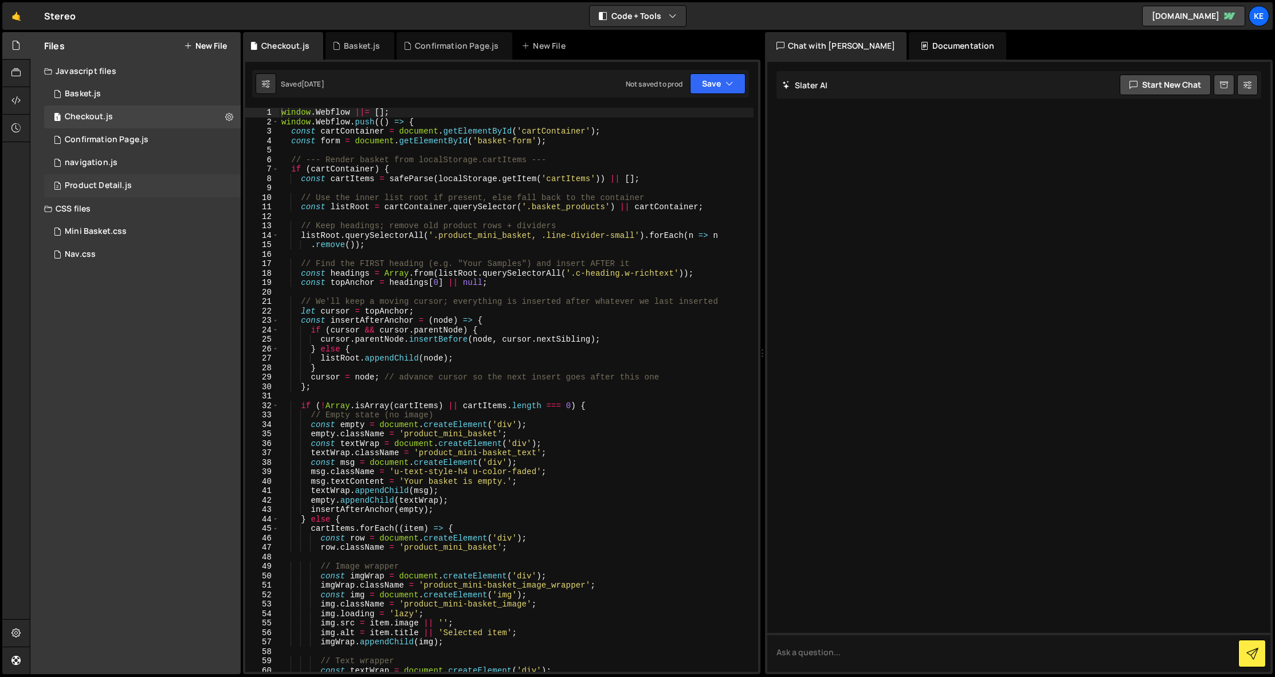
click at [94, 186] on div "Product Detail.js" at bounding box center [98, 185] width 67 height 10
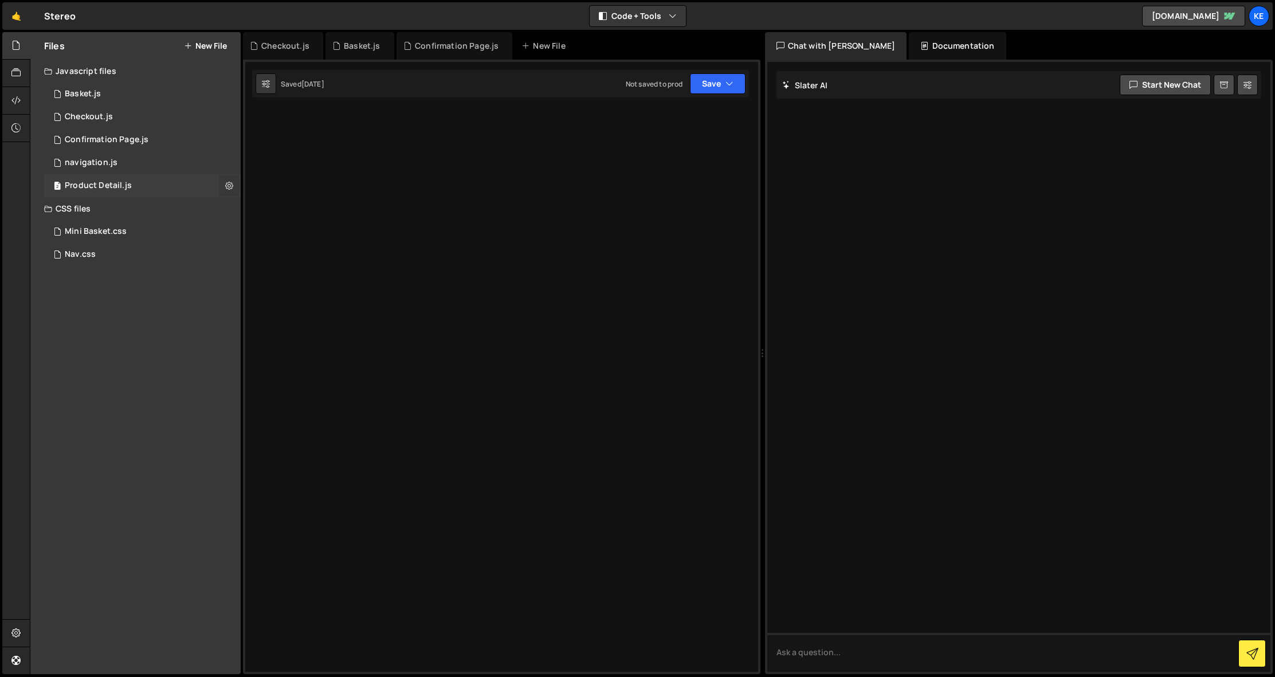
click at [226, 189] on icon at bounding box center [229, 185] width 8 height 11
click at [23, 124] on div at bounding box center [16, 129] width 28 height 28
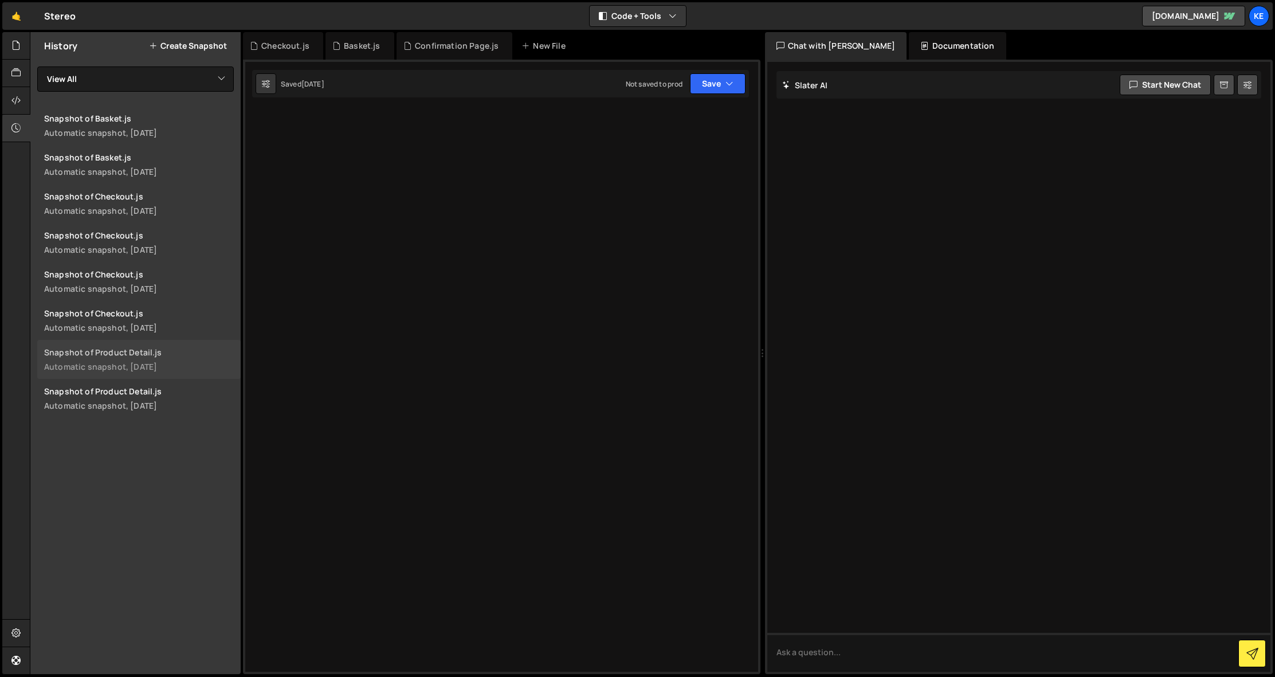
click at [134, 366] on div "Automatic snapshot, [DATE]" at bounding box center [139, 366] width 190 height 11
click at [27, 47] on div at bounding box center [27, 45] width 5 height 9
click at [22, 48] on div at bounding box center [16, 46] width 28 height 28
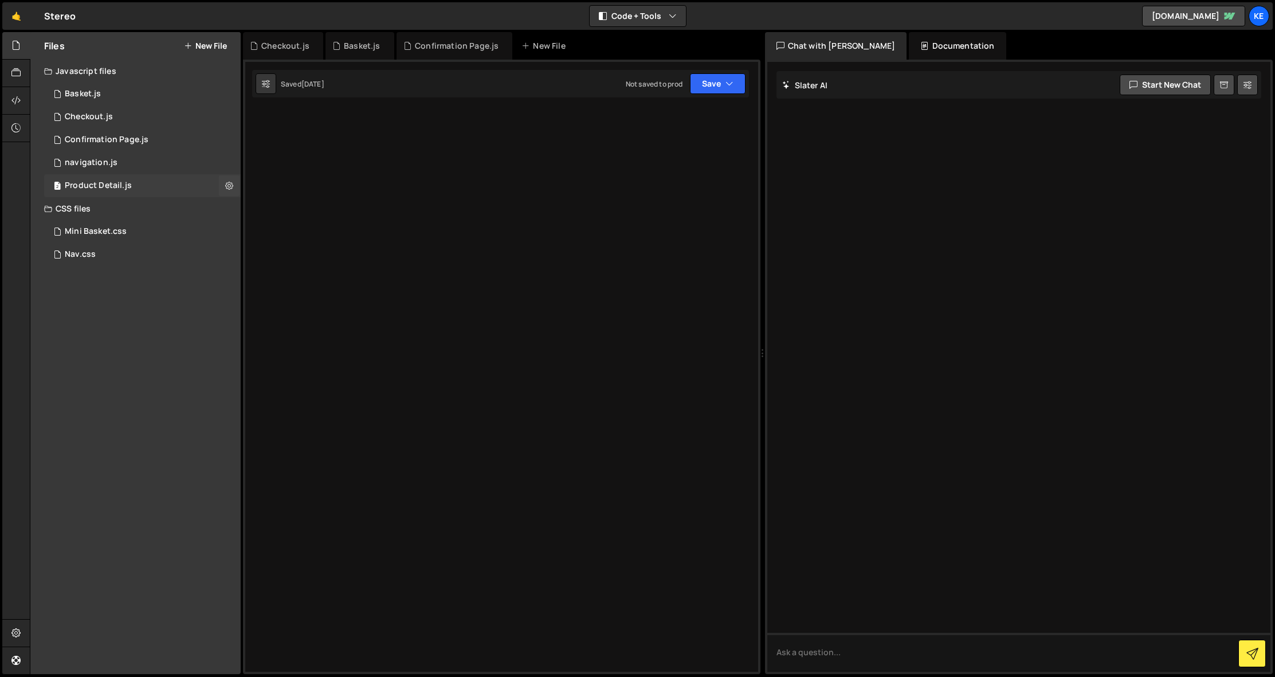
click at [90, 181] on div "Product Detail.js" at bounding box center [98, 185] width 67 height 10
click at [92, 144] on div "Confirmation Page.js" at bounding box center [107, 140] width 84 height 10
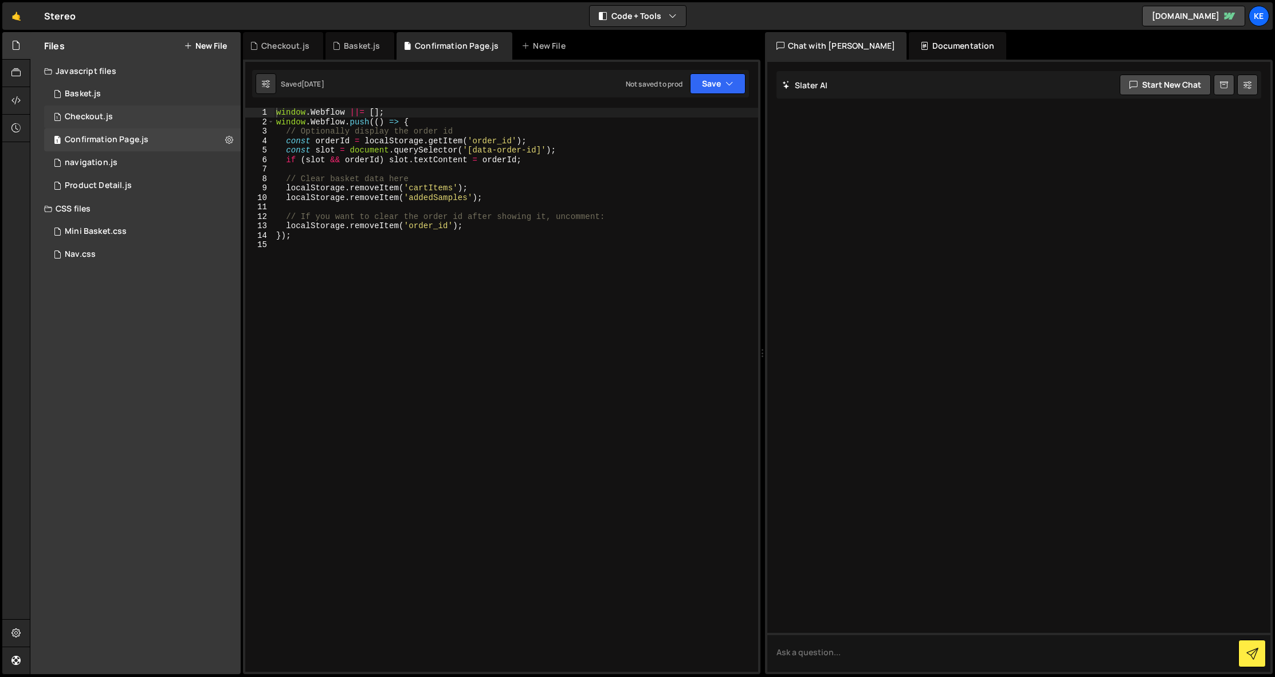
click at [92, 120] on div "Checkout.js" at bounding box center [89, 117] width 48 height 10
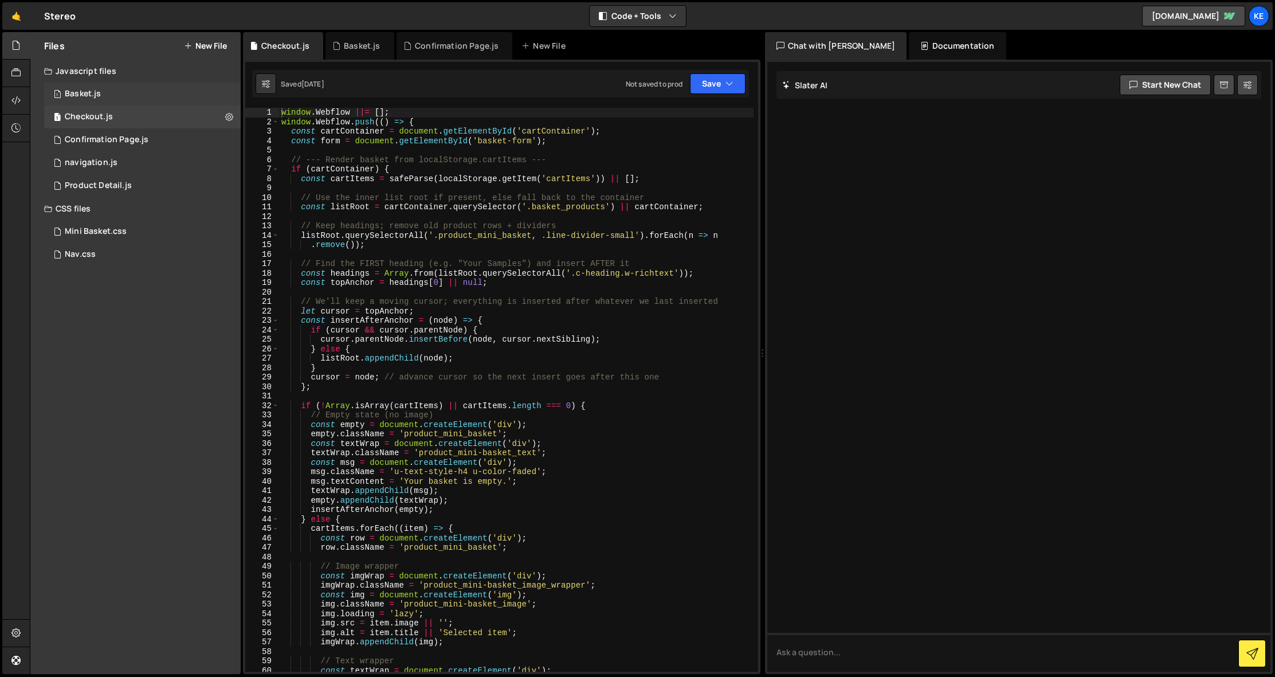
click at [89, 97] on div "Basket.js" at bounding box center [83, 94] width 36 height 10
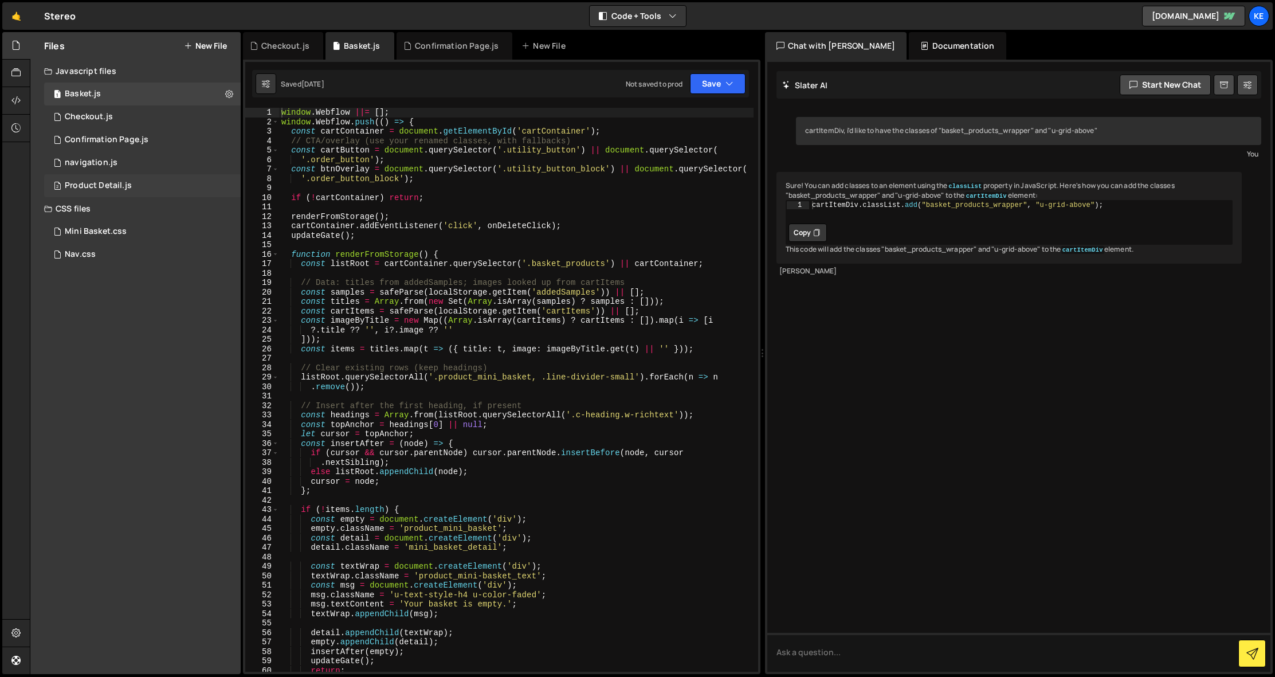
click at [95, 180] on div "2 Product Detail.js 0" at bounding box center [142, 185] width 197 height 23
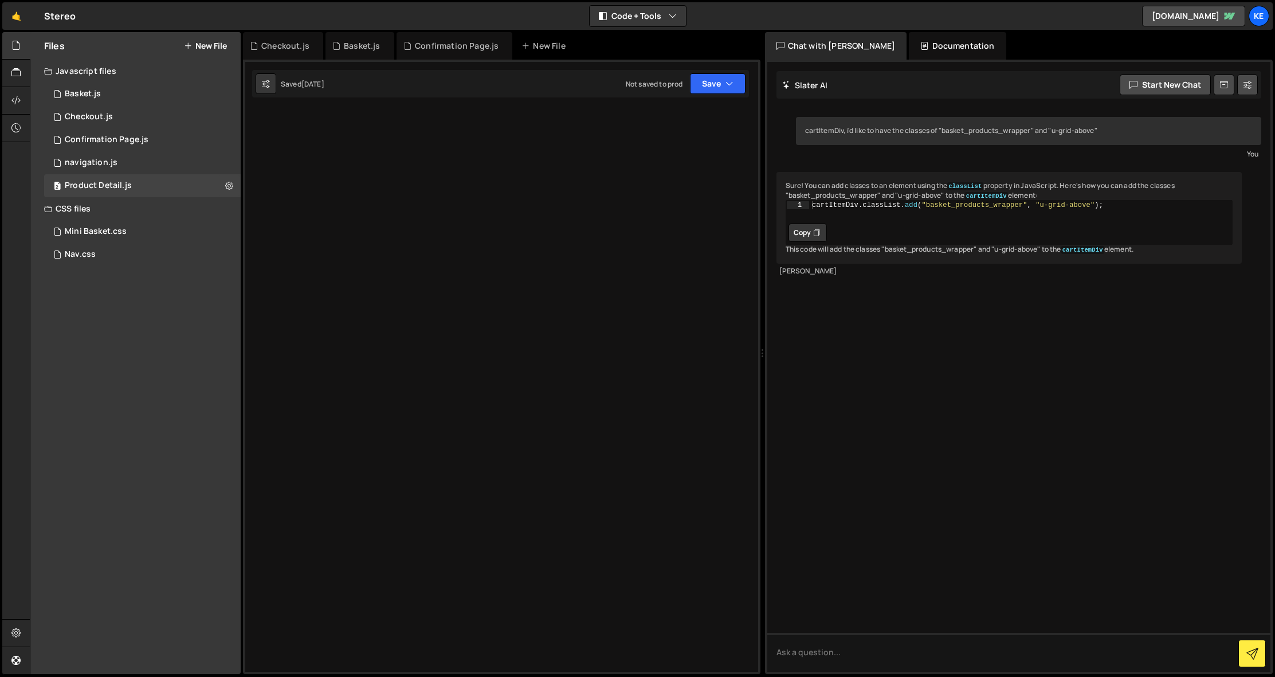
click at [490, 134] on div "1 2 3 4 5 6 7 8 9 10 11 12 13 14 15 window . Webflow ||= [ ] ; window . Webflow…" at bounding box center [501, 367] width 517 height 614
click at [634, 291] on div "1 2 3 4 5 6 7 8 9 10 11 12 13 14 15 window . Webflow ||= [ ] ; window . Webflow…" at bounding box center [501, 367] width 517 height 614
click at [643, 99] on div "1 2 3 4 5 6 7 8 9 10 11 12 13 14 15 window . Webflow ||= [ ] ; window . Webflow…" at bounding box center [501, 367] width 517 height 614
click at [716, 84] on button "Save" at bounding box center [718, 83] width 56 height 21
click at [266, 87] on icon at bounding box center [266, 83] width 8 height 11
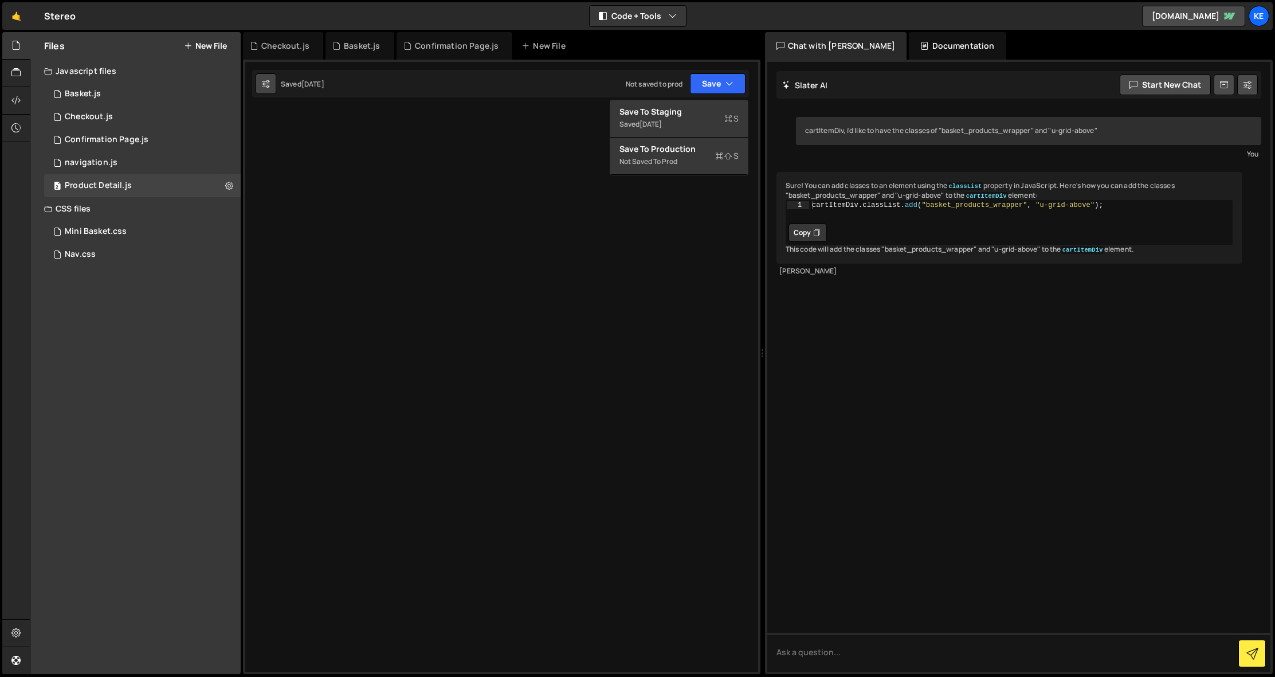
select select "editor"
select select "ace/theme/monokai"
type input "14"
checkbox input "true"
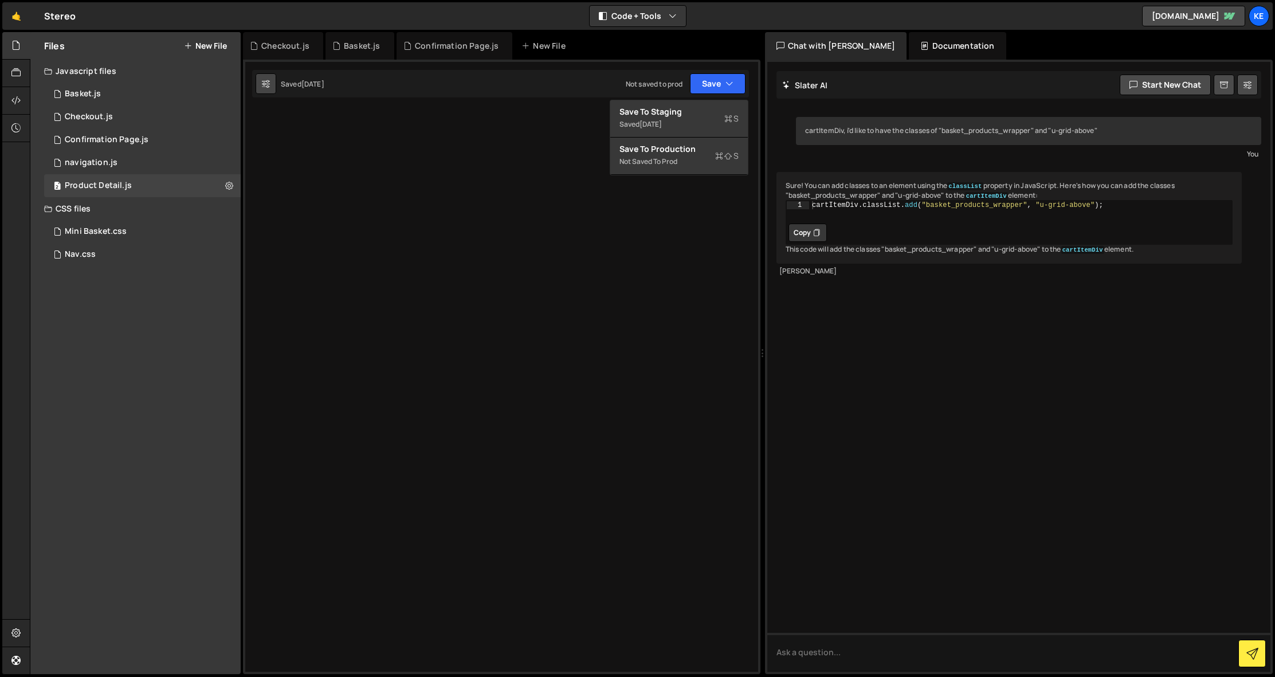
checkbox input "true"
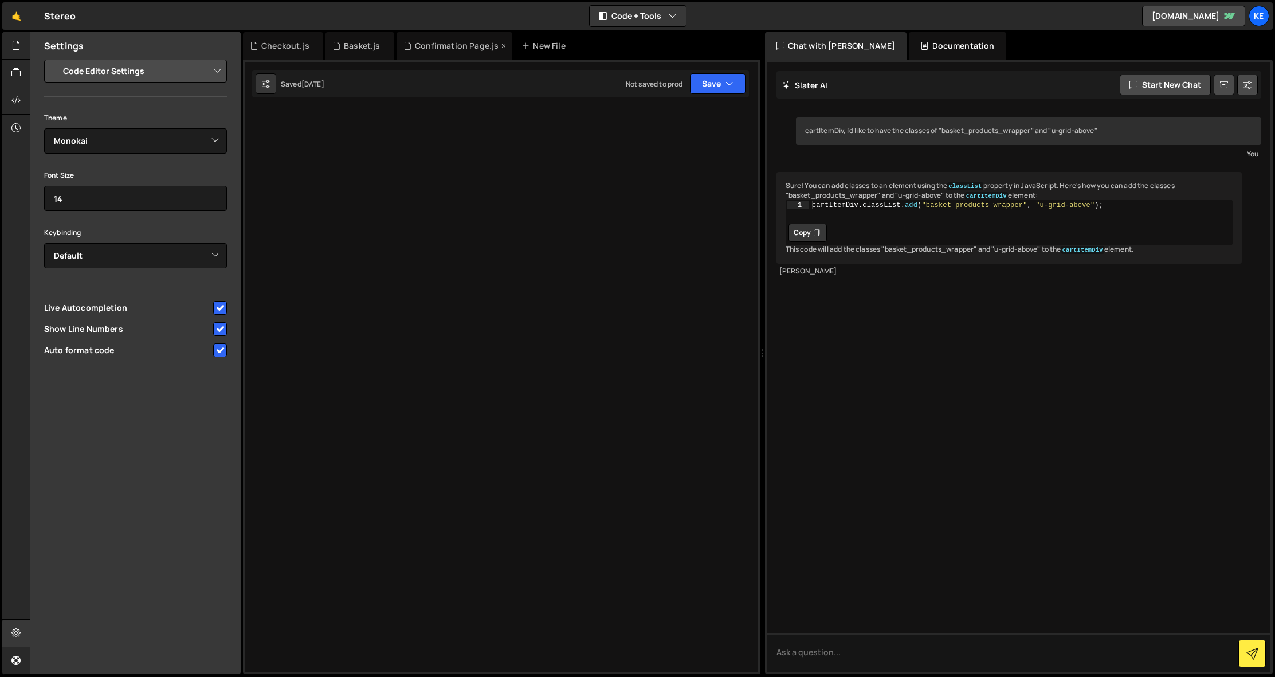
click at [501, 46] on icon at bounding box center [504, 45] width 8 height 11
click at [386, 45] on icon at bounding box center [386, 45] width 8 height 11
click at [315, 45] on icon at bounding box center [315, 45] width 8 height 11
click at [15, 50] on icon at bounding box center [15, 45] width 9 height 13
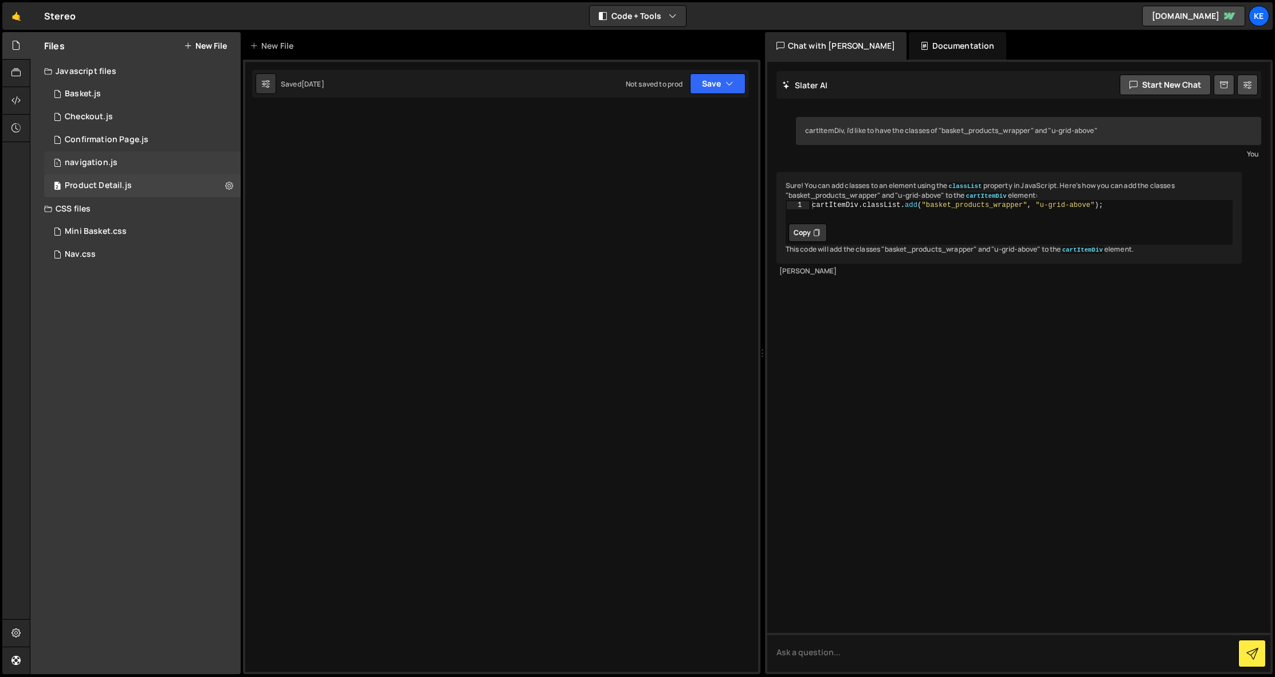
click at [92, 155] on div "1 navigation.js 0" at bounding box center [142, 162] width 197 height 23
click at [99, 189] on div "Product Detail.js" at bounding box center [98, 185] width 67 height 10
click at [378, 141] on div at bounding box center [501, 367] width 517 height 614
click at [271, 89] on button at bounding box center [266, 83] width 21 height 21
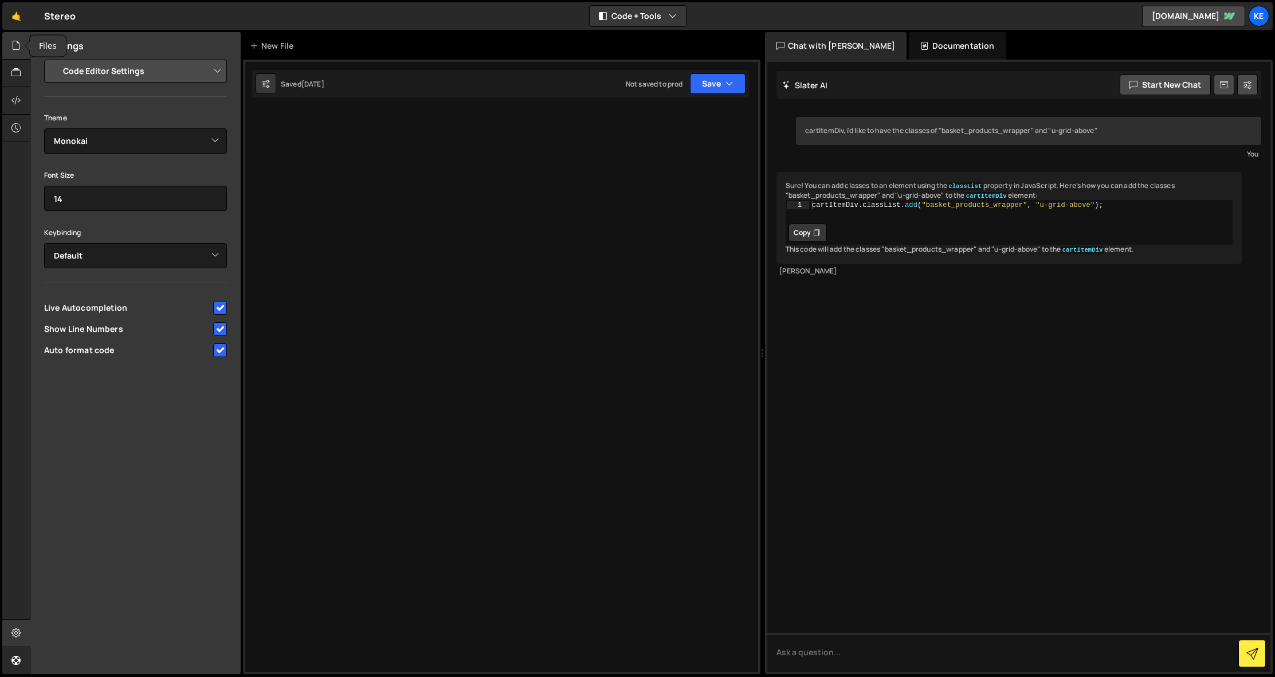
click at [17, 44] on icon at bounding box center [15, 45] width 9 height 13
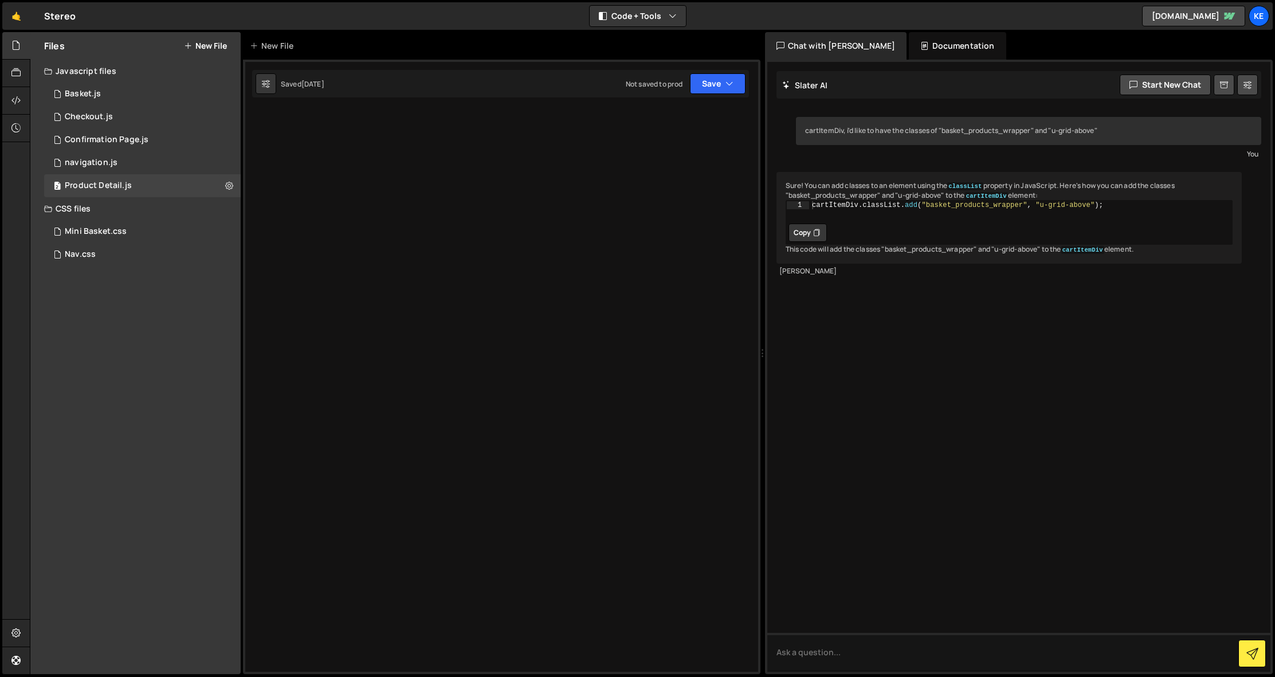
click at [922, 40] on div "Documentation" at bounding box center [957, 46] width 97 height 28
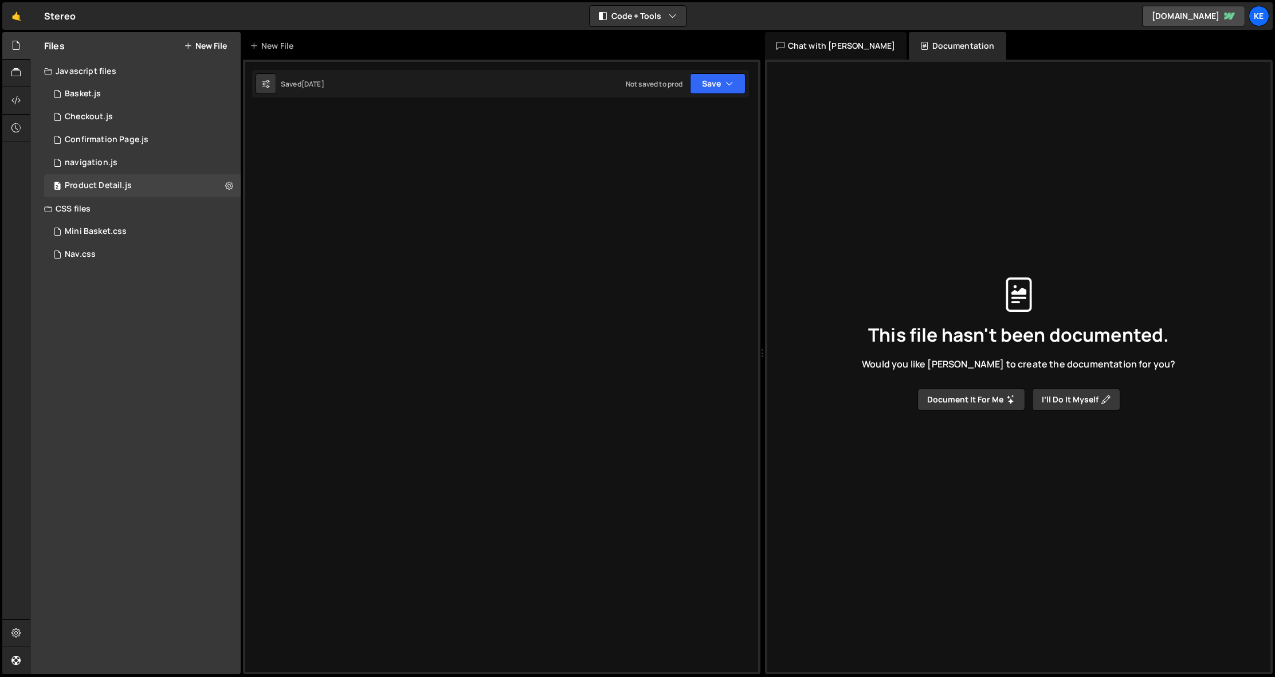
click at [833, 40] on div "Chat with [PERSON_NAME]" at bounding box center [836, 46] width 142 height 28
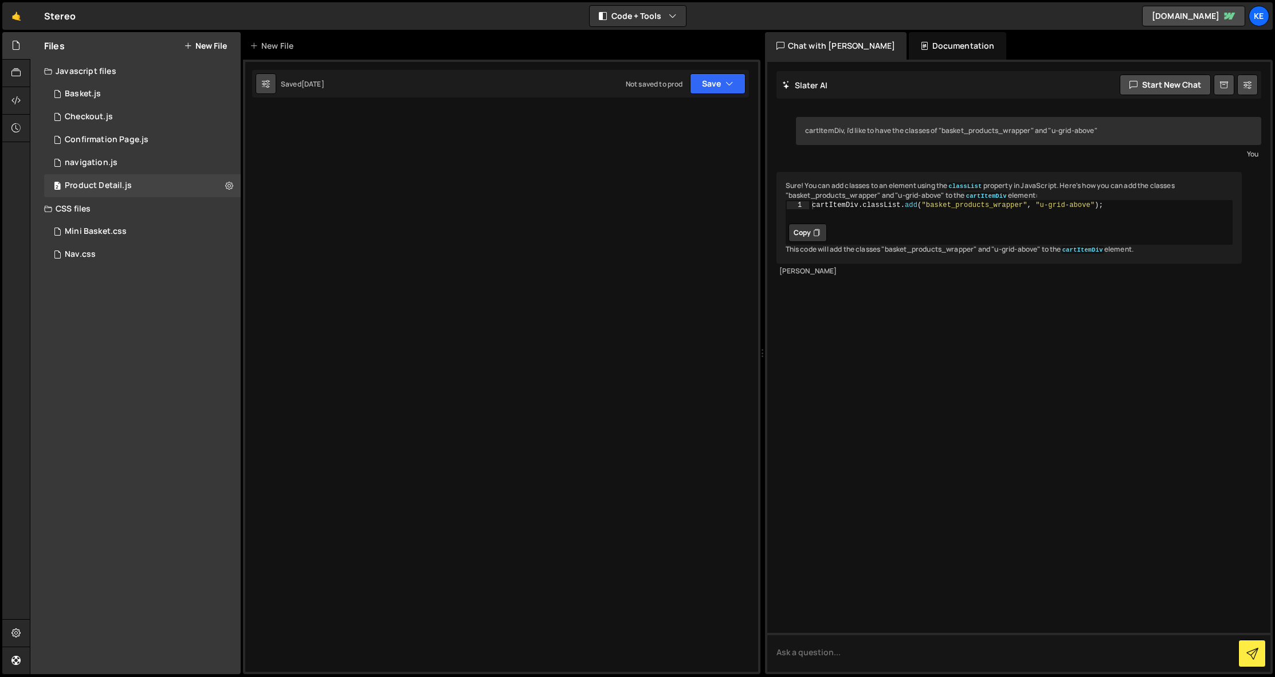
click at [262, 79] on icon at bounding box center [266, 83] width 8 height 11
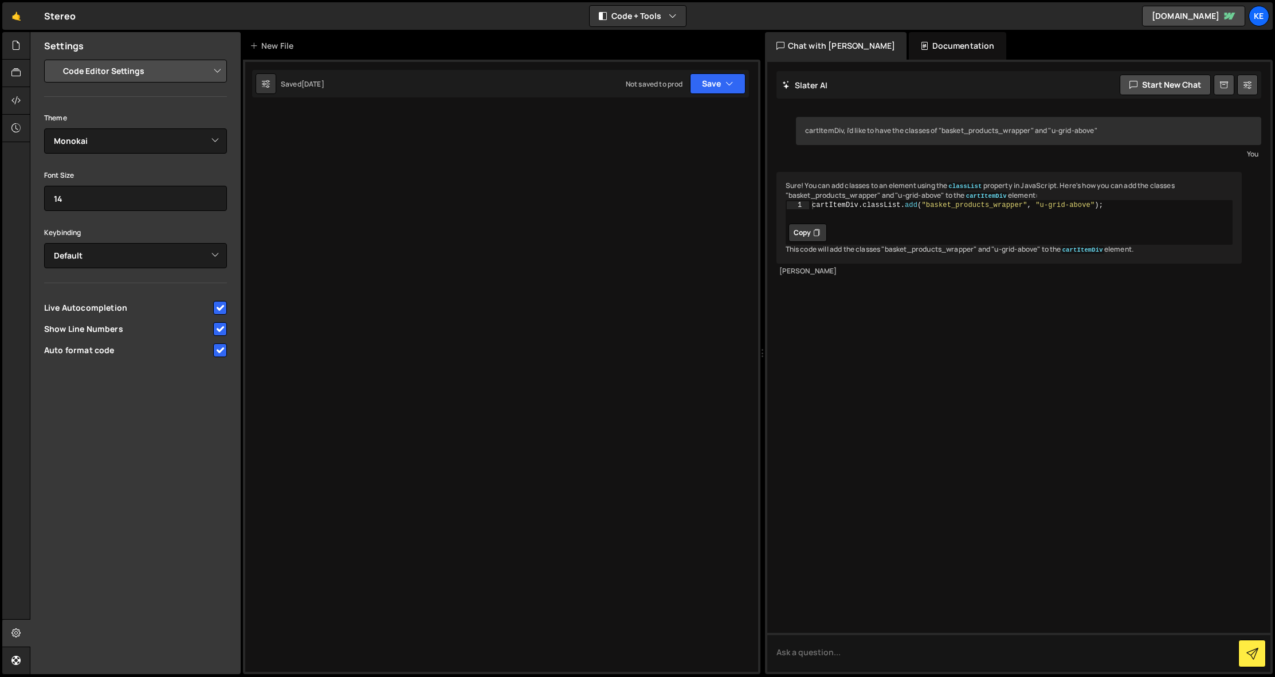
click at [207, 77] on select "Project Settings Code Editor Settings Chat Settings" at bounding box center [138, 70] width 168 height 25
click at [19, 48] on icon at bounding box center [15, 45] width 9 height 13
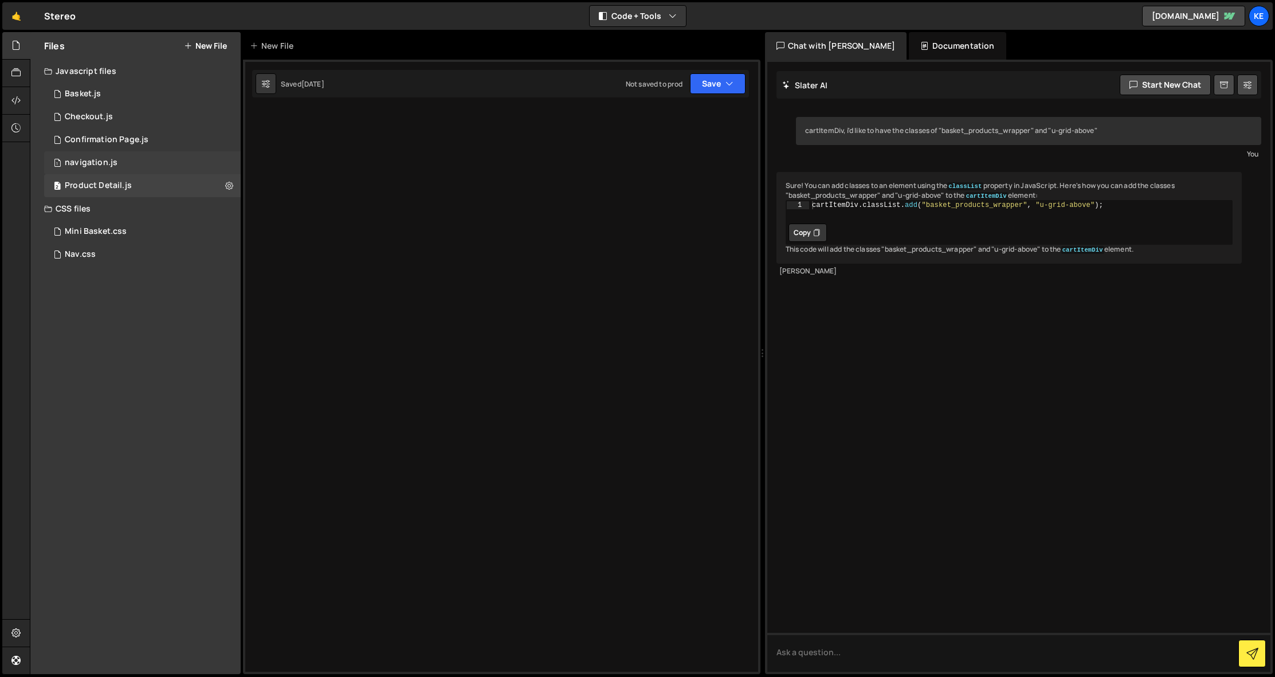
click at [88, 164] on div "navigation.js" at bounding box center [91, 163] width 53 height 10
click at [161, 134] on div "1 Confirmation Page.js 0" at bounding box center [142, 139] width 197 height 23
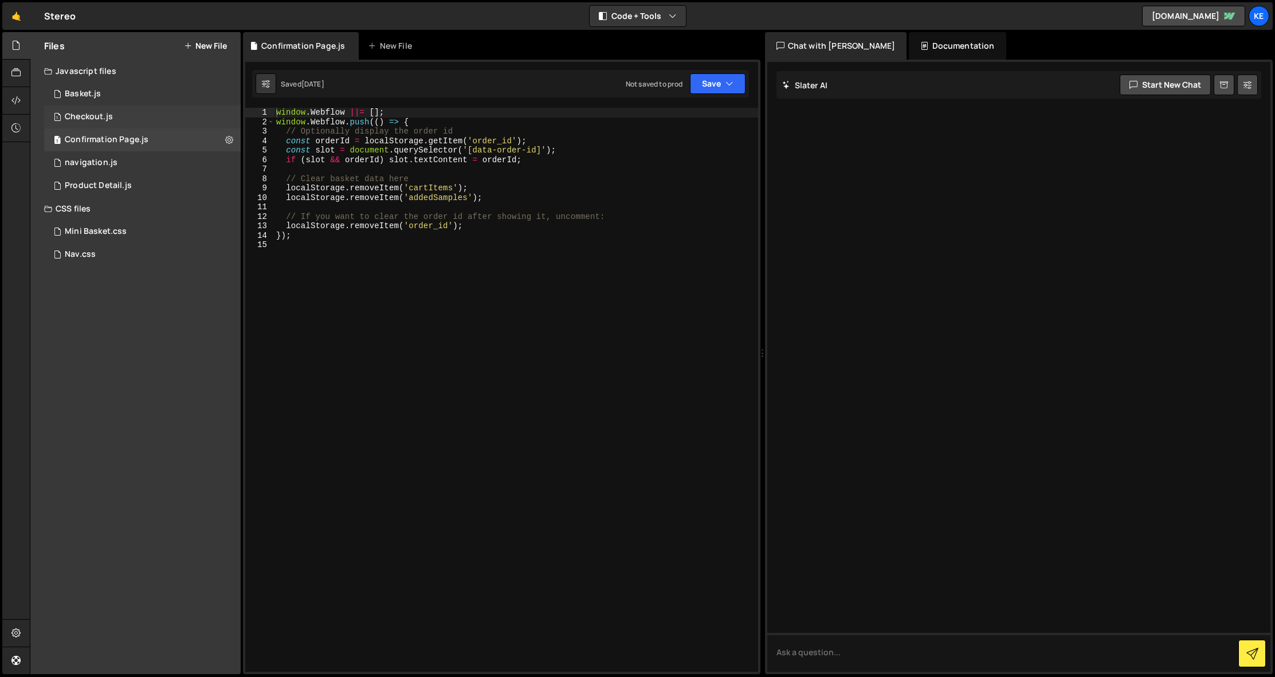
click at [116, 113] on div "1 Checkout.js 0" at bounding box center [142, 116] width 197 height 23
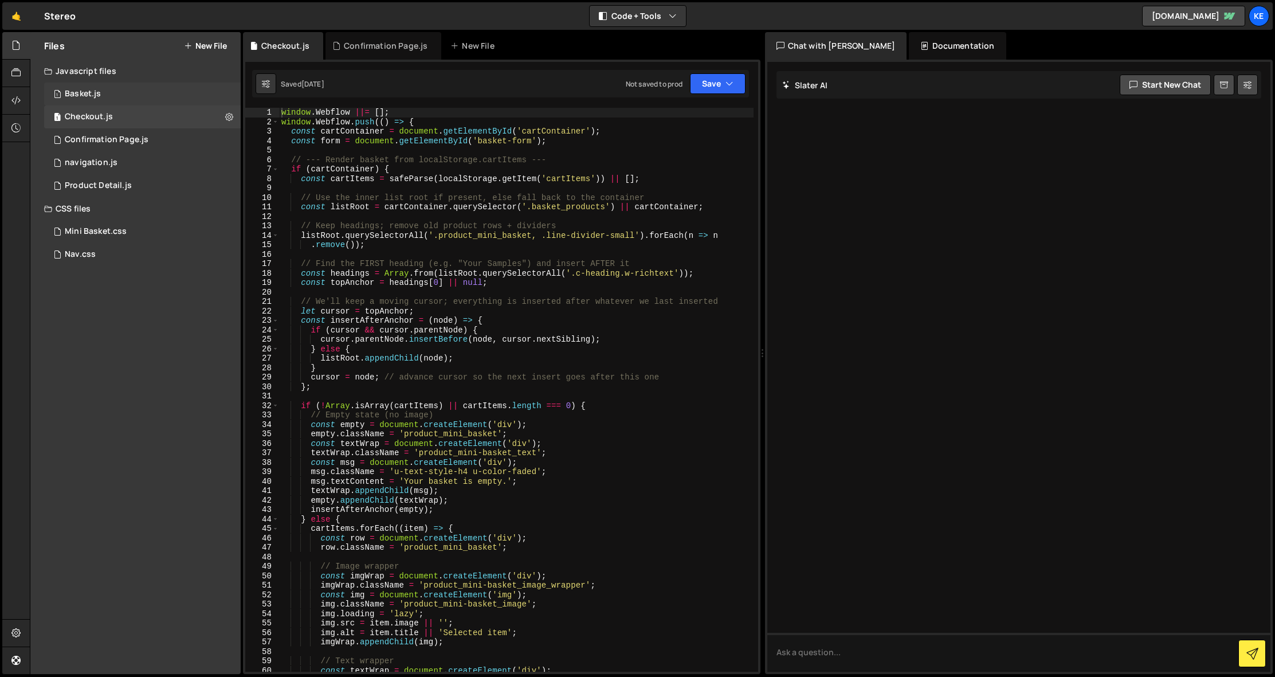
click at [109, 101] on div "1 Basket.js 0" at bounding box center [142, 94] width 197 height 23
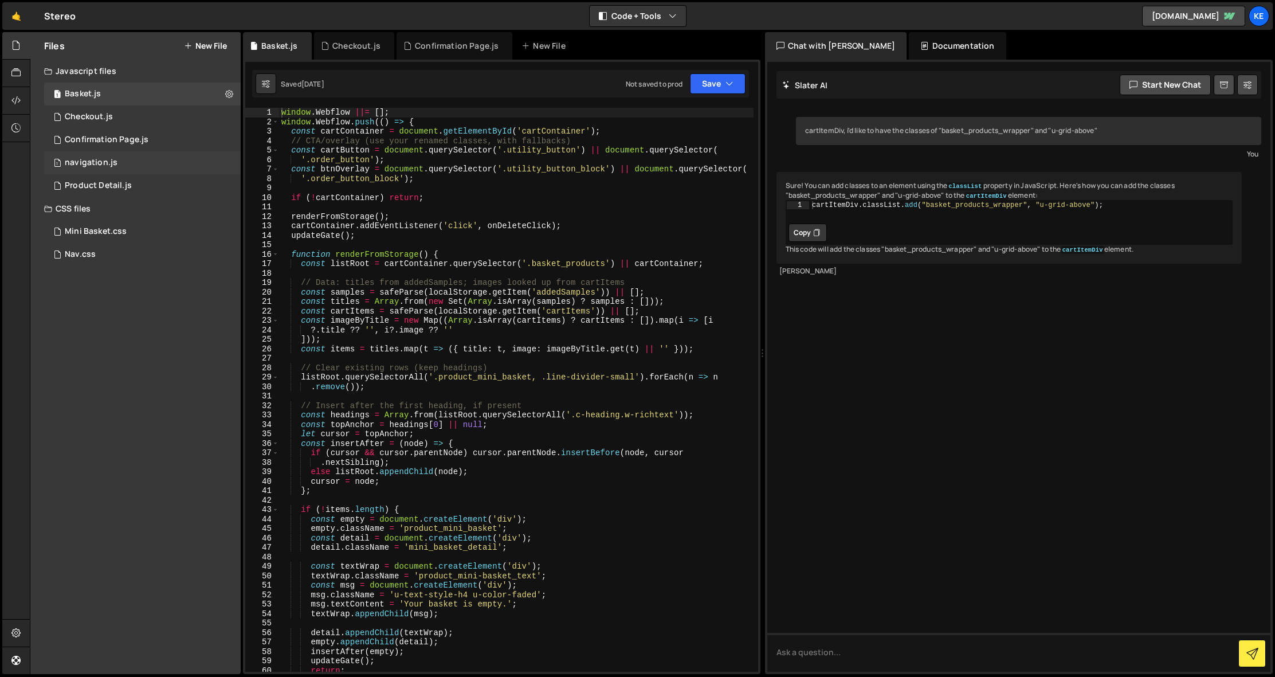
click at [88, 163] on div "navigation.js" at bounding box center [91, 163] width 53 height 10
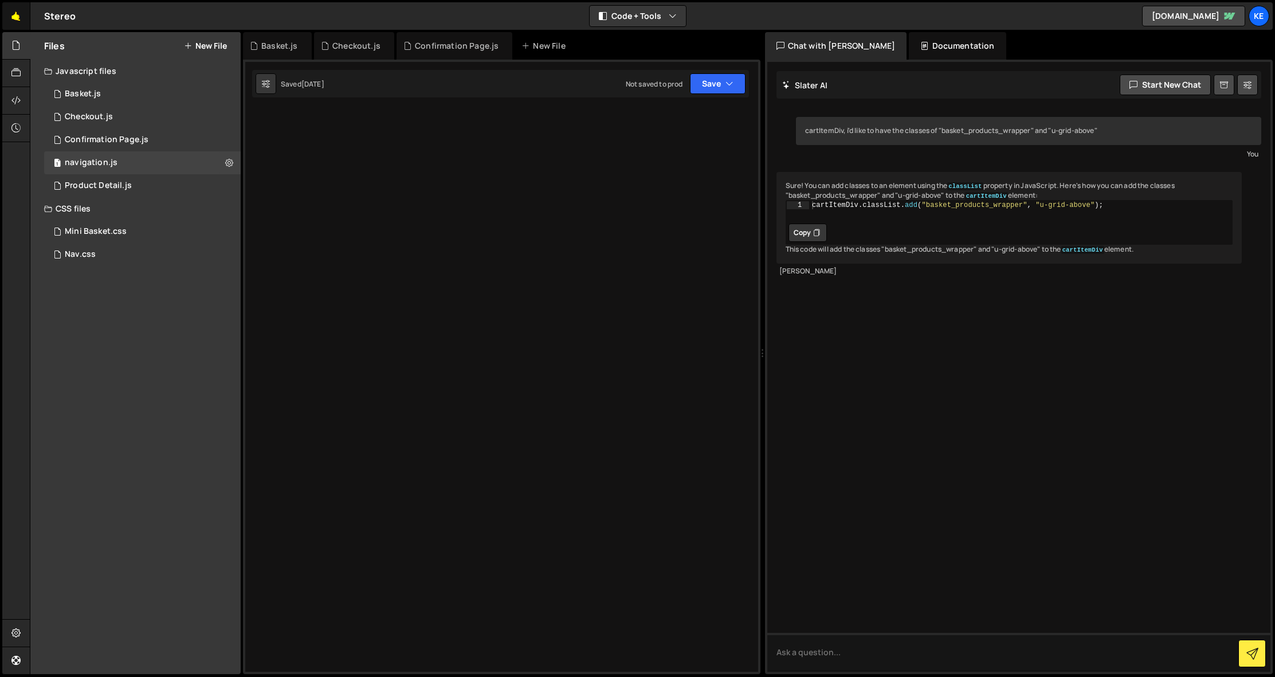
click at [18, 19] on link "🤙" at bounding box center [16, 16] width 28 height 28
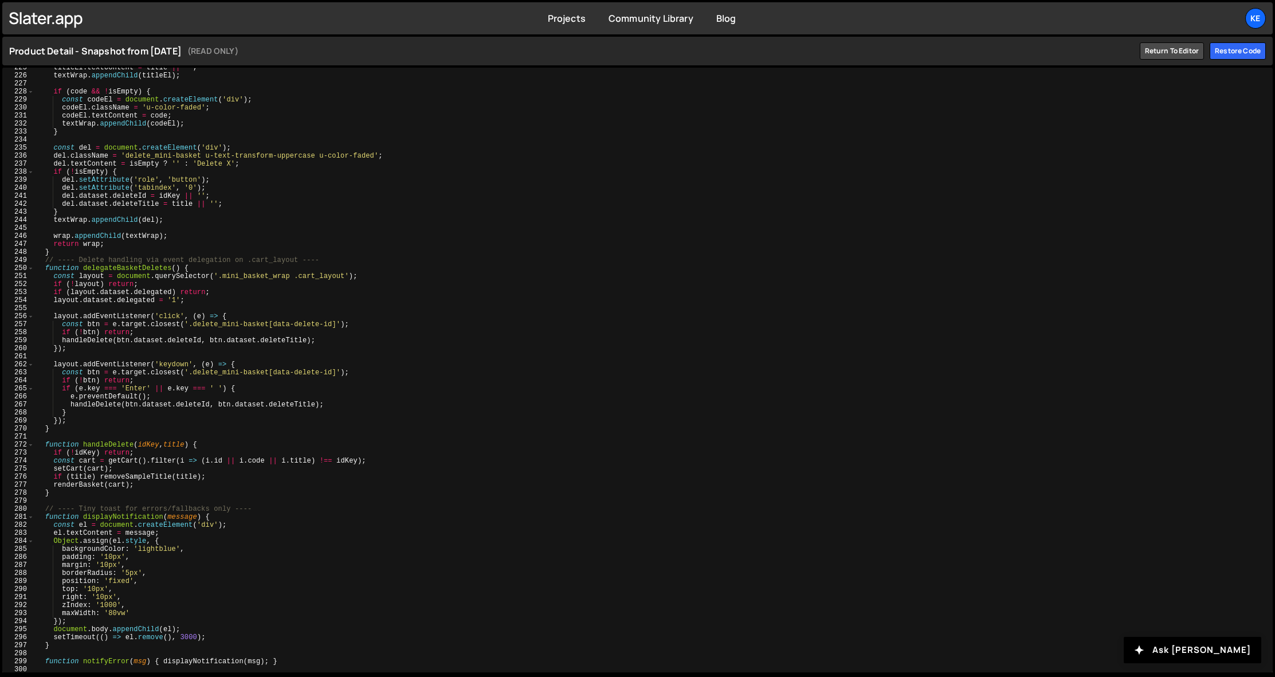
scroll to position [1654, 0]
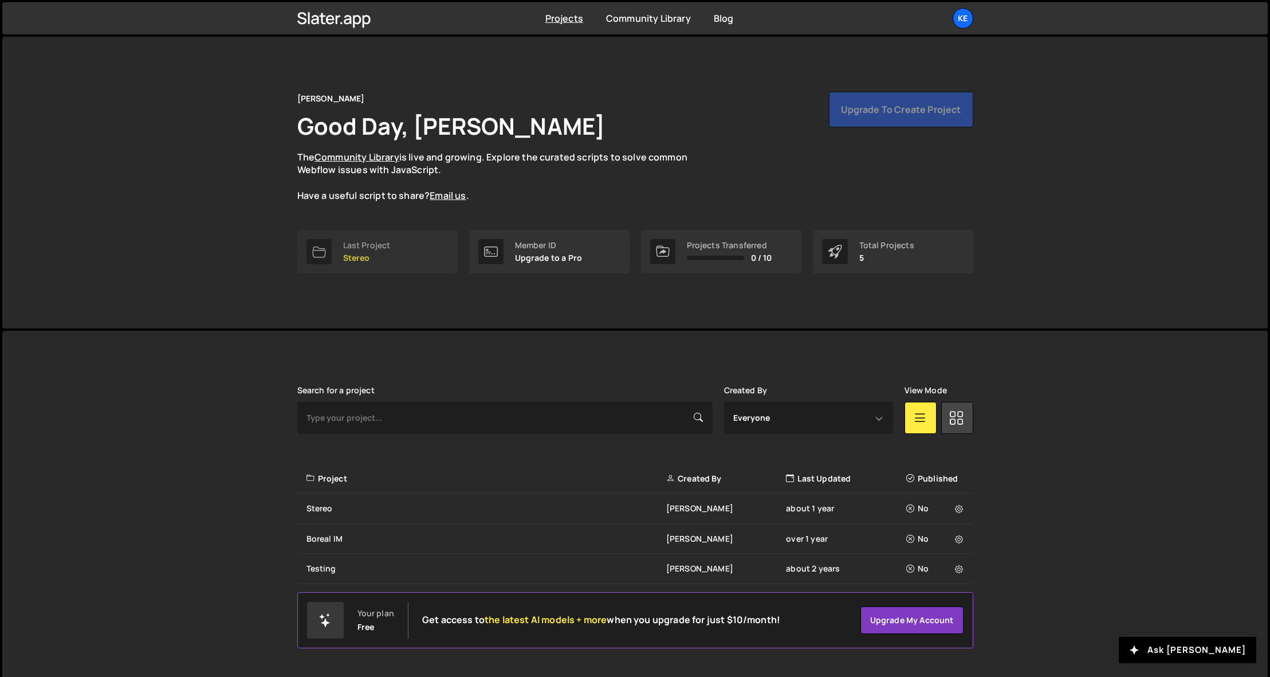
click at [373, 252] on div "Last Project Stereo" at bounding box center [367, 252] width 48 height 22
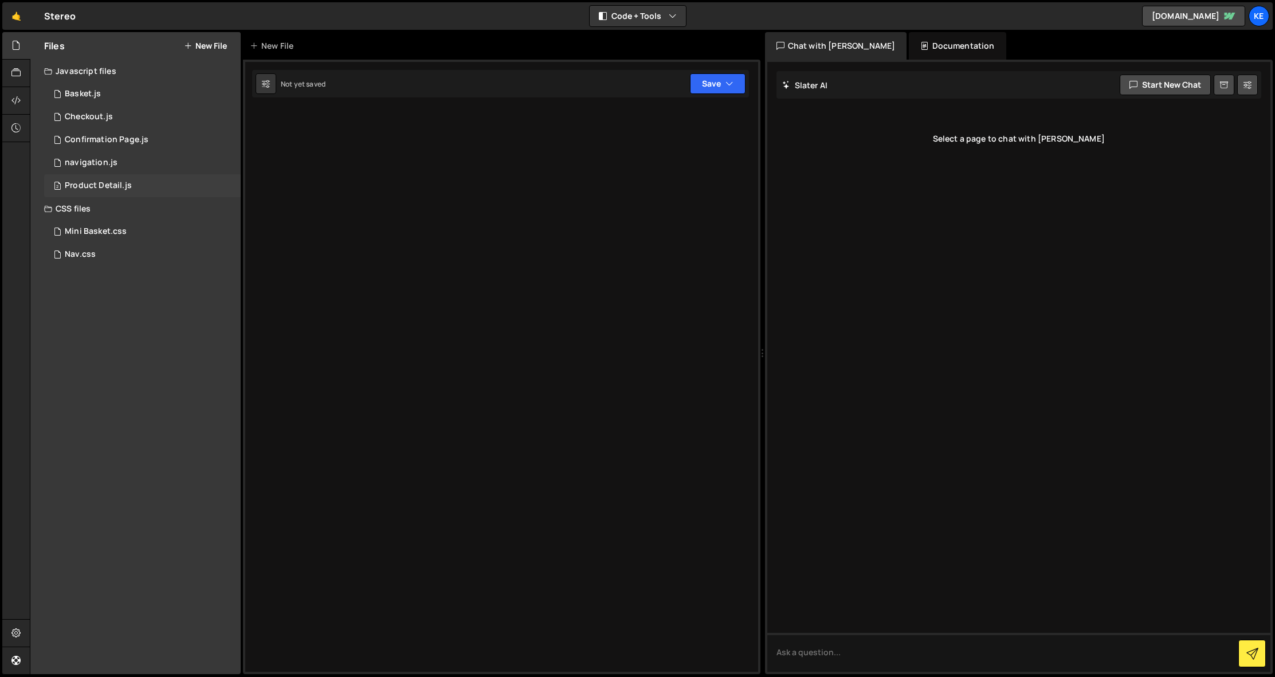
click at [116, 177] on div "2 Product Detail.js 0" at bounding box center [142, 185] width 197 height 23
click at [733, 85] on button "Save" at bounding box center [718, 83] width 56 height 21
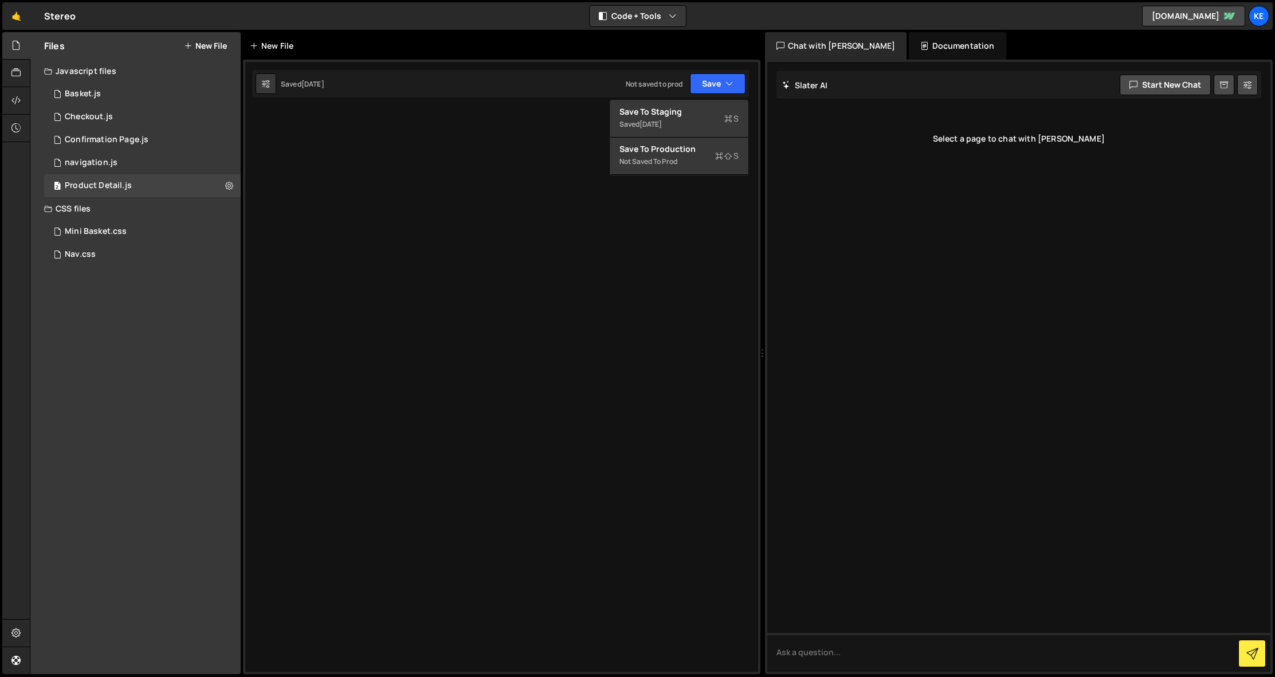
click at [256, 46] on icon at bounding box center [254, 45] width 8 height 11
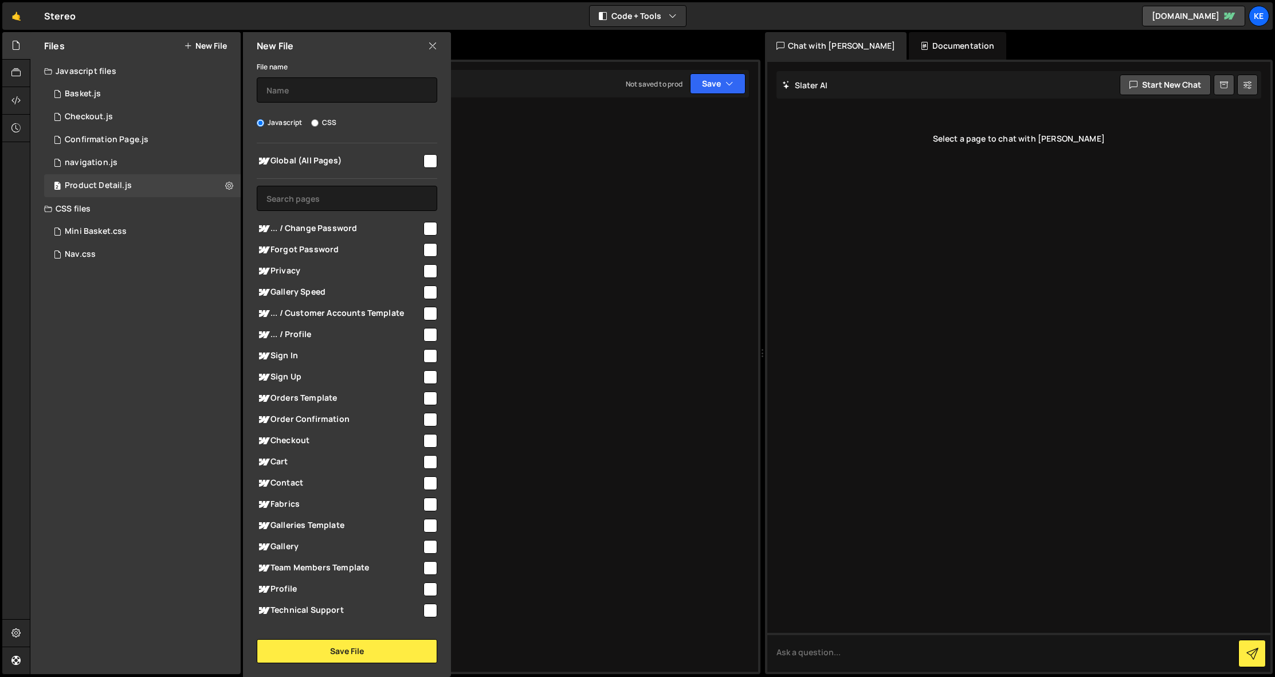
click at [436, 48] on icon at bounding box center [432, 46] width 9 height 13
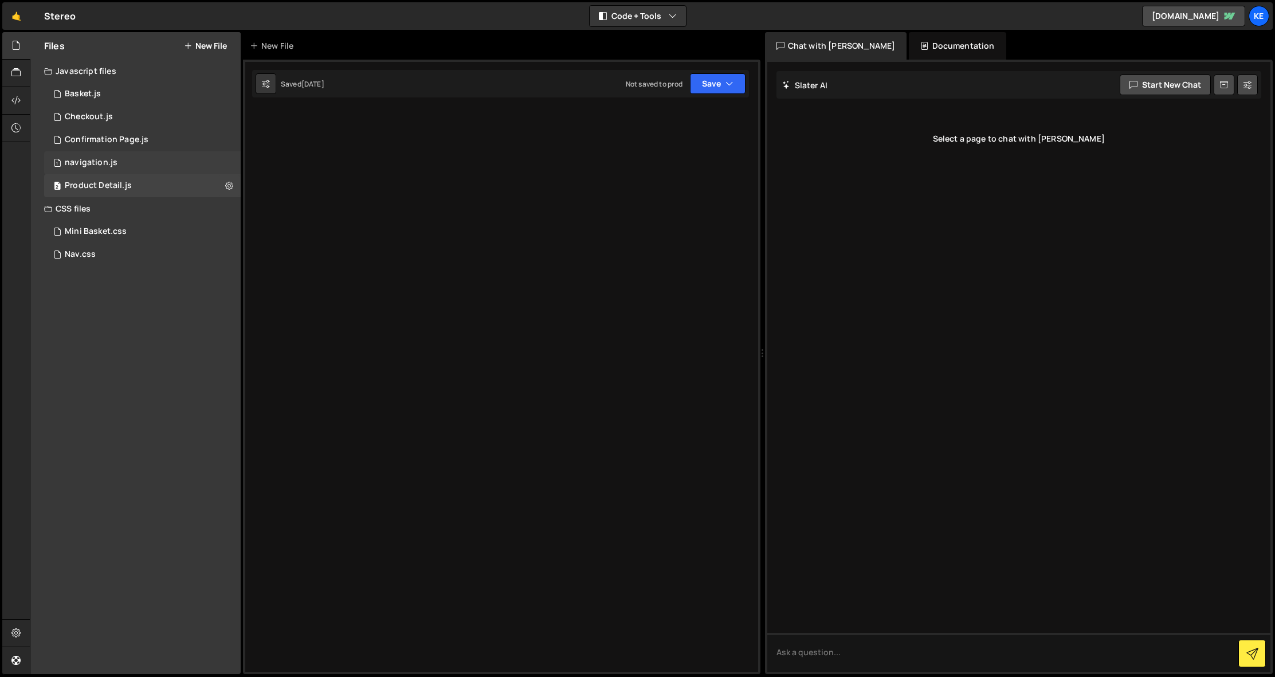
click at [107, 167] on div "navigation.js" at bounding box center [91, 163] width 53 height 10
click at [104, 142] on div "Confirmation Page.js" at bounding box center [107, 140] width 84 height 10
click at [103, 126] on div "1 Checkout.js 0" at bounding box center [142, 116] width 197 height 23
click at [97, 103] on div "1 Basket.js 0" at bounding box center [142, 94] width 197 height 23
click at [101, 180] on div "Product Detail.js" at bounding box center [98, 185] width 67 height 10
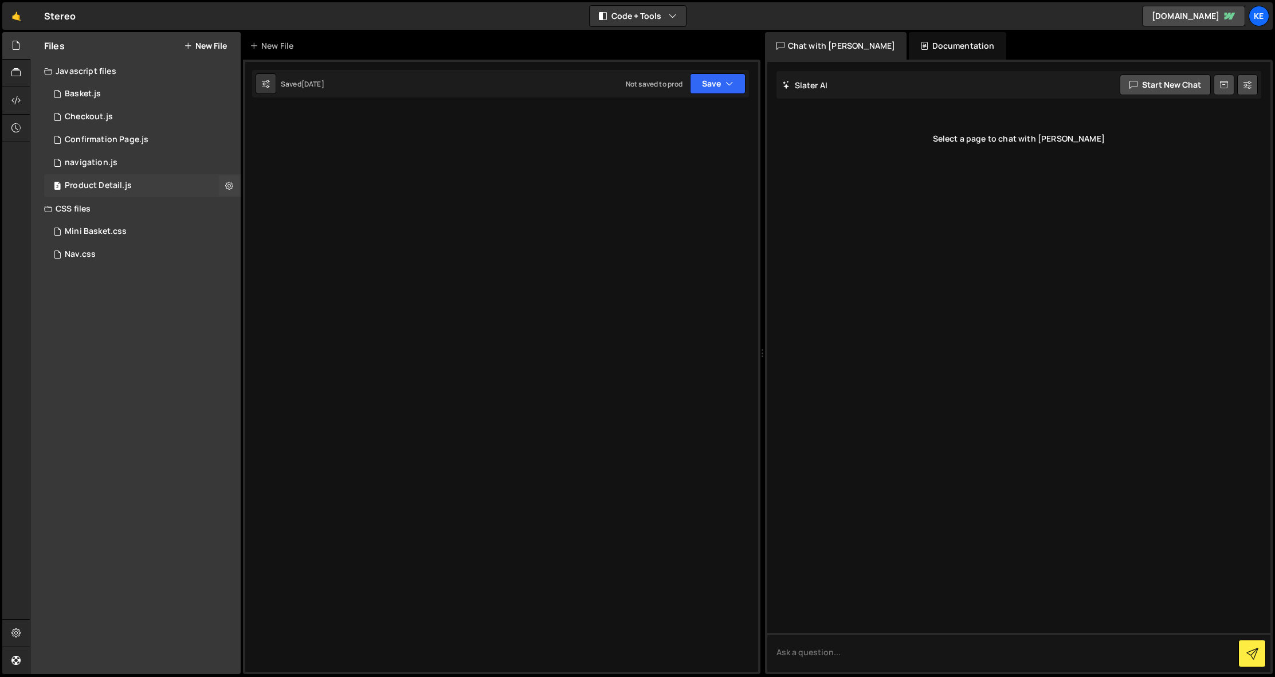
click at [104, 174] on div "2 Product Detail.js 0" at bounding box center [142, 185] width 197 height 23
click at [100, 159] on div "navigation.js" at bounding box center [91, 163] width 53 height 10
click at [105, 140] on div "Confirmation Page.js" at bounding box center [107, 140] width 84 height 10
click at [85, 117] on div "Checkout.js" at bounding box center [89, 117] width 48 height 10
click at [89, 97] on div "Basket.js" at bounding box center [83, 94] width 36 height 10
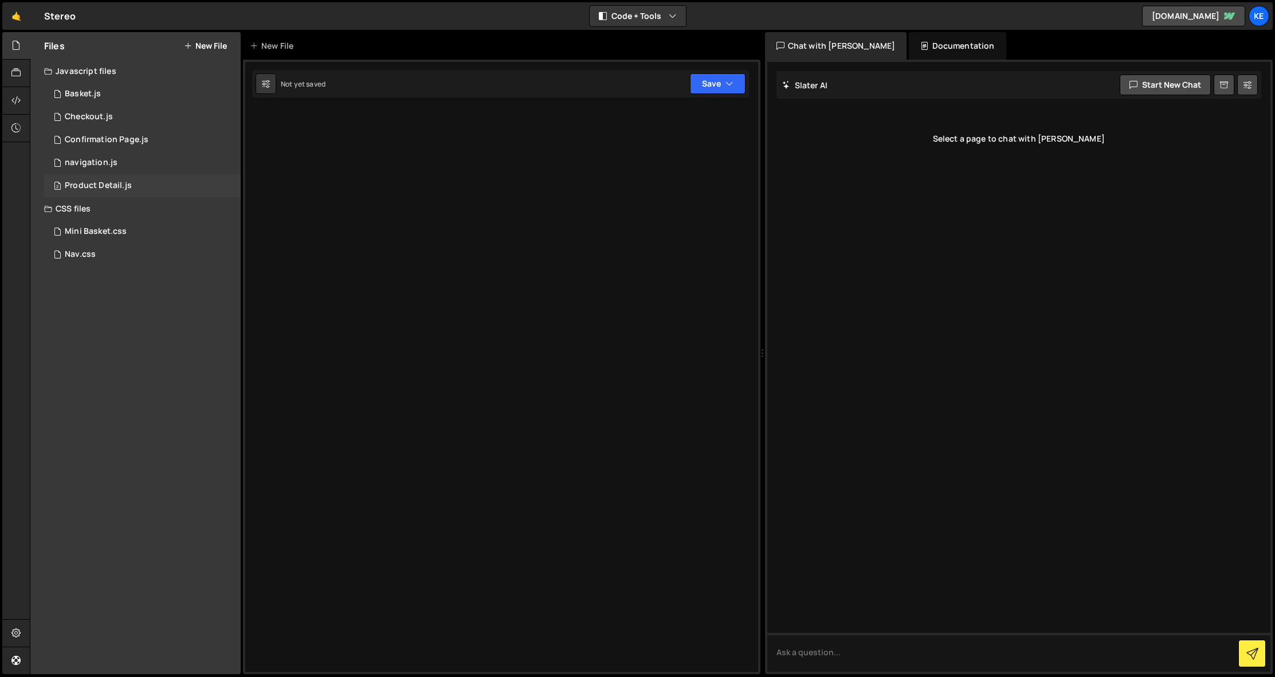
click at [112, 185] on div "Product Detail.js" at bounding box center [98, 185] width 67 height 10
click at [18, 15] on link "🤙" at bounding box center [16, 16] width 28 height 28
